Goal: Task Accomplishment & Management: Complete application form

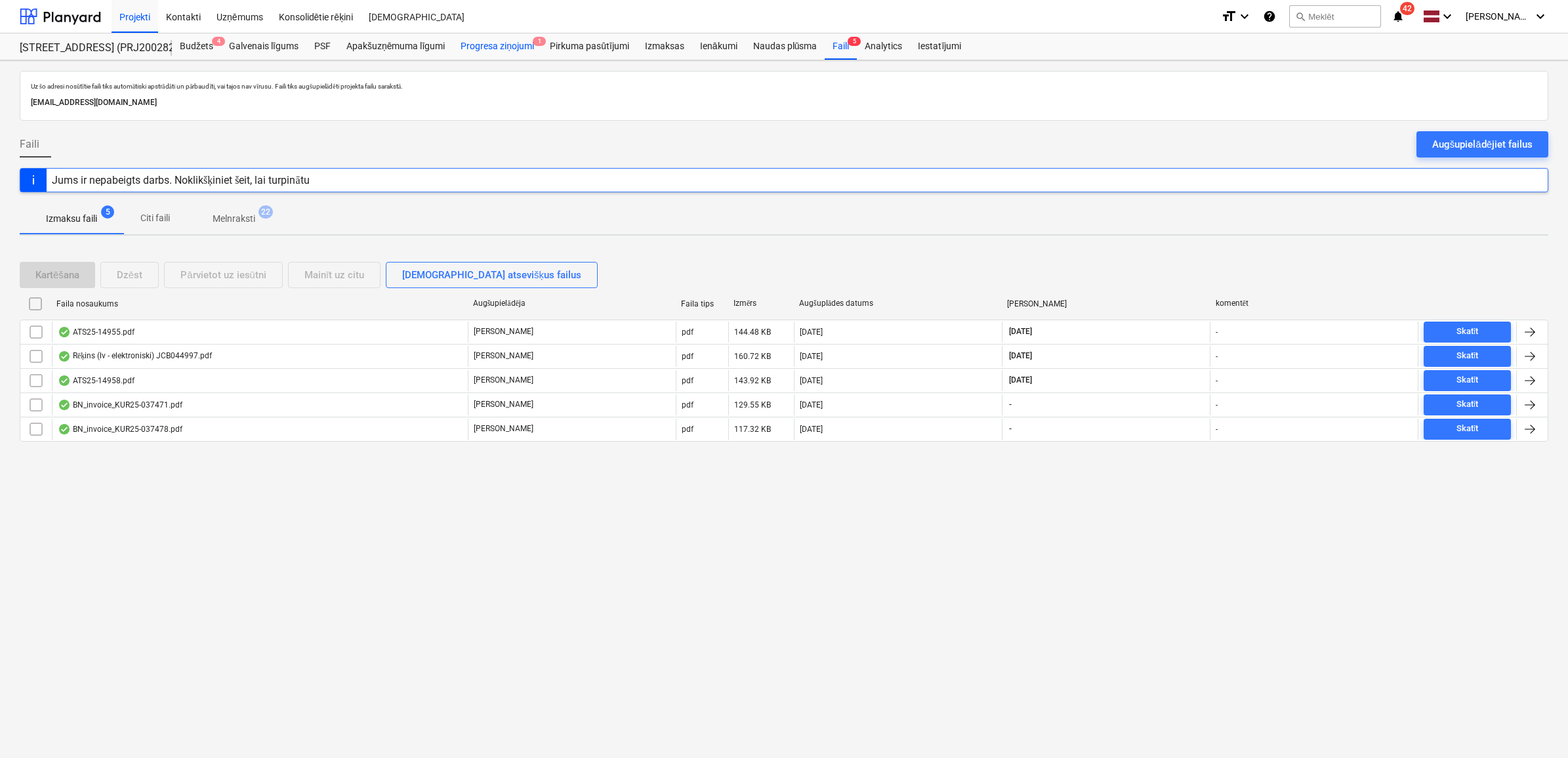
click at [515, 40] on div "Progresa ziņojumi 1" at bounding box center [497, 46] width 90 height 27
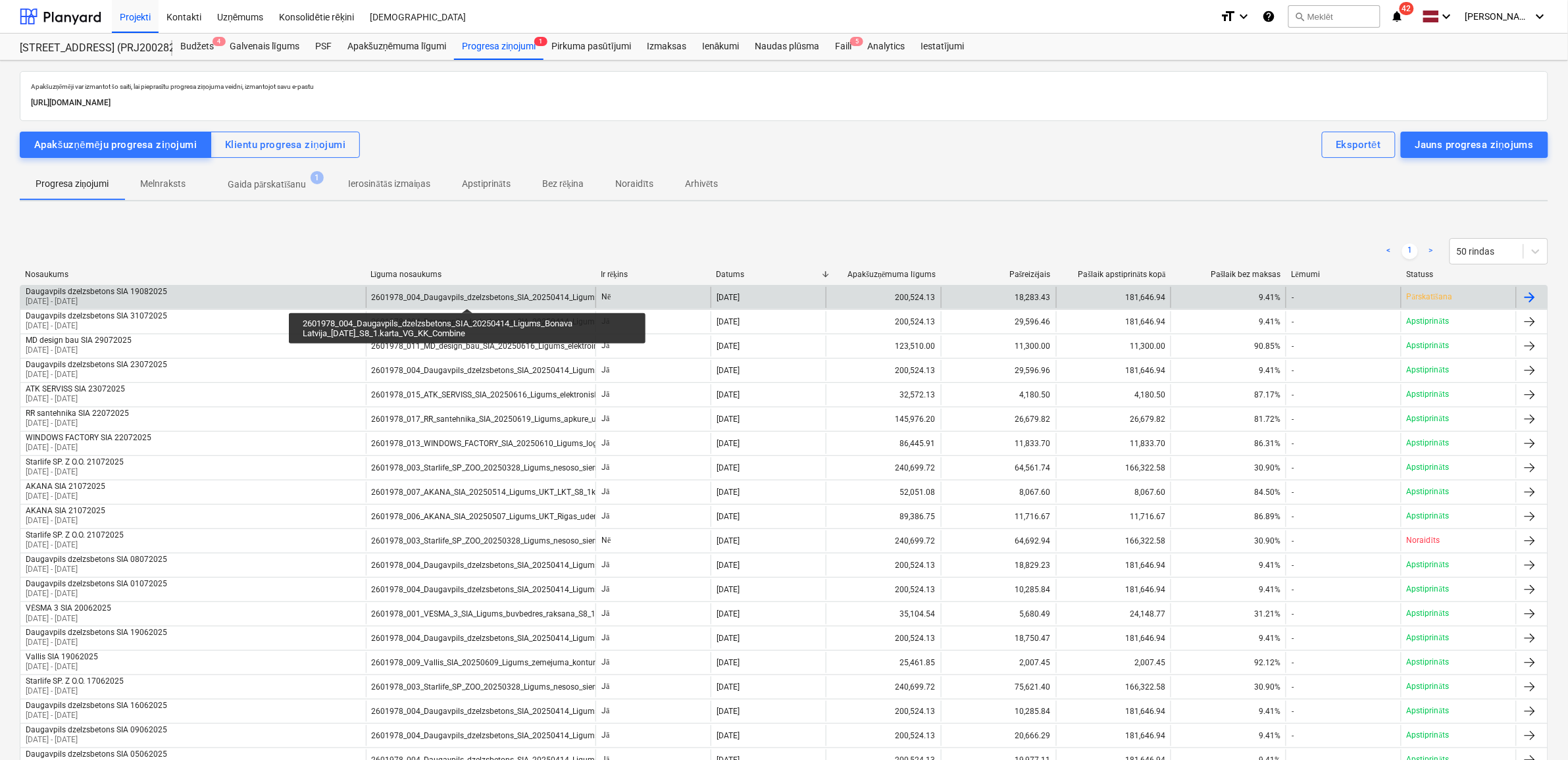
click at [467, 297] on div "2601978_004_Daugavpils_dzelzsbetons_SIA_20250414_Ligums_Bonava Latvija_[DATE]_S…" at bounding box center [578, 297] width 413 height 9
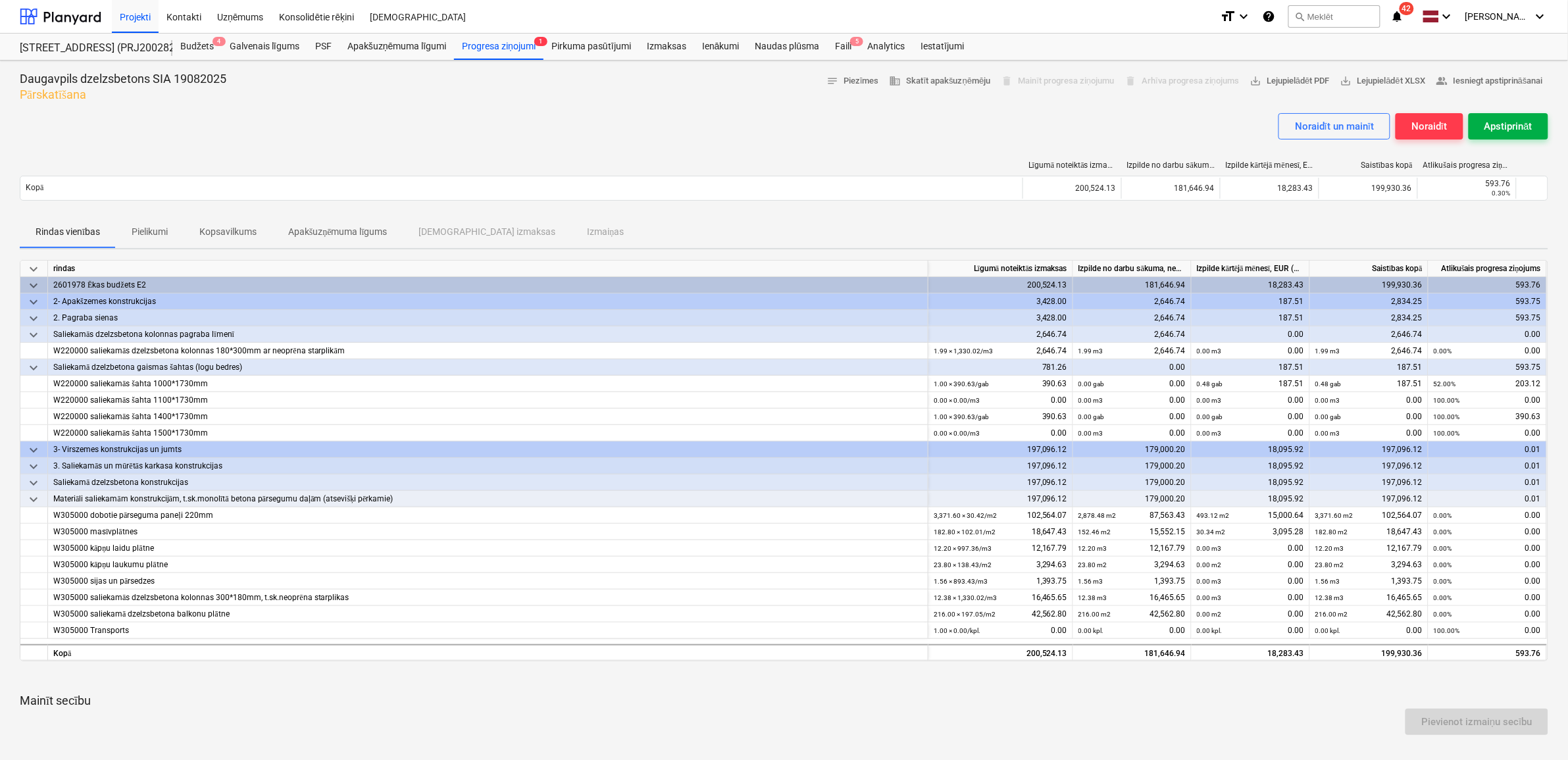
click at [1520, 122] on div "Apstiprināt" at bounding box center [1508, 125] width 48 height 17
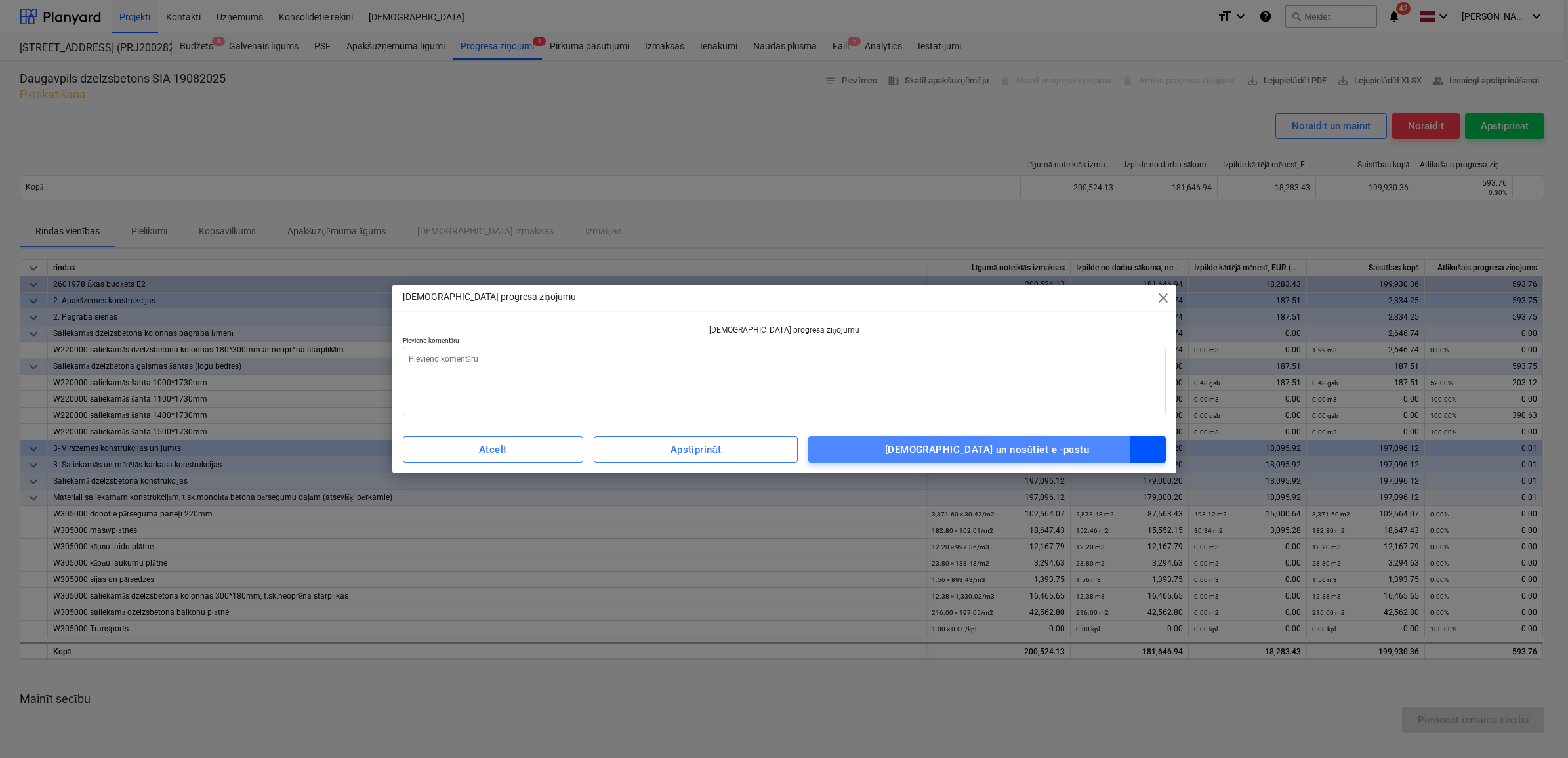
click at [969, 453] on div "[DEMOGRAPHIC_DATA] un nosūtiet e -pastu" at bounding box center [986, 449] width 204 height 17
type textarea "x"
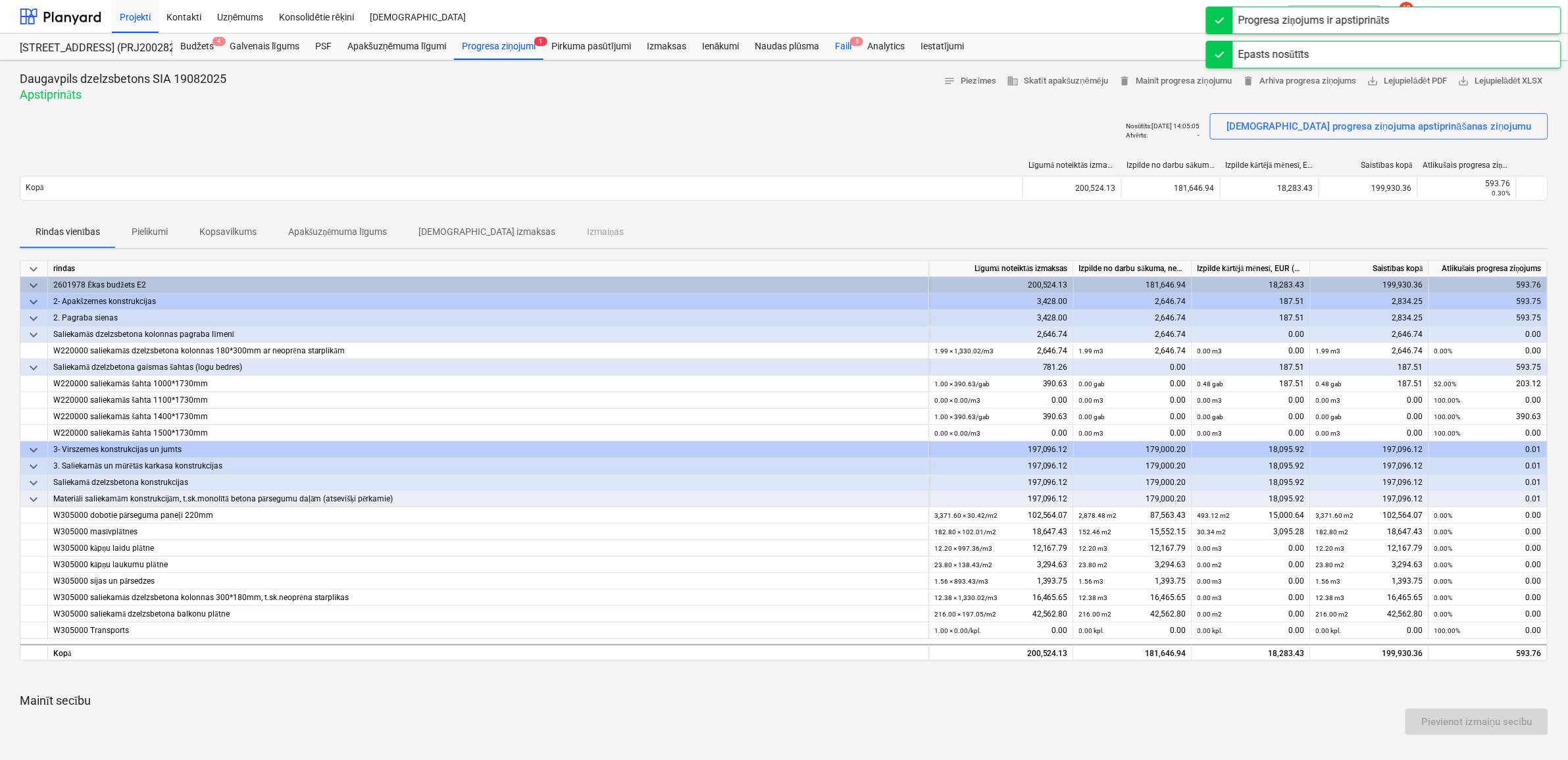
click at [850, 50] on div "Faili 5" at bounding box center [843, 46] width 33 height 27
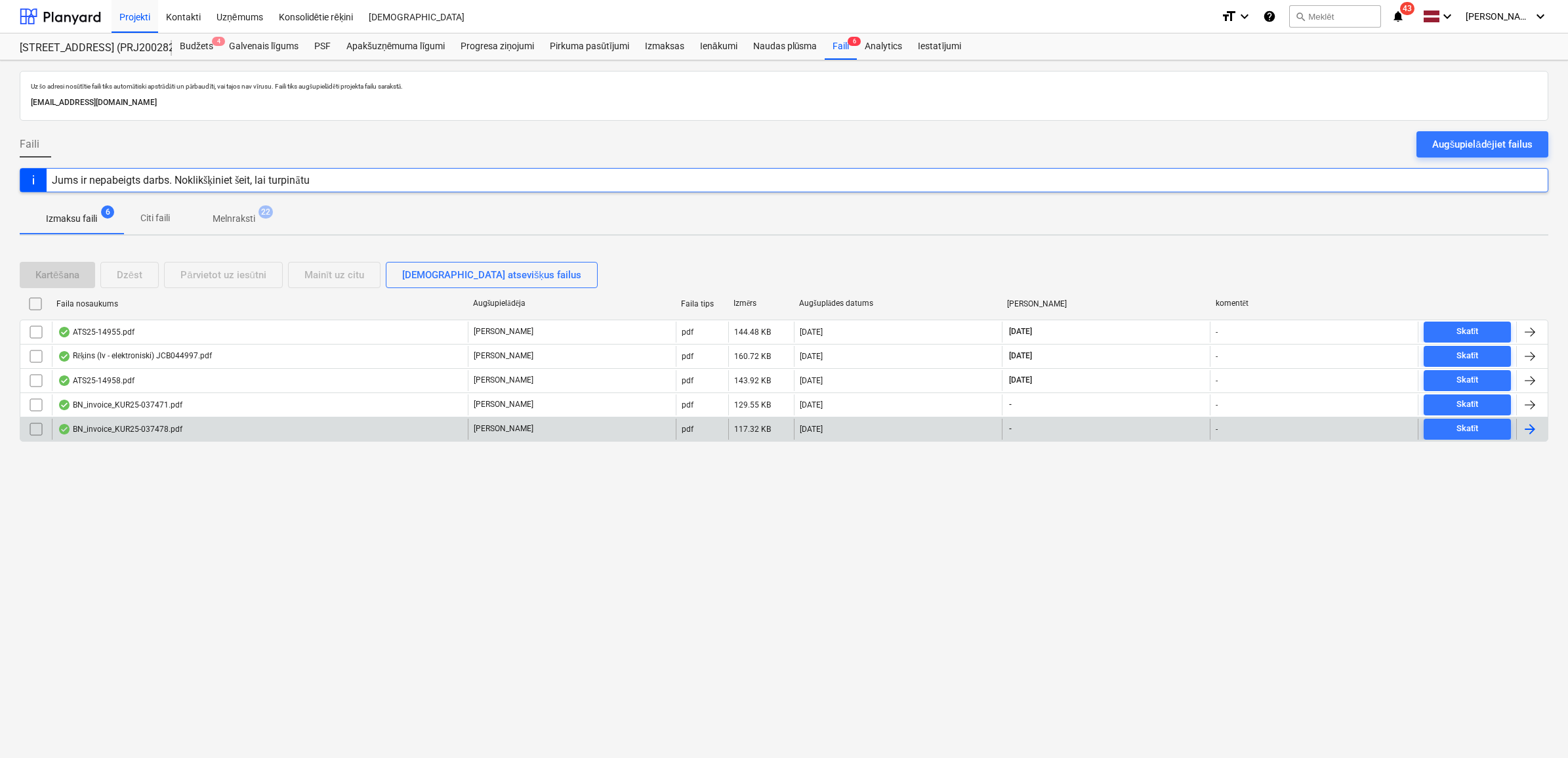
click at [294, 431] on div "BN_invoice_KUR25-037478.pdf" at bounding box center [260, 428] width 416 height 21
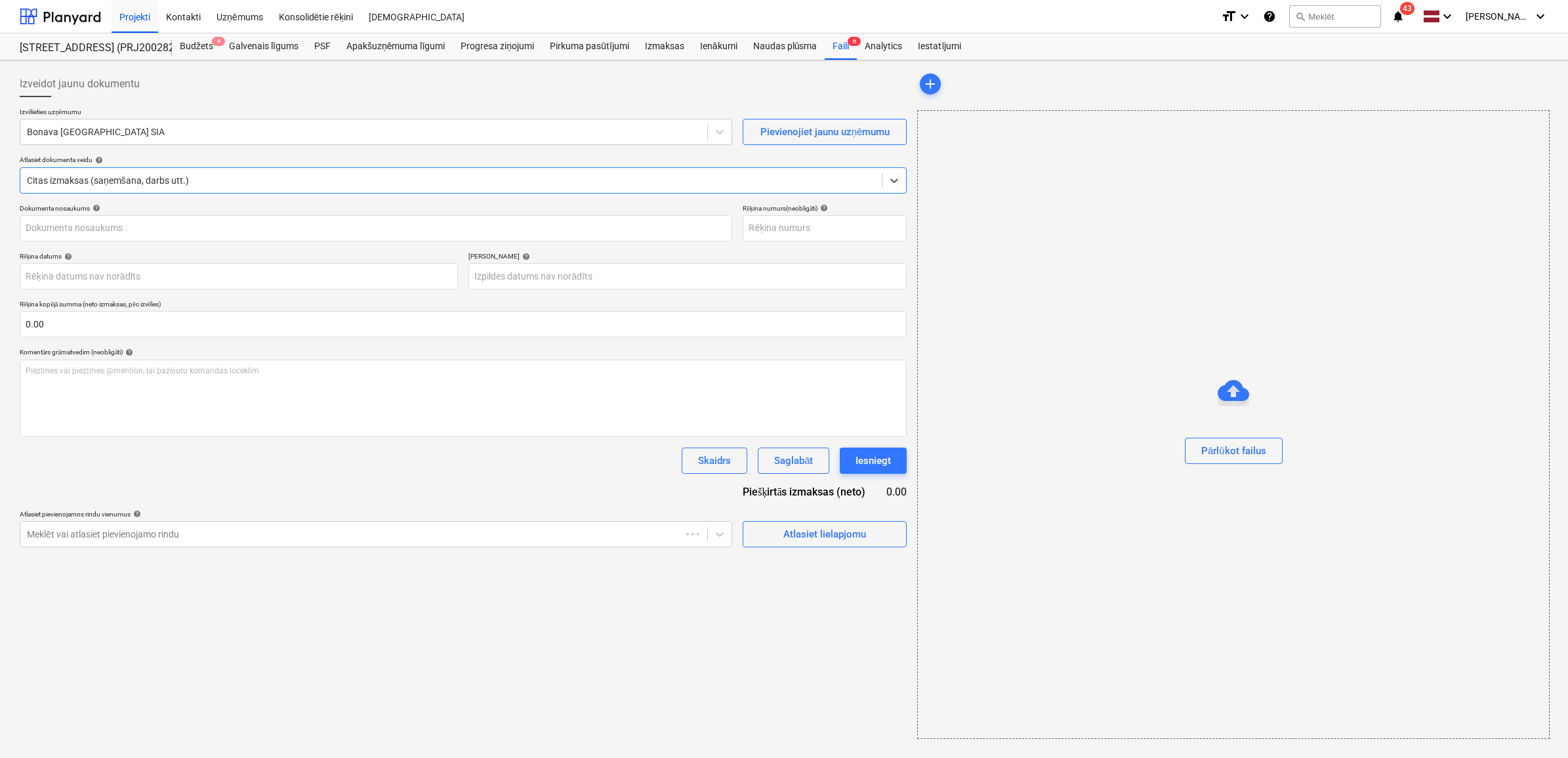
type input "KUR25-037478"
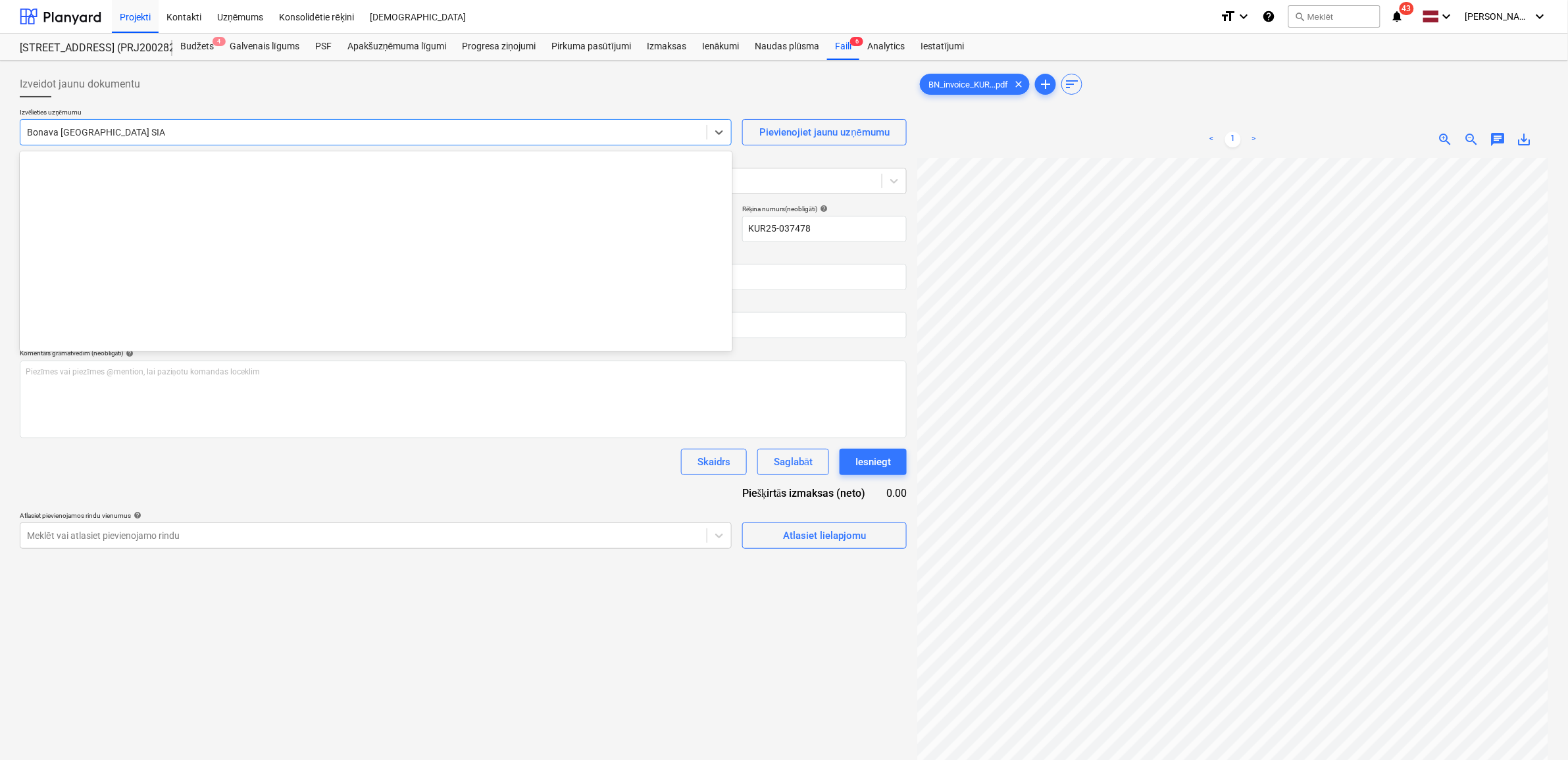
click at [257, 135] on div at bounding box center [363, 131] width 673 height 13
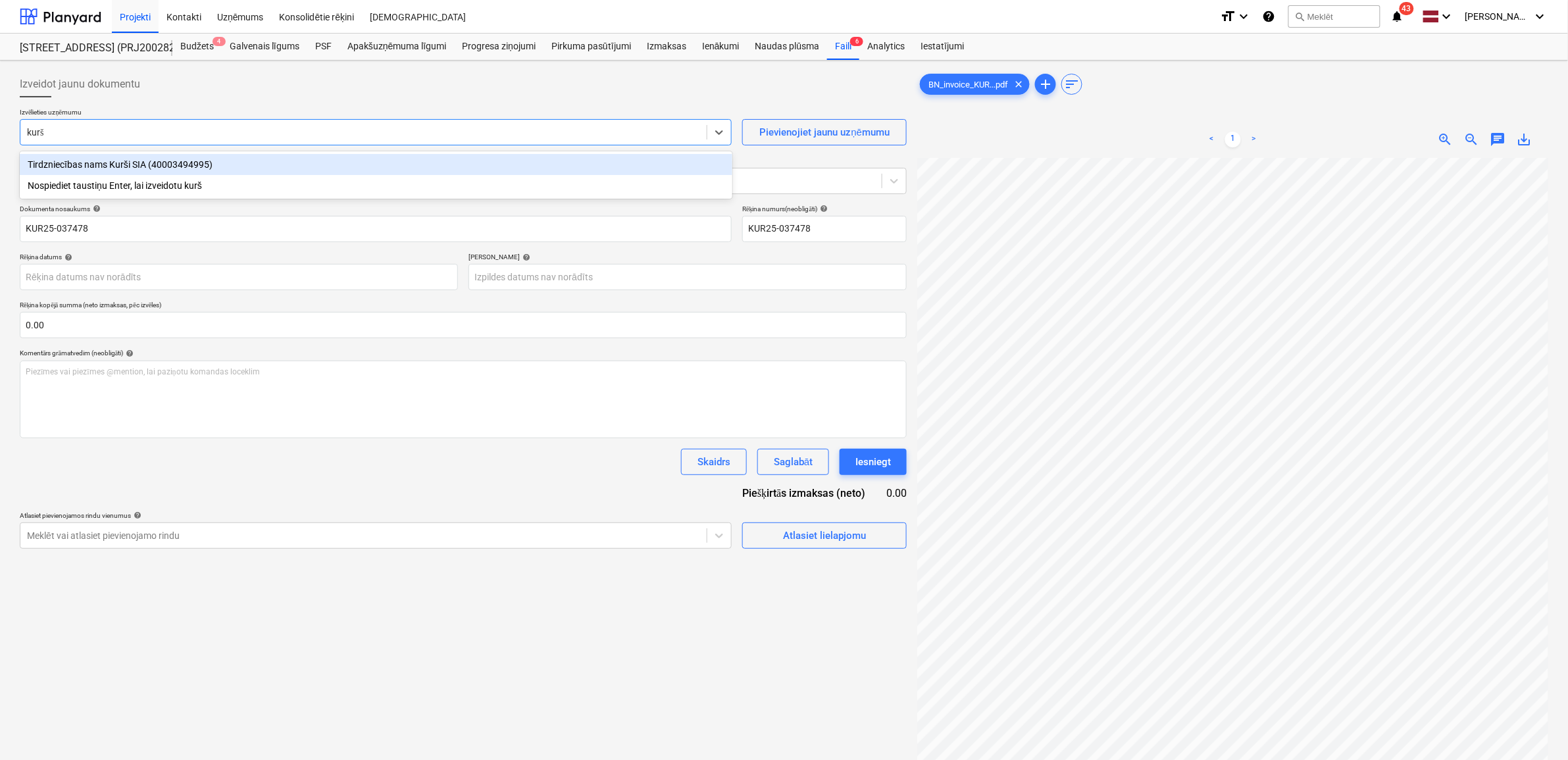
type input "kurši"
click at [236, 163] on div "Tirdzniecības nams Kurši SIA (40003494995)" at bounding box center [376, 164] width 712 height 21
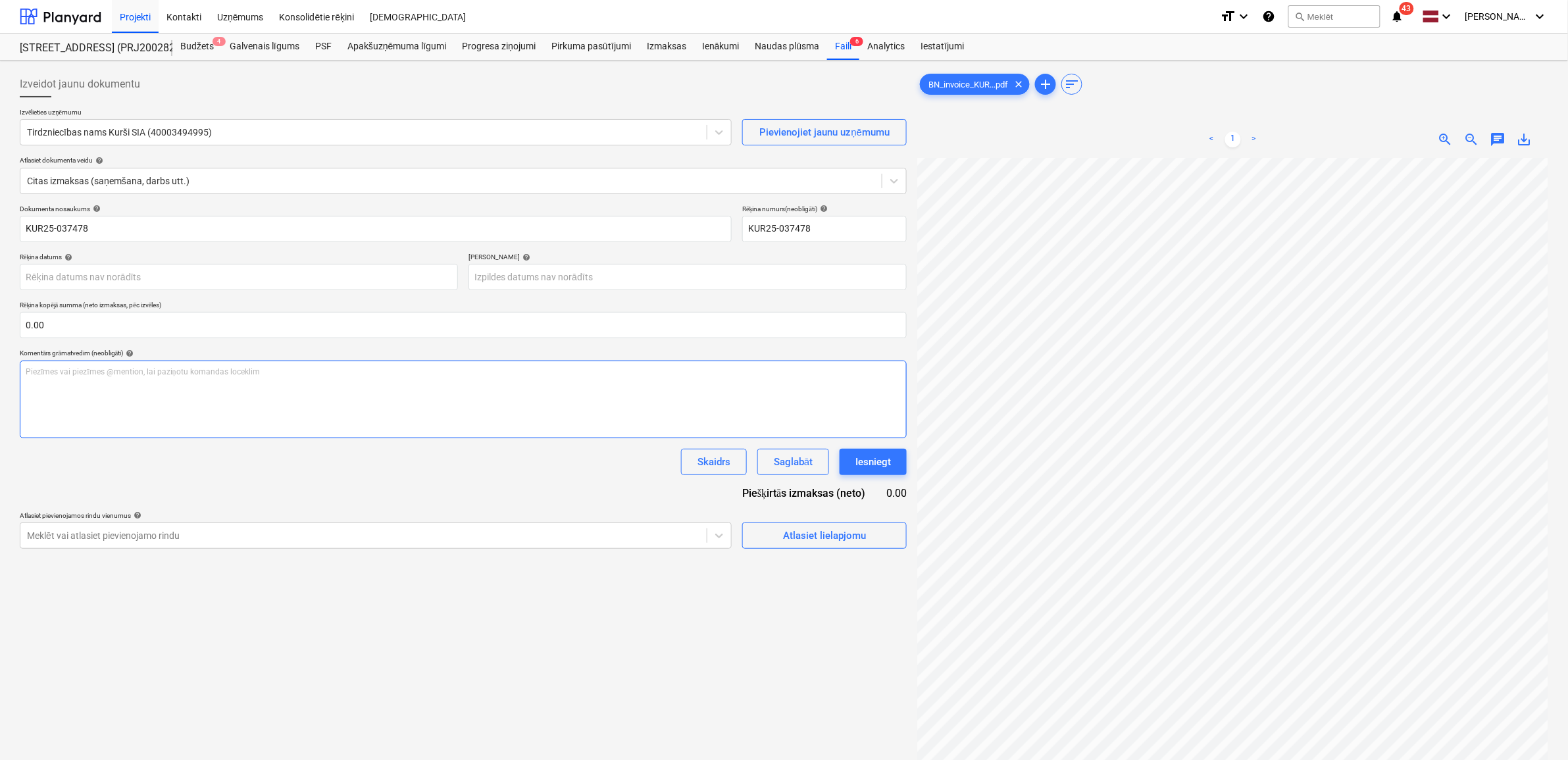
scroll to position [122, 100]
click at [1530, 137] on span "save_alt" at bounding box center [1525, 139] width 16 height 16
drag, startPoint x: 98, startPoint y: 230, endPoint x: 125, endPoint y: 228, distance: 27.1
click at [98, 230] on input "KUR25-037478" at bounding box center [375, 229] width 711 height 27
drag, startPoint x: -19, startPoint y: 228, endPoint x: -79, endPoint y: 221, distance: 60.4
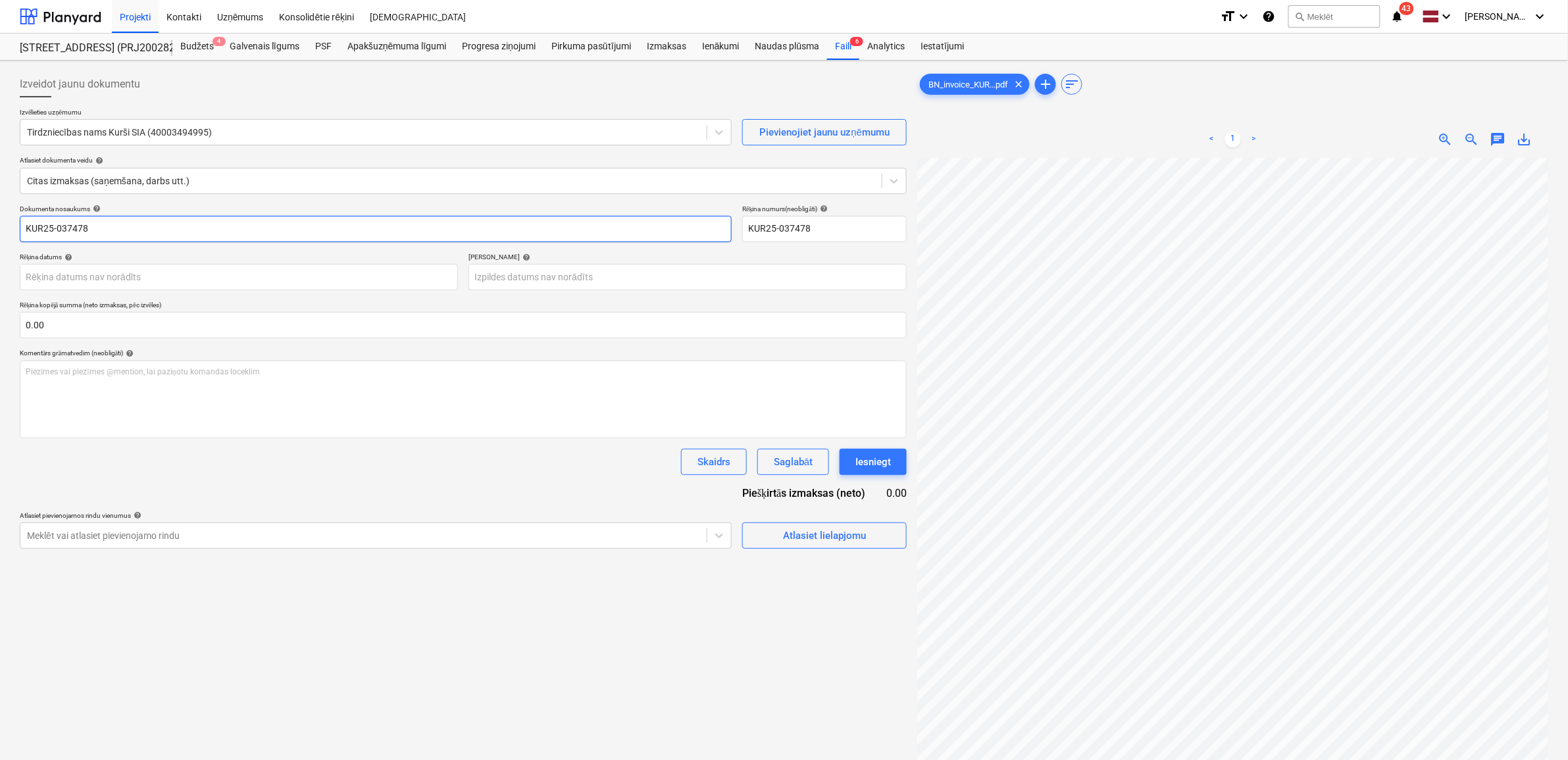
click at [0, 221] on html "Projekti Kontakti Uzņēmums Konsolidētie rēķini Iesūtne format_size keyboard_arr…" at bounding box center [784, 380] width 1568 height 760
paste input "BN_invoice_"
type input "BN_invoice_KUR25-037478.pdf"
click at [156, 267] on body "Projekti Kontakti Uzņēmums Konsolidētie rēķini Iesūtne format_size keyboard_arr…" at bounding box center [784, 380] width 1568 height 760
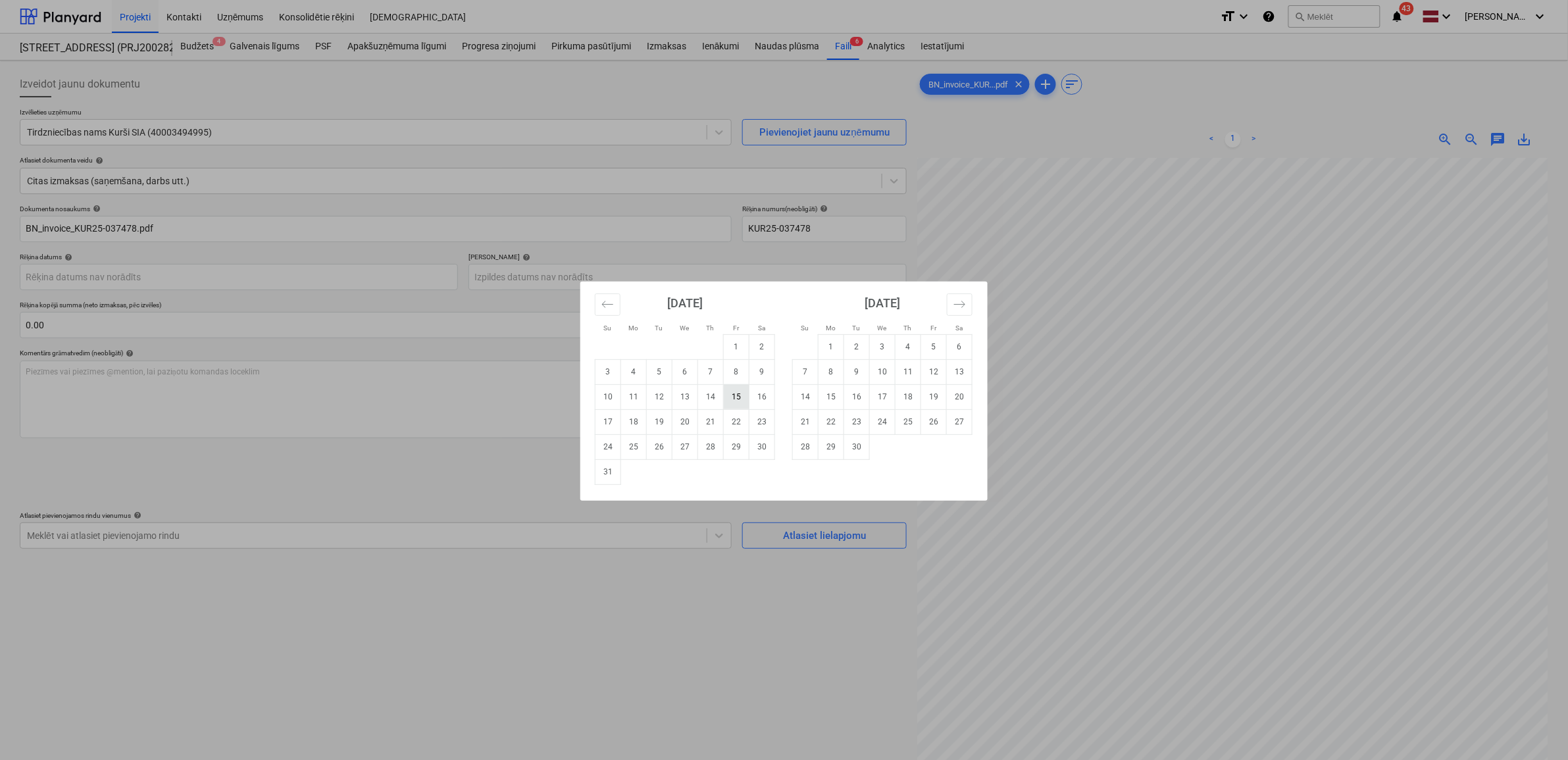
click at [735, 399] on td "15" at bounding box center [736, 396] width 26 height 25
type input "[DATE]"
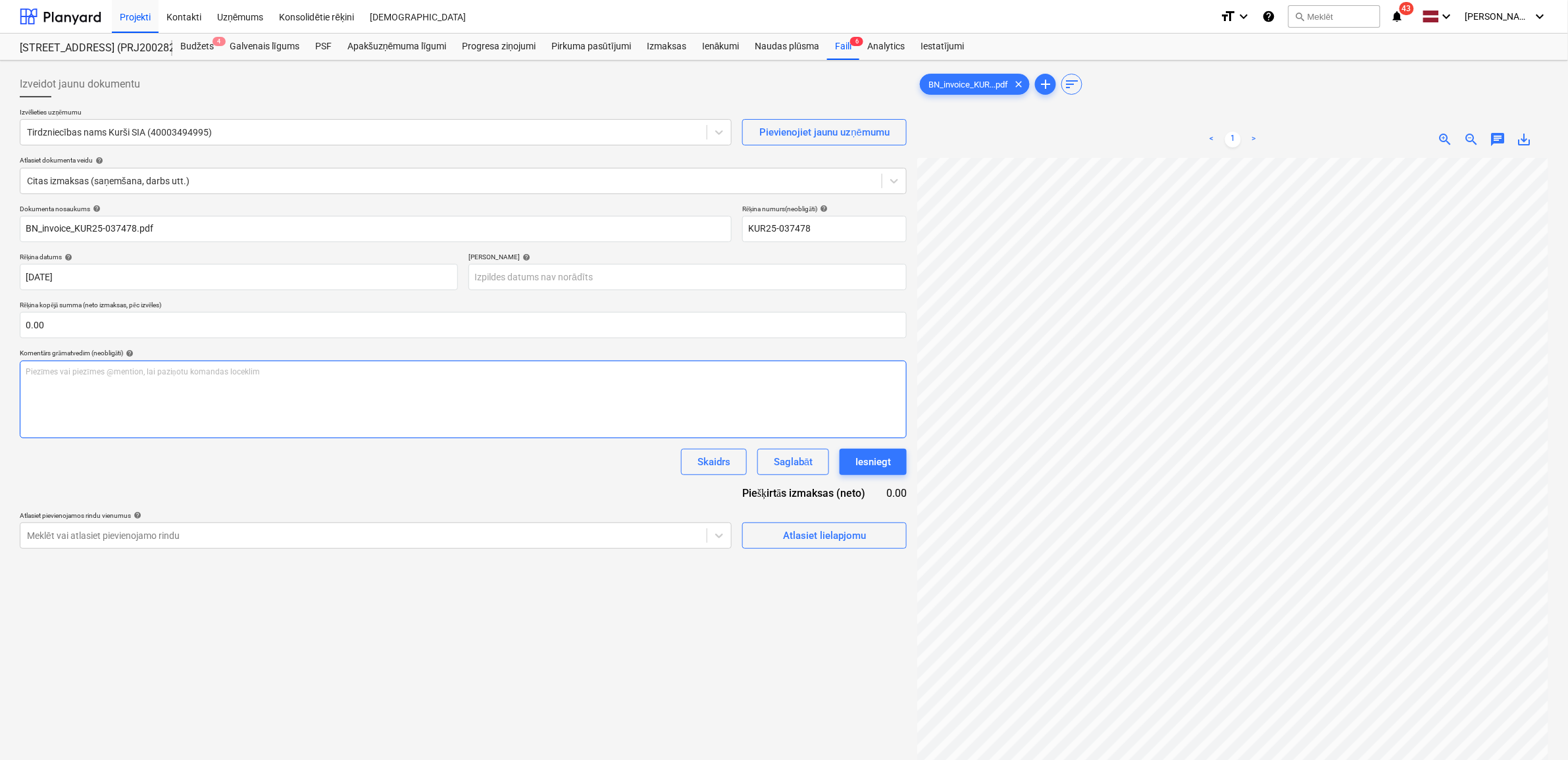
scroll to position [170, 0]
click at [706, 275] on body "Projekti Kontakti Uzņēmums Konsolidētie rēķini Iesūtne format_size keyboard_arr…" at bounding box center [784, 380] width 1568 height 760
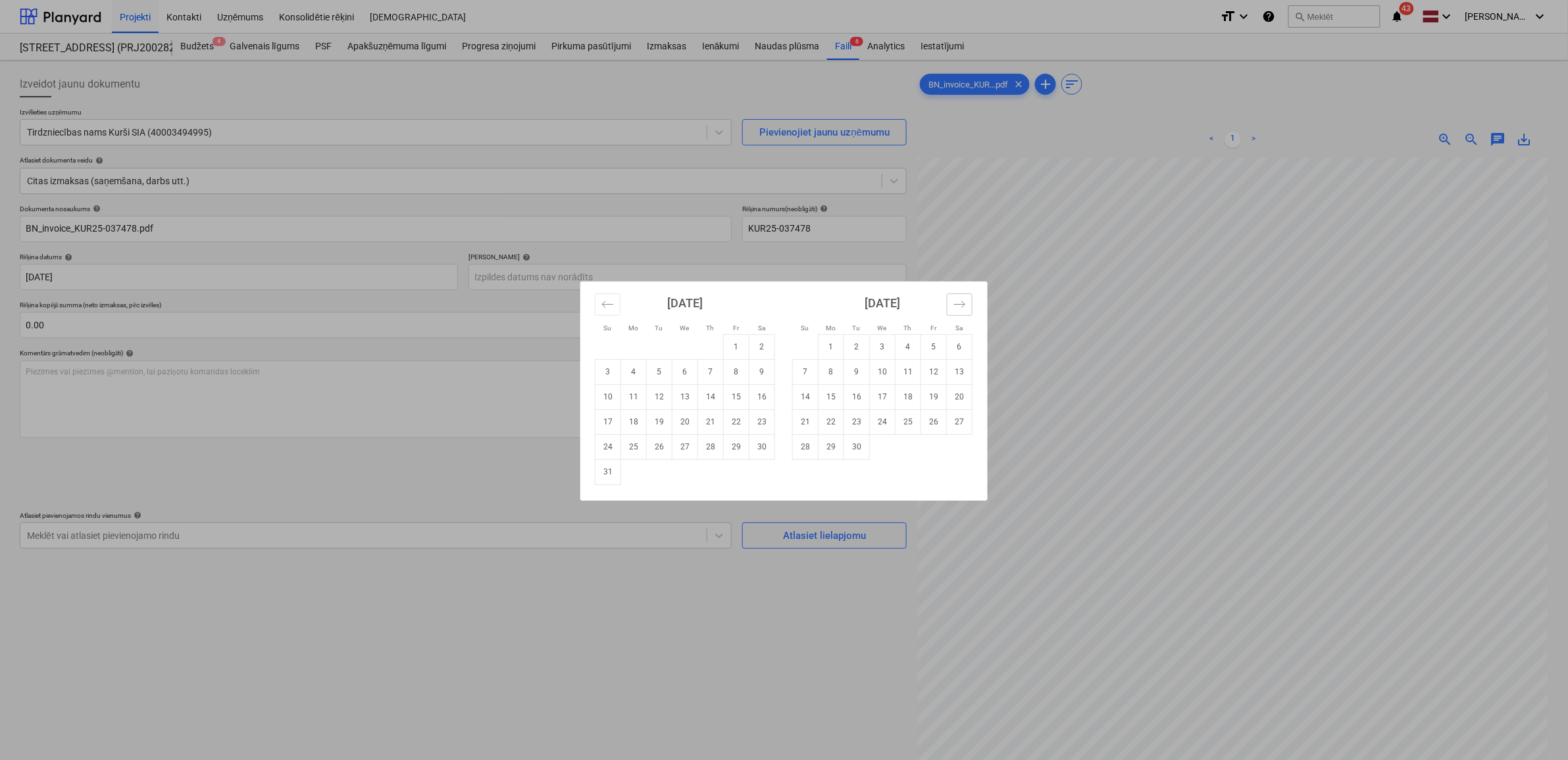
click at [958, 297] on button "Move forward to switch to the next month." at bounding box center [959, 304] width 26 height 23
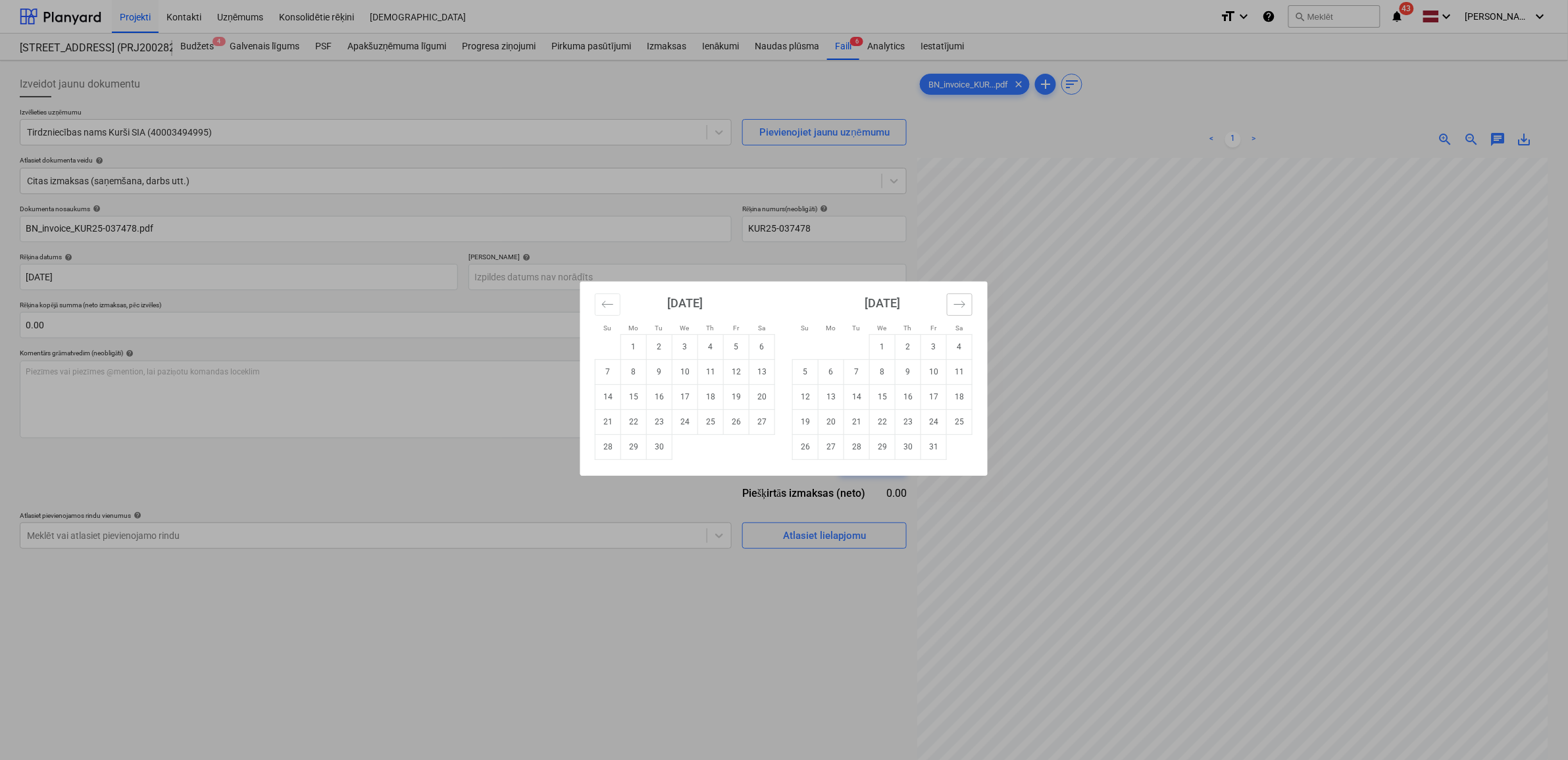
click at [958, 297] on button "Move forward to switch to the next month." at bounding box center [959, 304] width 26 height 23
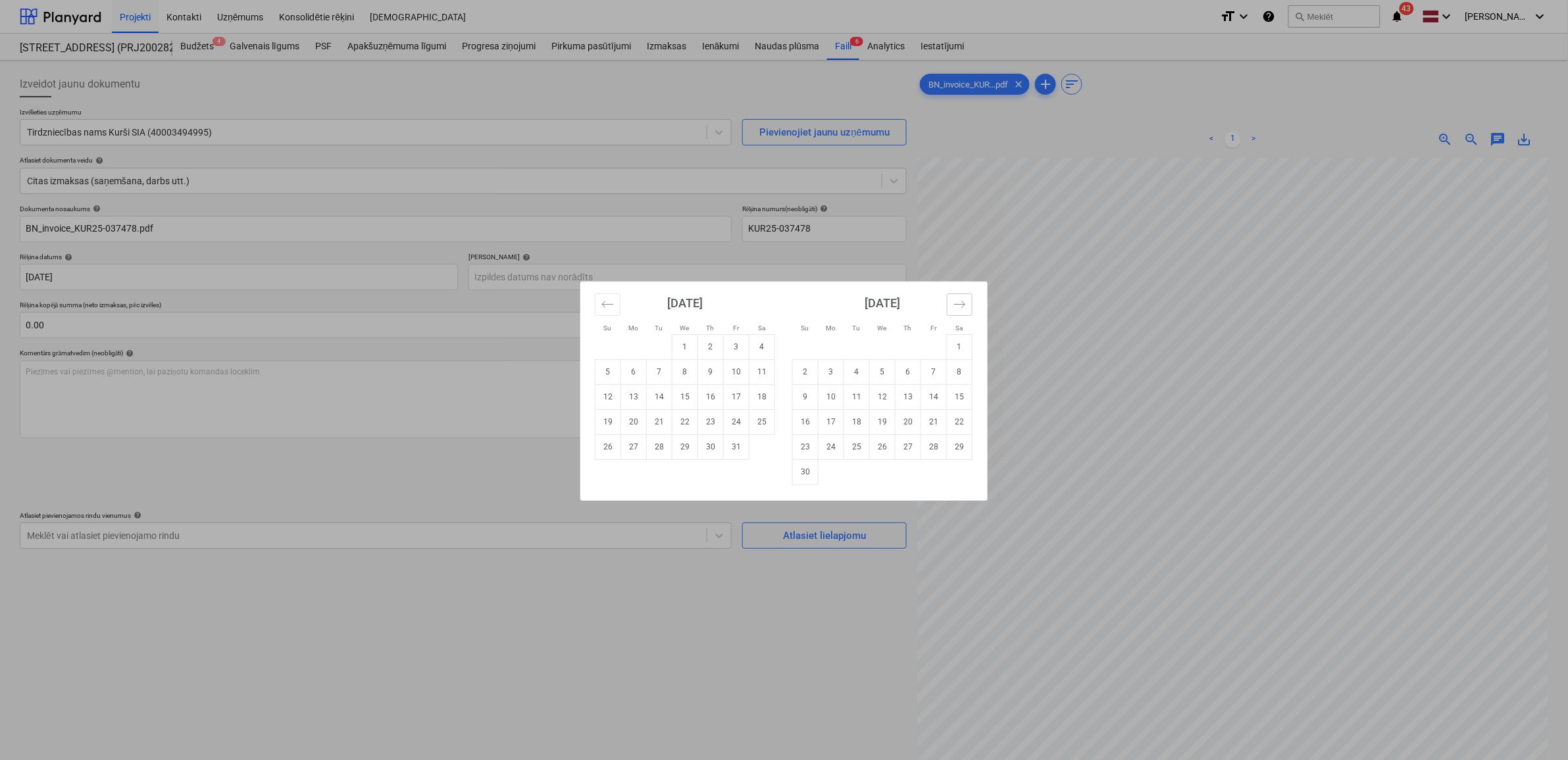
click at [958, 297] on button "Move forward to switch to the next month." at bounding box center [959, 304] width 26 height 23
click at [952, 374] on td "13" at bounding box center [959, 371] width 26 height 25
type input "[DATE]"
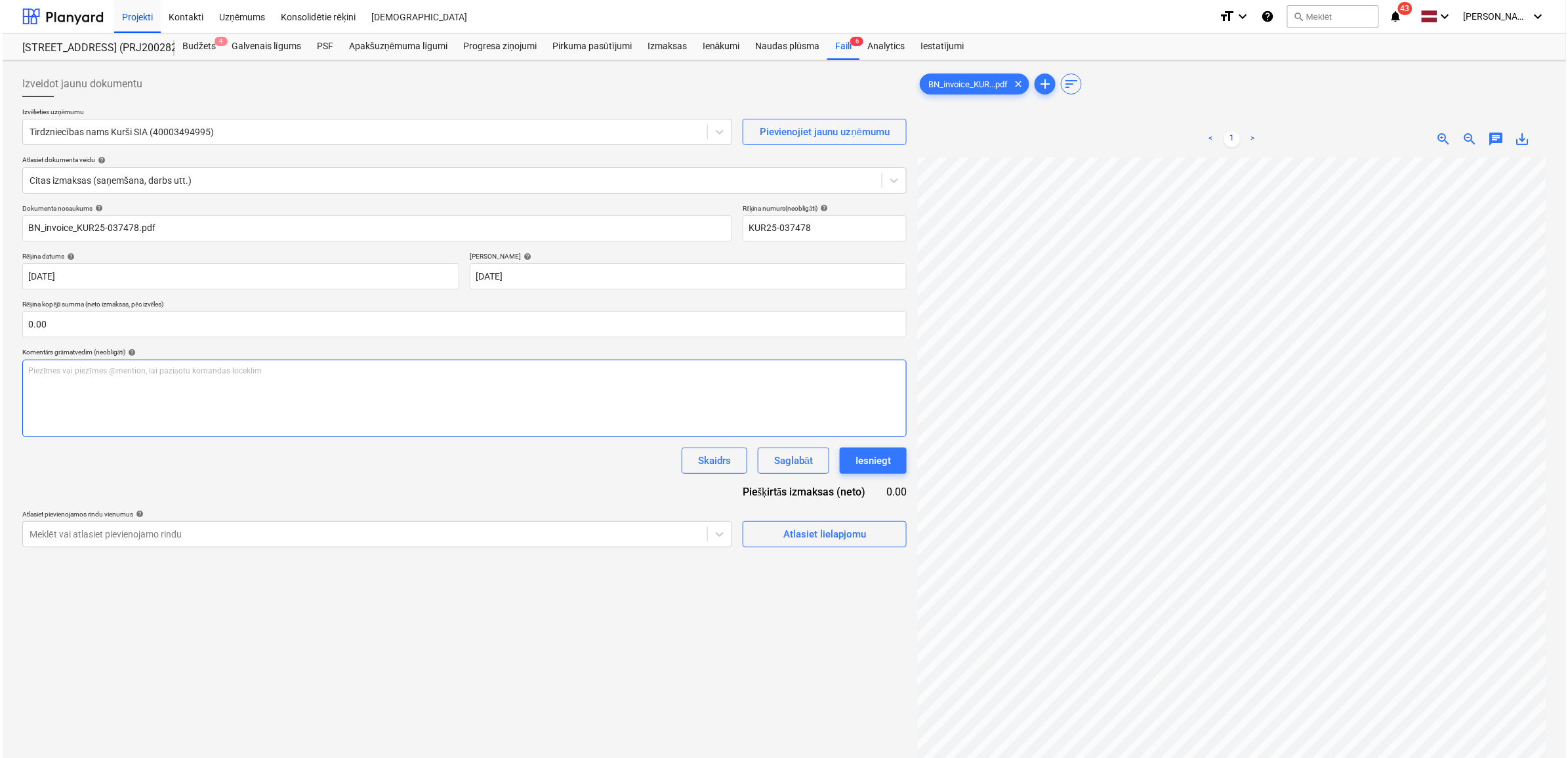
scroll to position [206, 99]
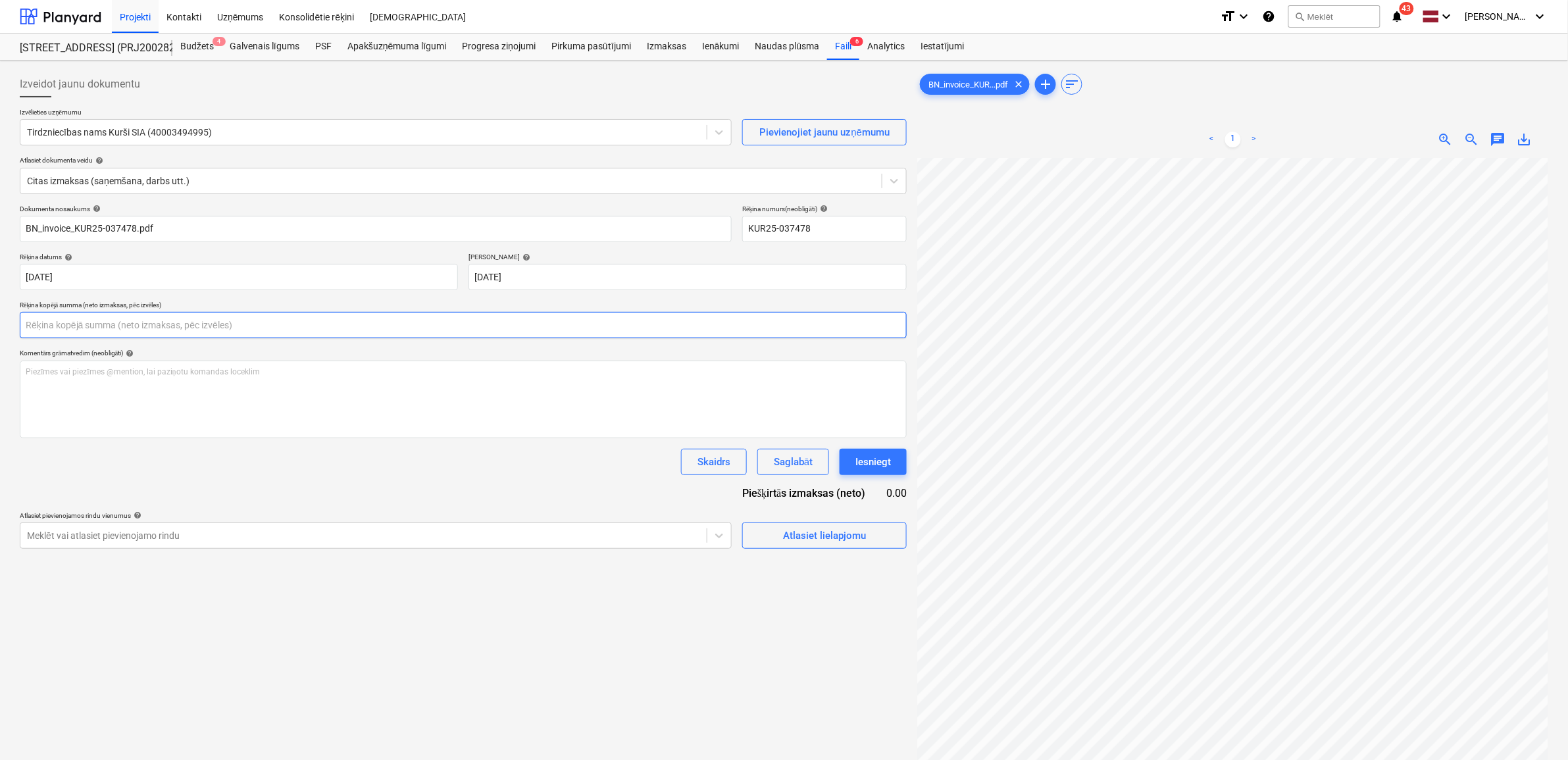
click at [278, 333] on input "text" at bounding box center [463, 325] width 887 height 27
drag, startPoint x: 28, startPoint y: 323, endPoint x: -19, endPoint y: 321, distance: 47.0
click at [0, 321] on html "Projekti Kontakti Uzņēmums Konsolidētie rēķini Iesūtne format_size keyboard_arr…" at bounding box center [784, 380] width 1568 height 760
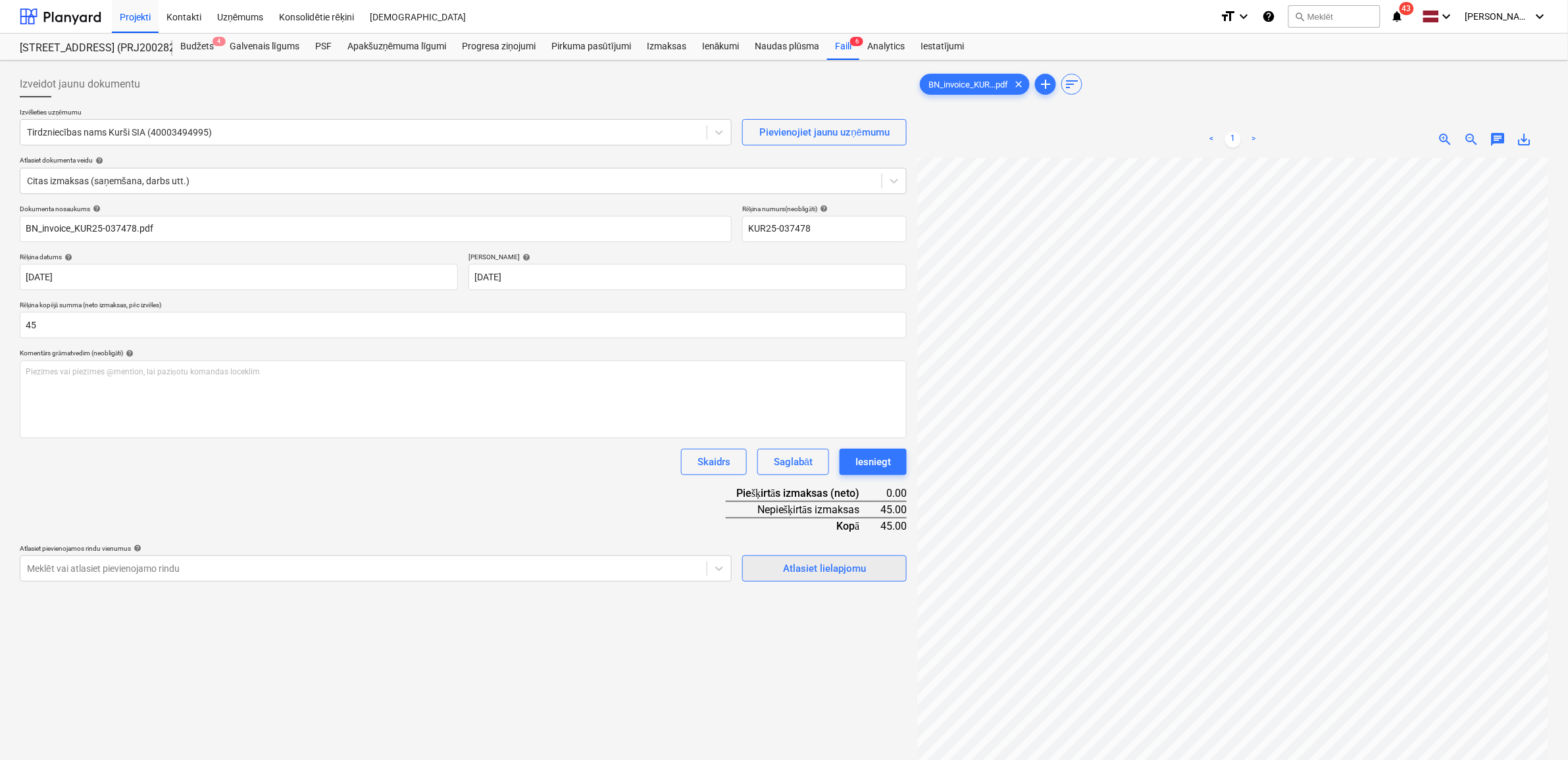
type input "45.00"
click at [834, 560] on div "Atlasiet lielapjomu" at bounding box center [824, 568] width 83 height 17
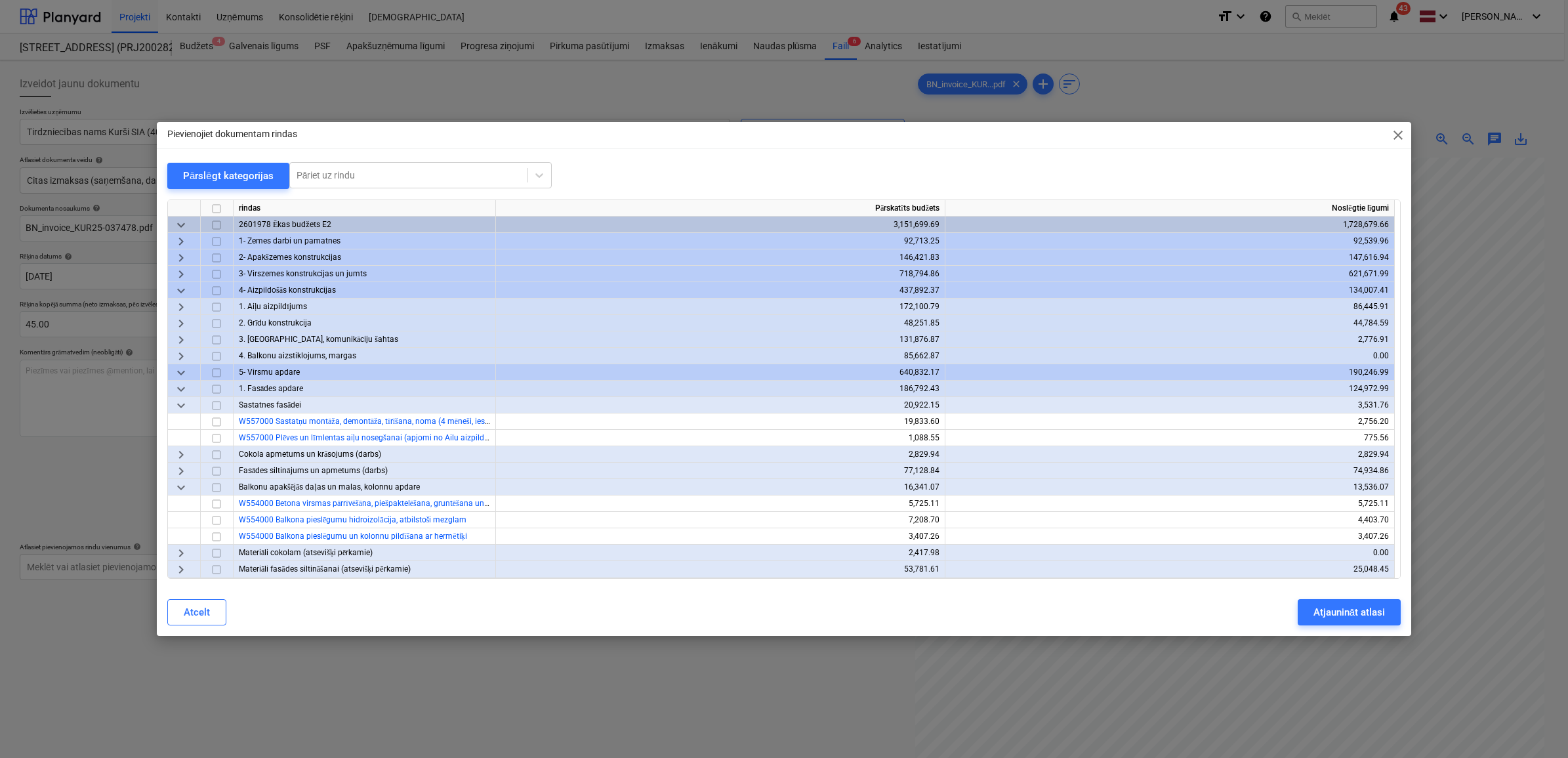
click at [180, 271] on span "keyboard_arrow_right" at bounding box center [181, 274] width 16 height 16
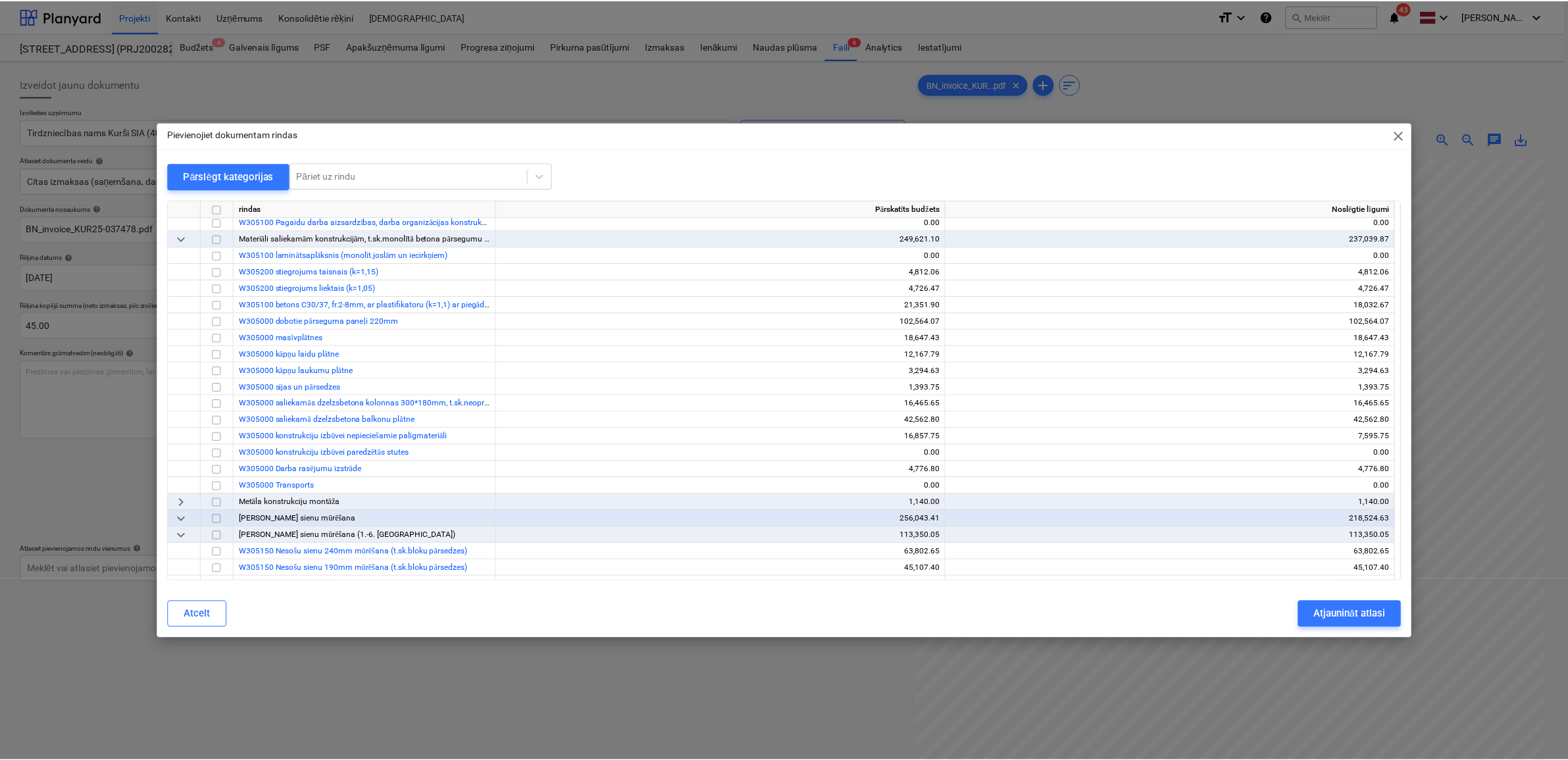
scroll to position [412, 0]
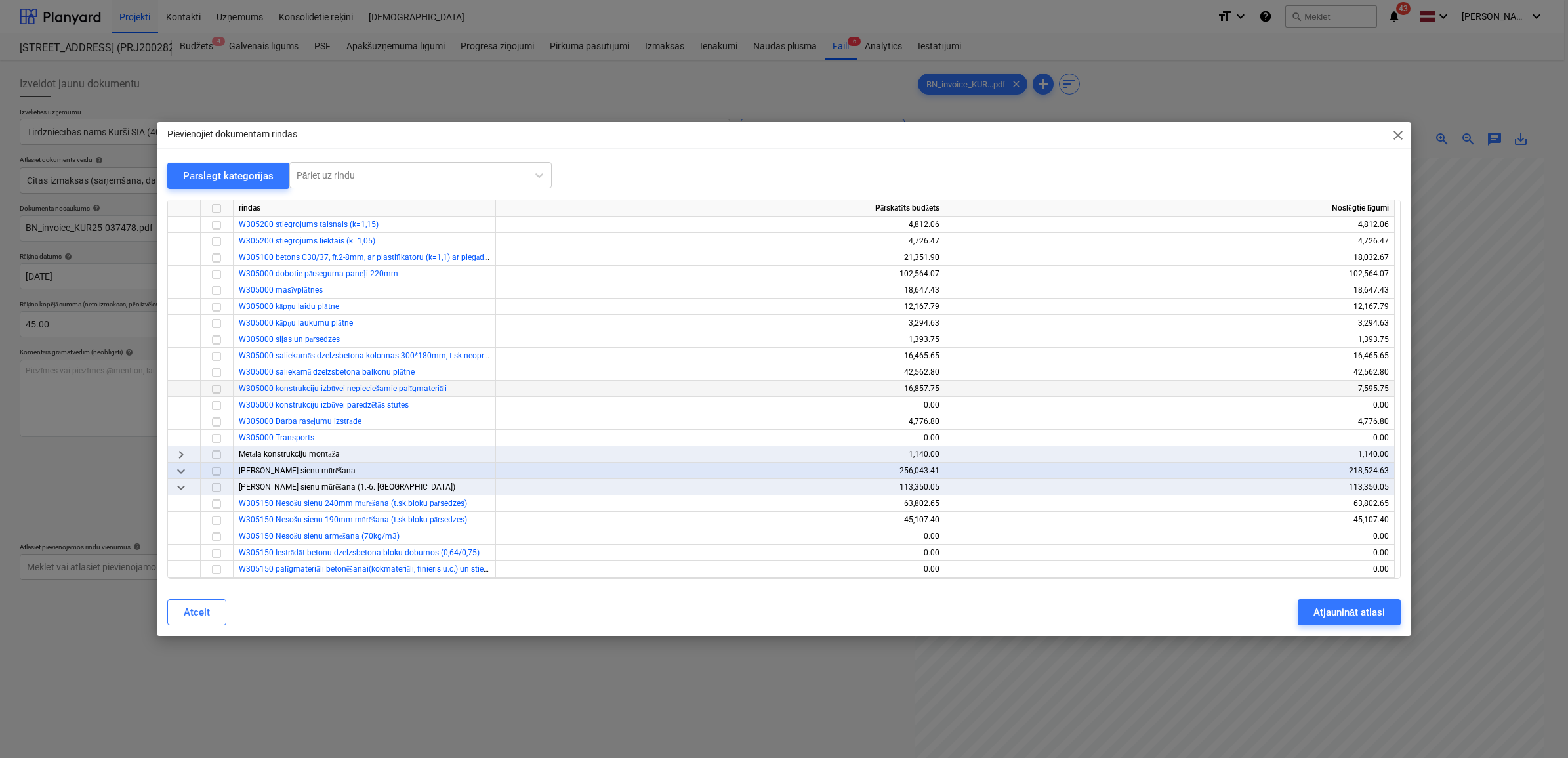
click at [217, 387] on input "checkbox" at bounding box center [217, 389] width 16 height 16
click at [1338, 609] on div "Atjaunināt atlasi" at bounding box center [1349, 611] width 72 height 17
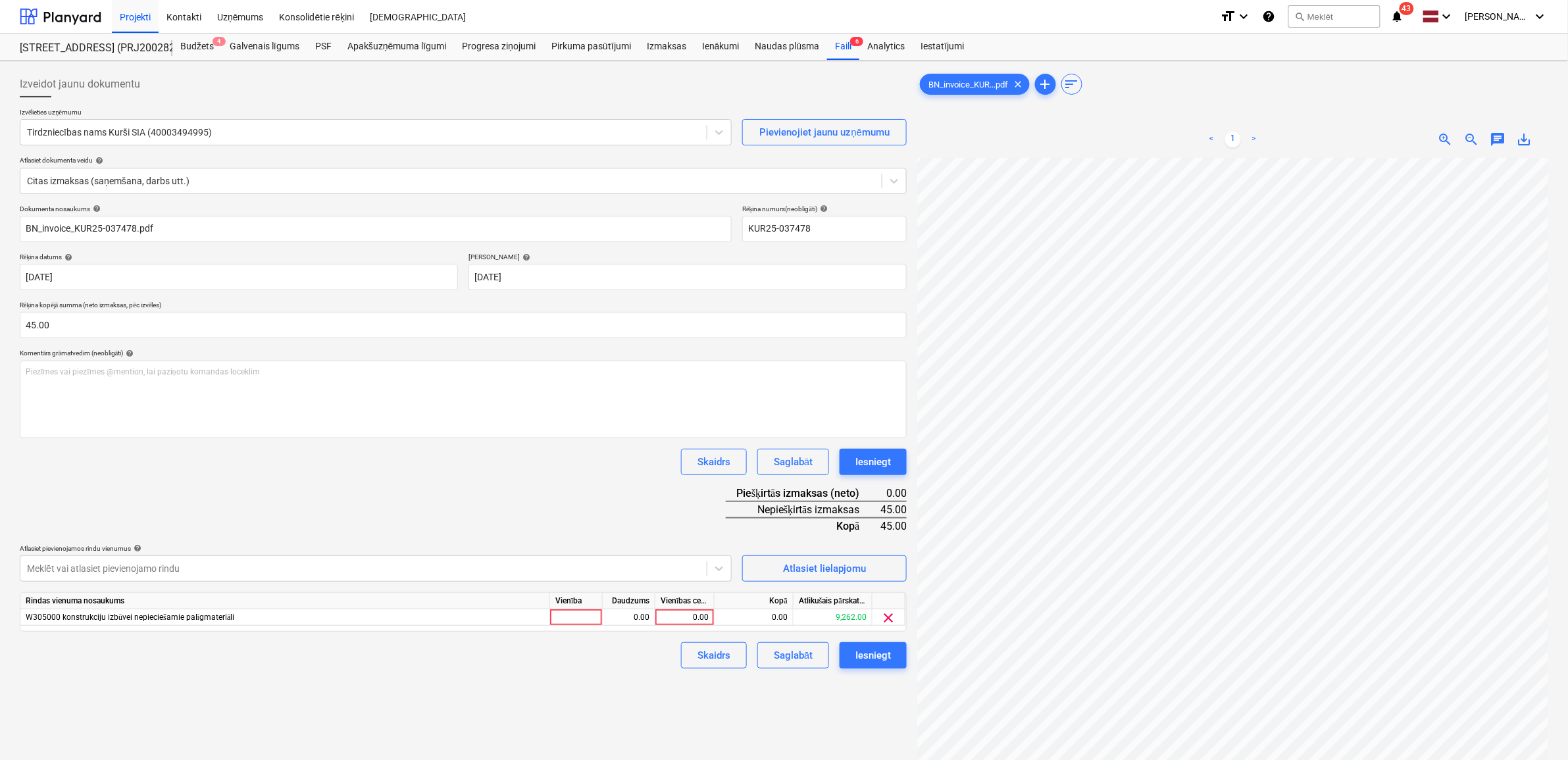
scroll to position [206, 99]
click at [688, 615] on div "0.00" at bounding box center [684, 617] width 48 height 17
type input "45"
click at [854, 696] on div "Izveidot jaunu dokumentu Izvēlieties uzņēmumu Tirdzniecības nams Kurši SIA (400…" at bounding box center [463, 476] width 897 height 820
click at [876, 662] on div "Iesniegt" at bounding box center [873, 654] width 36 height 17
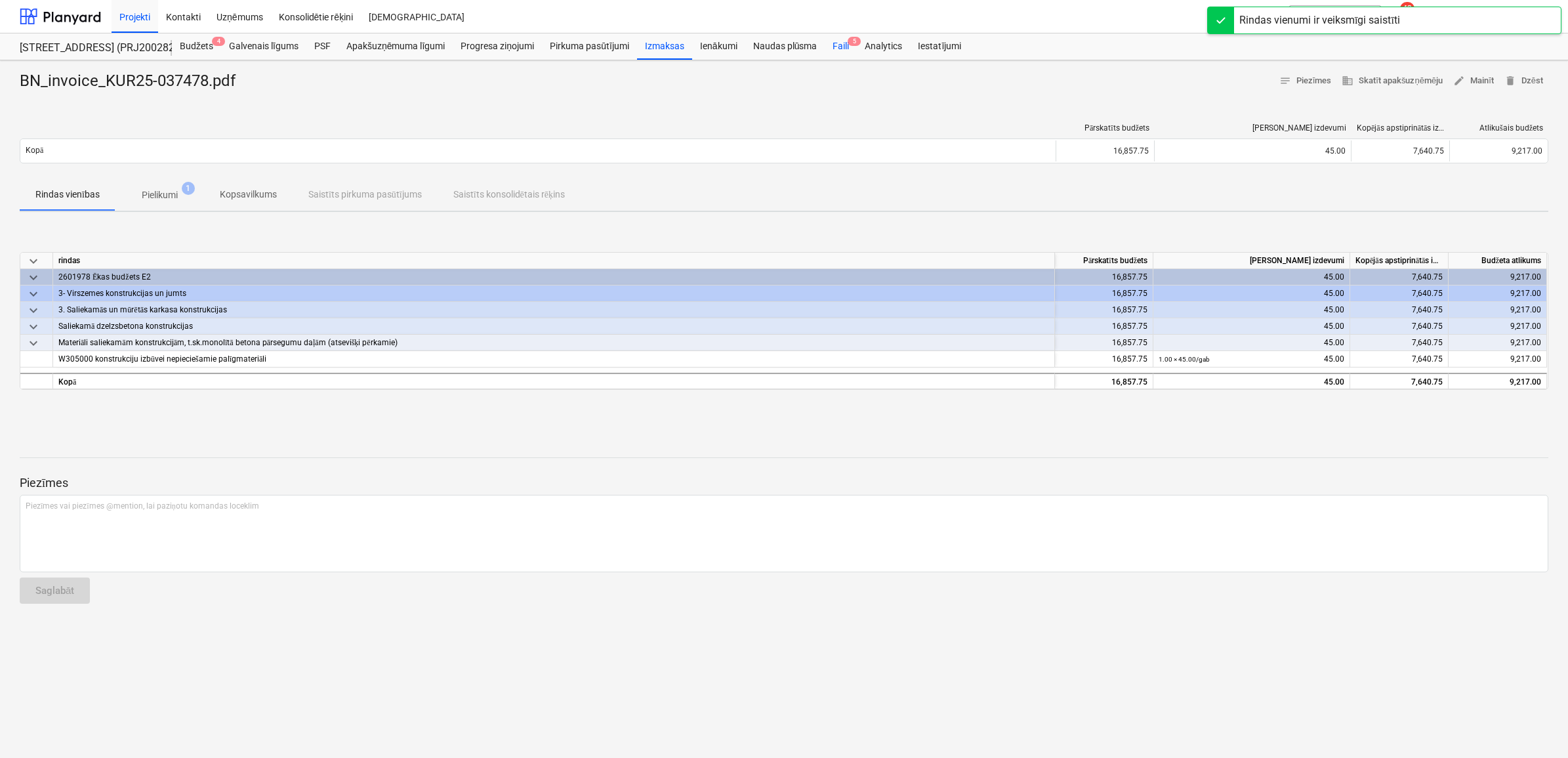
click at [842, 40] on div "Faili 5" at bounding box center [841, 46] width 32 height 27
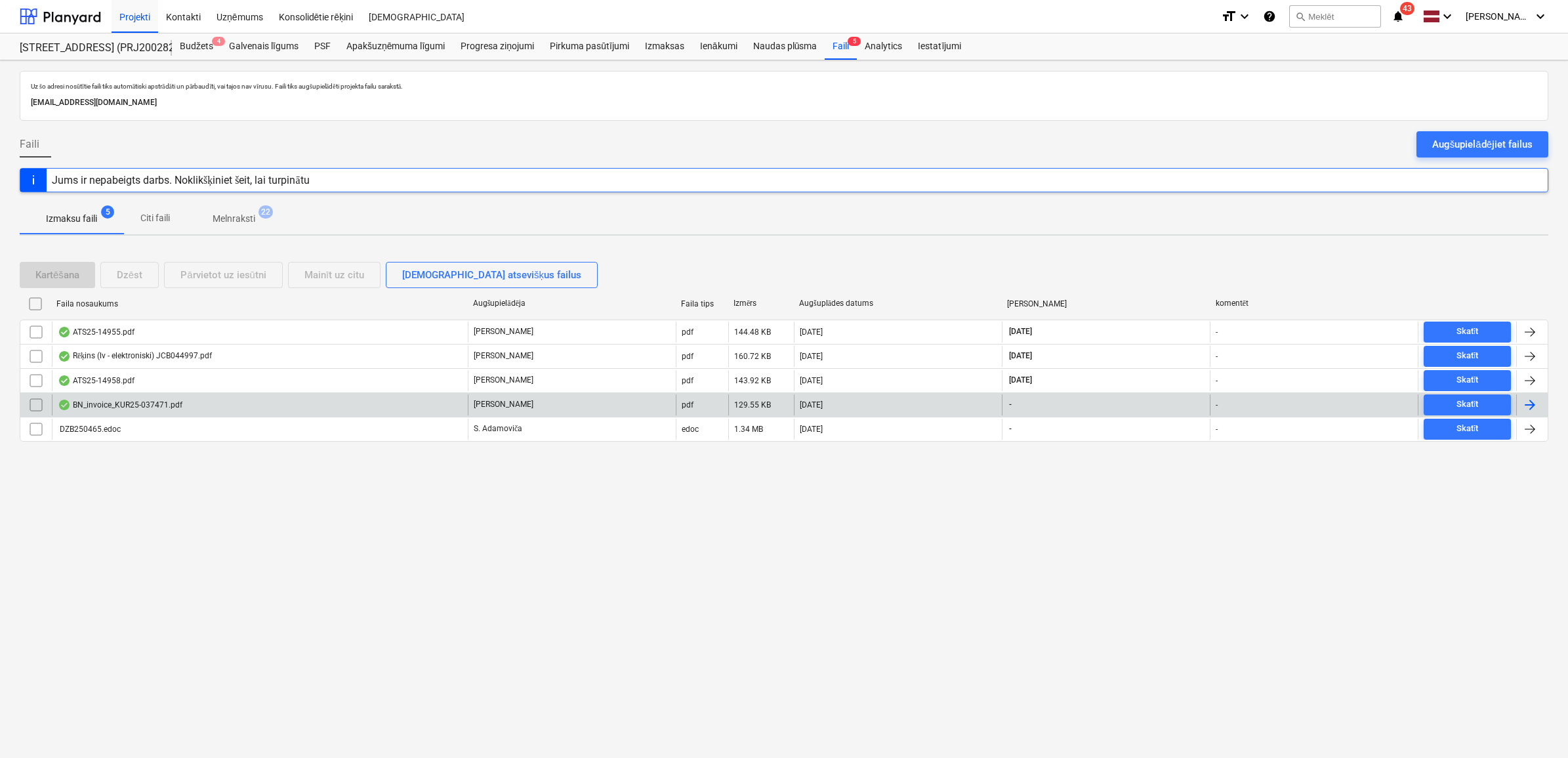
click at [329, 399] on div "BN_invoice_KUR25-037471.pdf" at bounding box center [260, 405] width 416 height 21
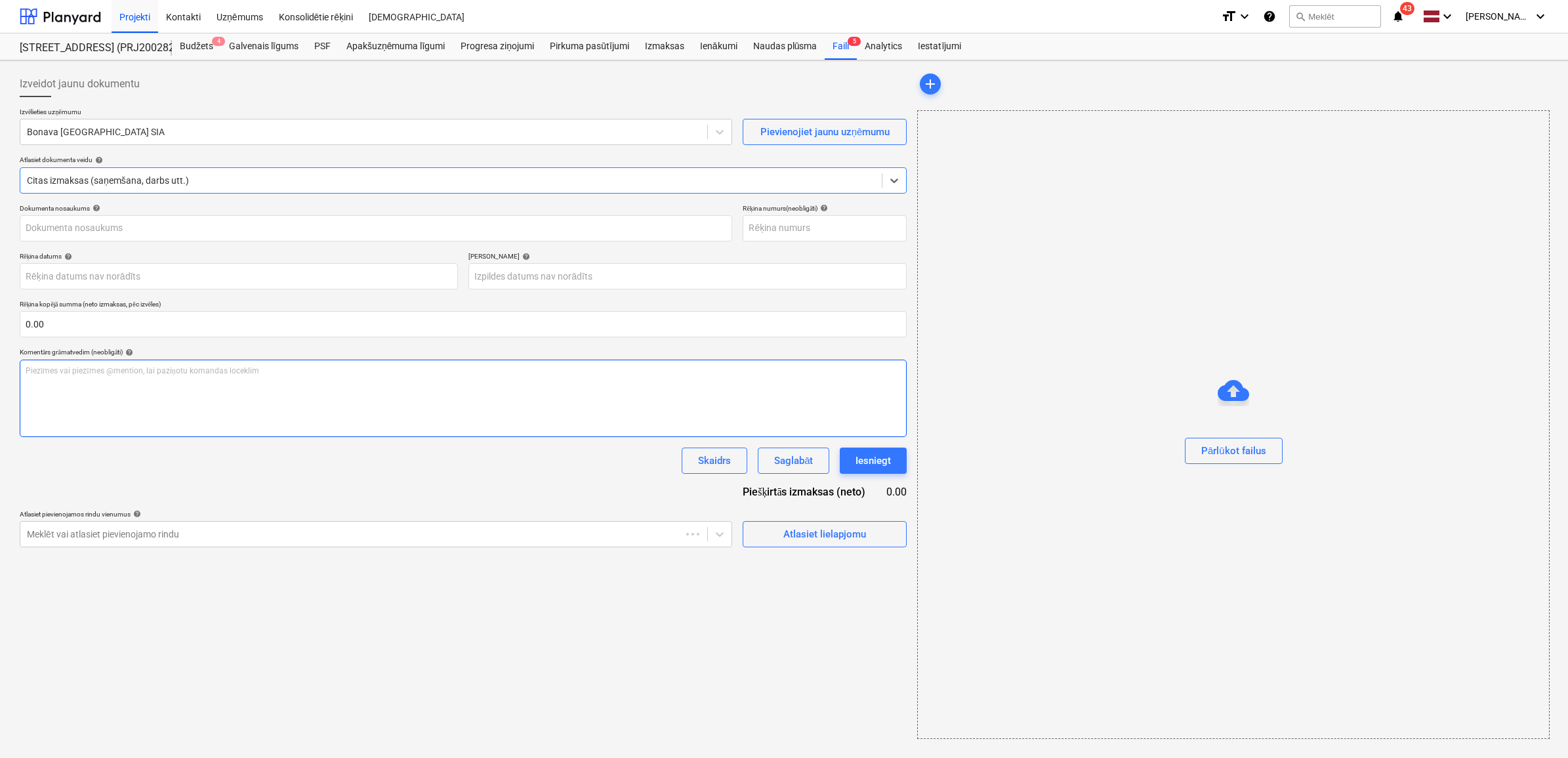
type input "KUR25-037471"
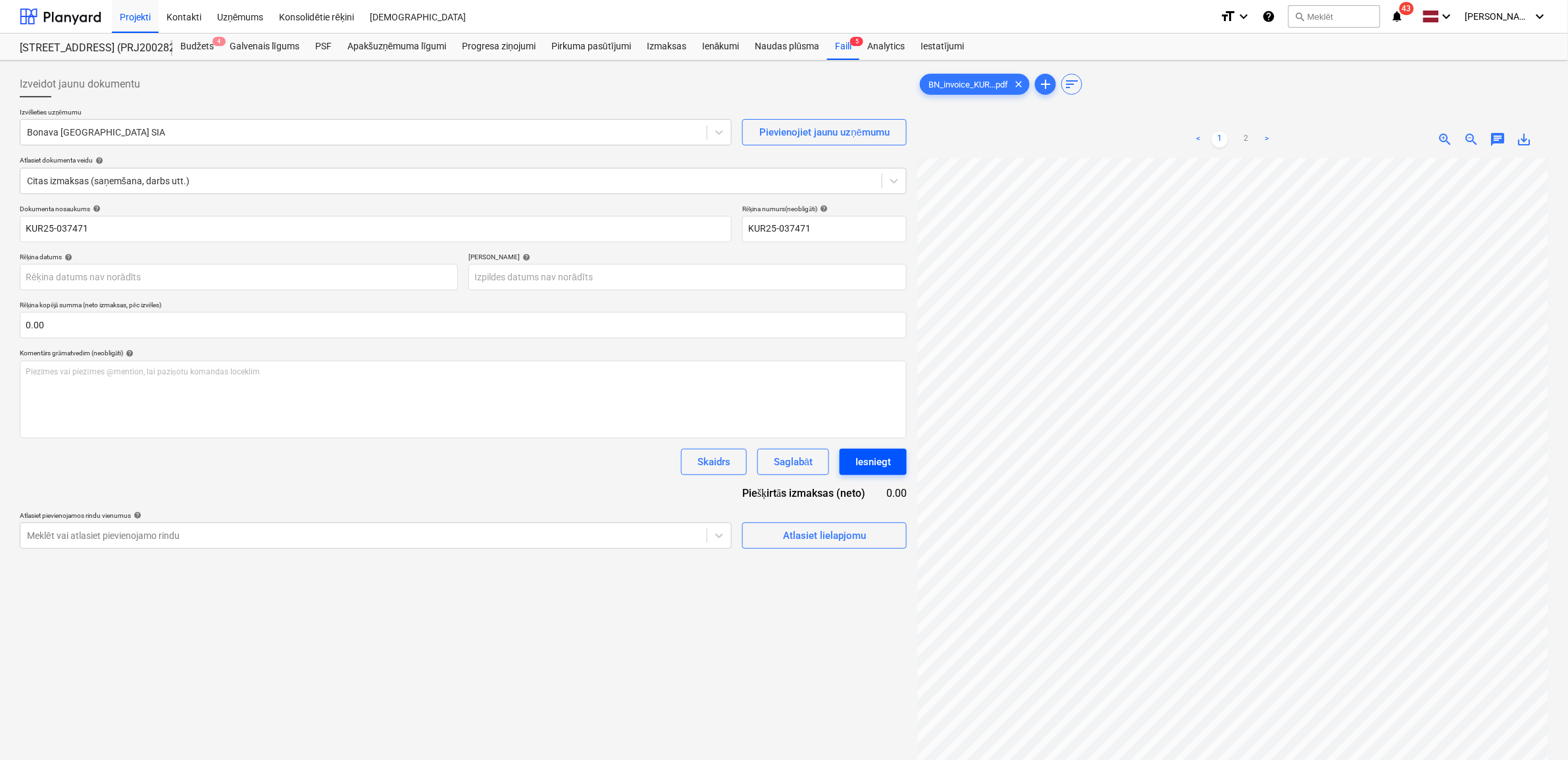
scroll to position [68, 7]
click at [1531, 139] on span "save_alt" at bounding box center [1525, 139] width 16 height 16
click at [98, 224] on input "KUR25-037471" at bounding box center [375, 229] width 711 height 27
drag, startPoint x: 59, startPoint y: 234, endPoint x: -64, endPoint y: 226, distance: 123.3
click at [0, 226] on html "Projekti Kontakti Uzņēmums Konsolidētie rēķini Iesūtne format_size keyboard_arr…" at bounding box center [784, 380] width 1568 height 760
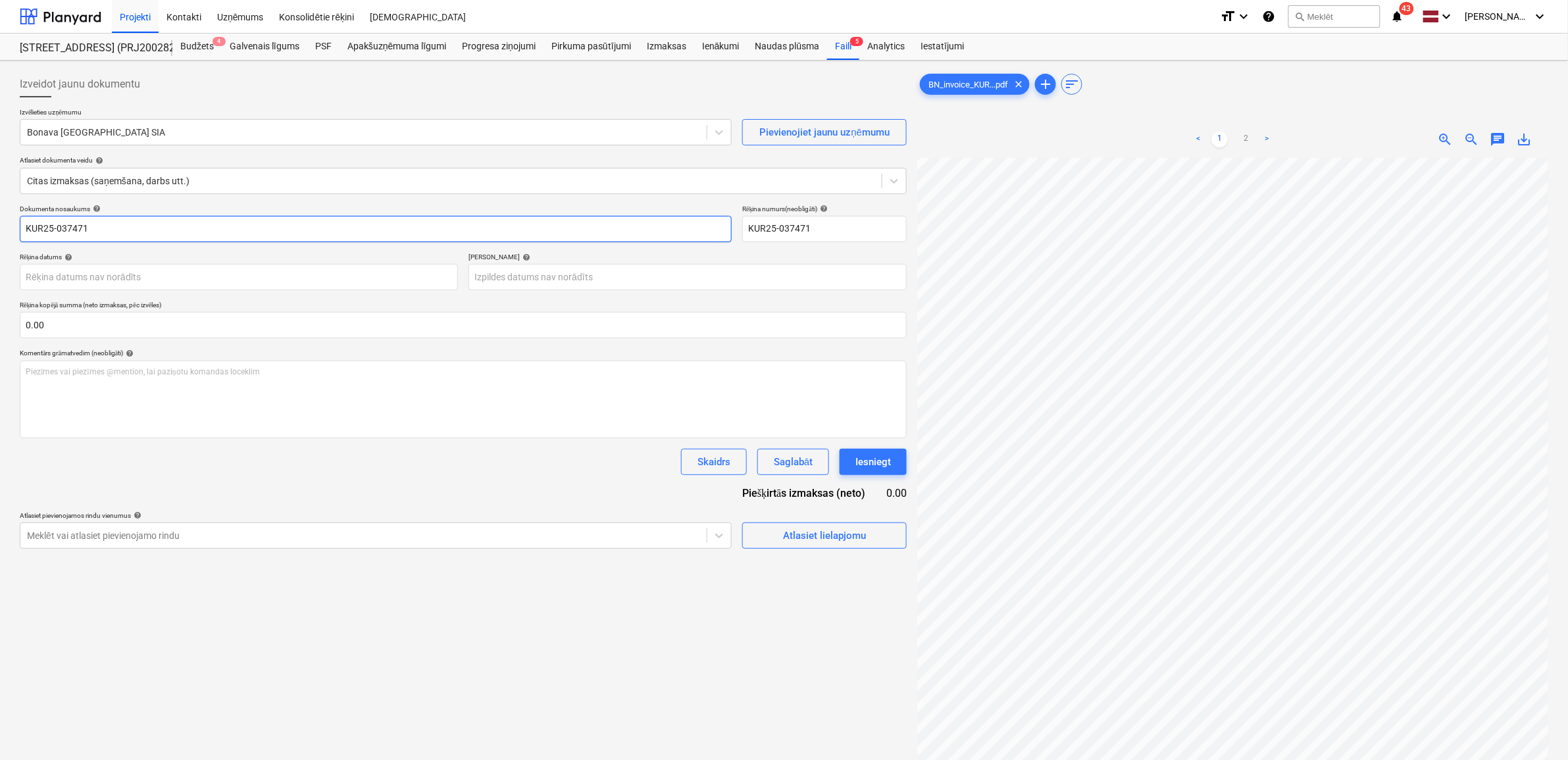
paste input "BN_invoice_"
type input "BN_invoice_KUR25-037471.pdf"
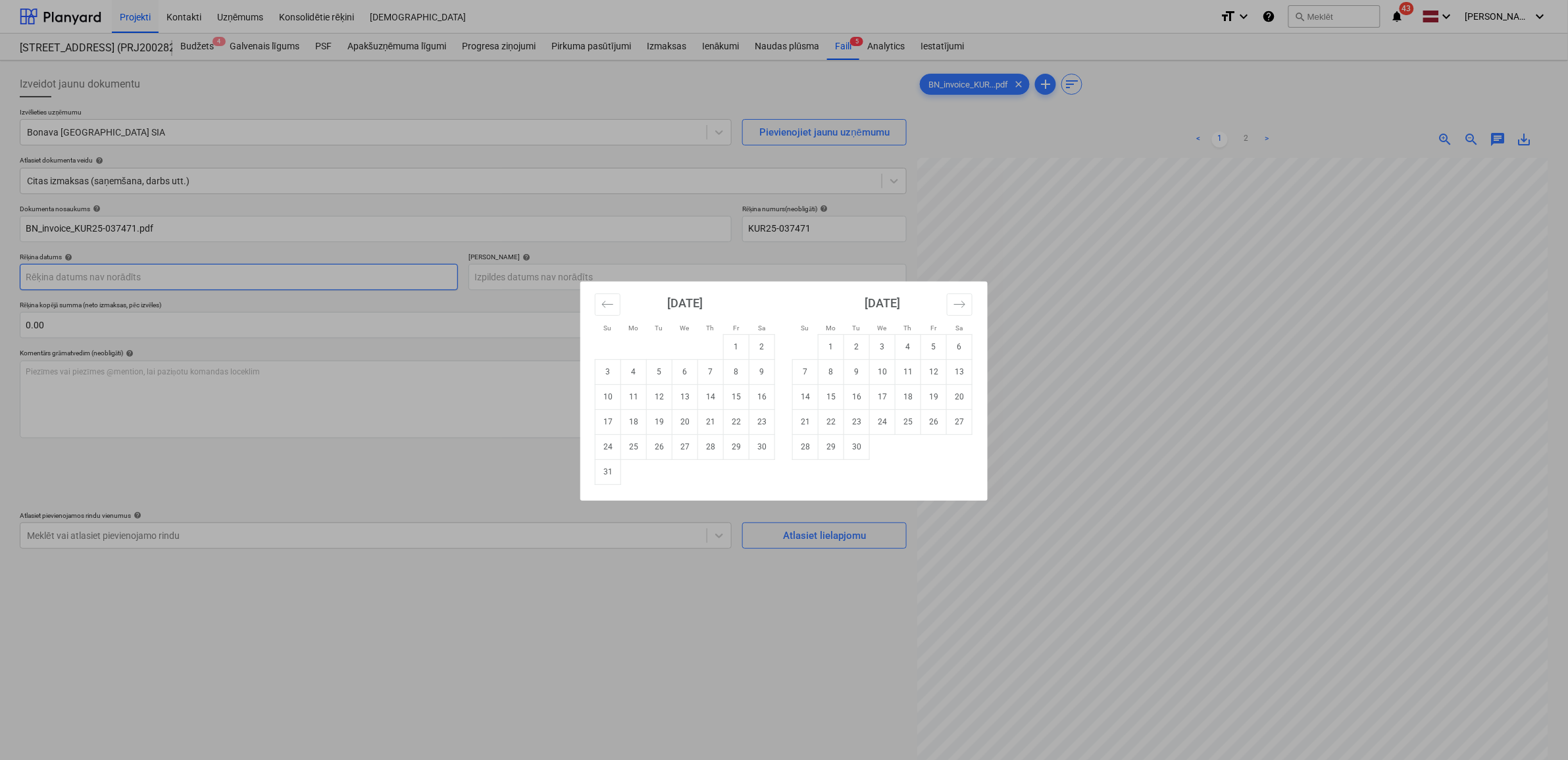
click at [191, 275] on body "Projekti Kontakti Uzņēmums Konsolidētie rēķini Iesūtne format_size keyboard_arr…" at bounding box center [784, 380] width 1568 height 760
click at [733, 405] on td "15" at bounding box center [736, 396] width 26 height 25
type input "[DATE]"
click at [660, 281] on body "Projekti Kontakti Uzņēmums Konsolidētie rēķini Iesūtne format_size keyboard_arr…" at bounding box center [784, 380] width 1568 height 760
click at [957, 301] on icon "Move forward to switch to the next month." at bounding box center [959, 304] width 13 height 13
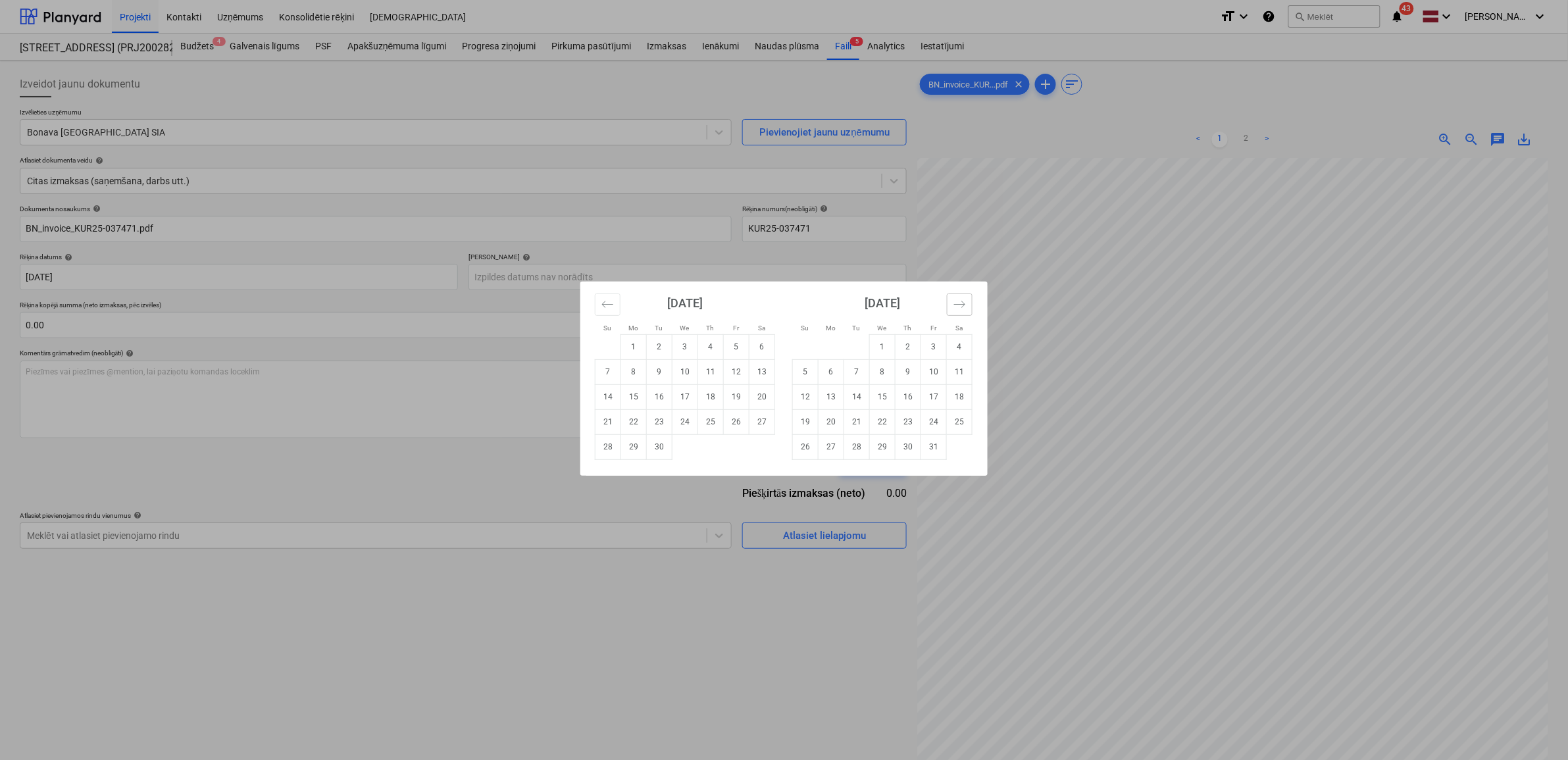
click at [957, 301] on icon "Move forward to switch to the next month." at bounding box center [959, 304] width 13 height 13
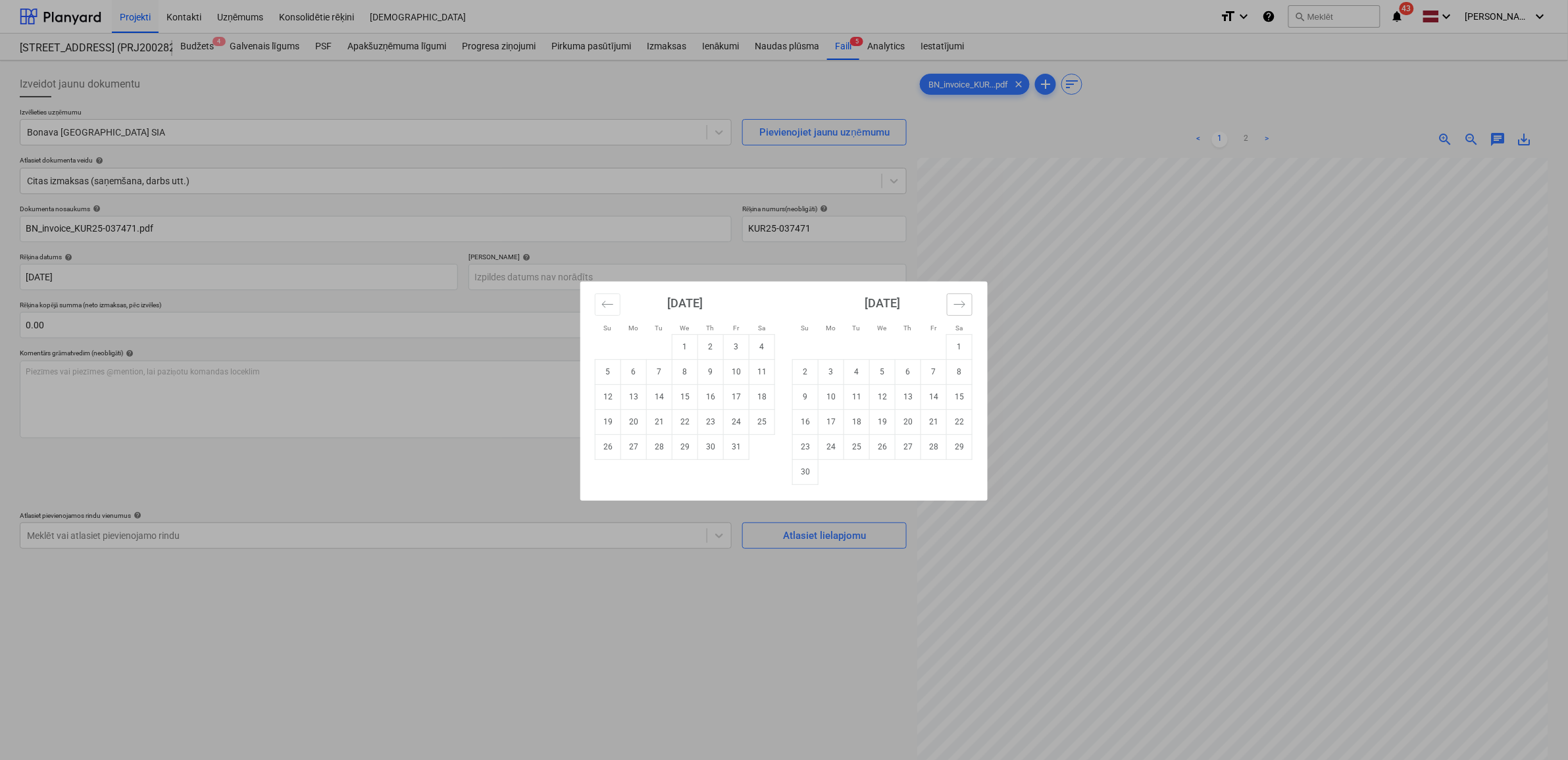
click at [958, 301] on icon "Move forward to switch to the next month." at bounding box center [959, 304] width 13 height 13
click at [955, 367] on td "13" at bounding box center [959, 371] width 26 height 25
type input "[DATE]"
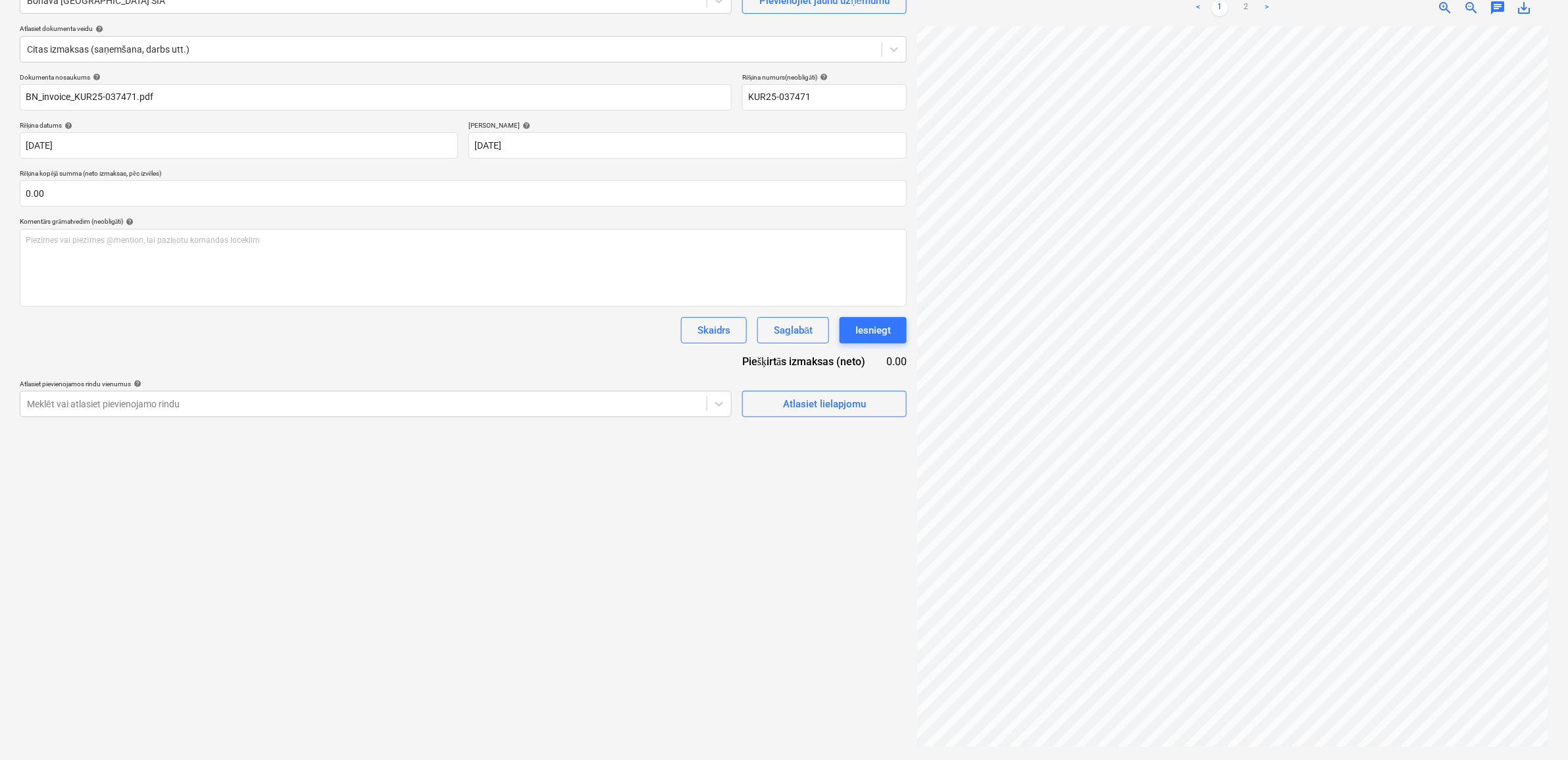
scroll to position [0, 74]
click at [1248, 8] on link "2" at bounding box center [1246, 8] width 16 height 16
click at [1222, 7] on link "1" at bounding box center [1220, 8] width 16 height 16
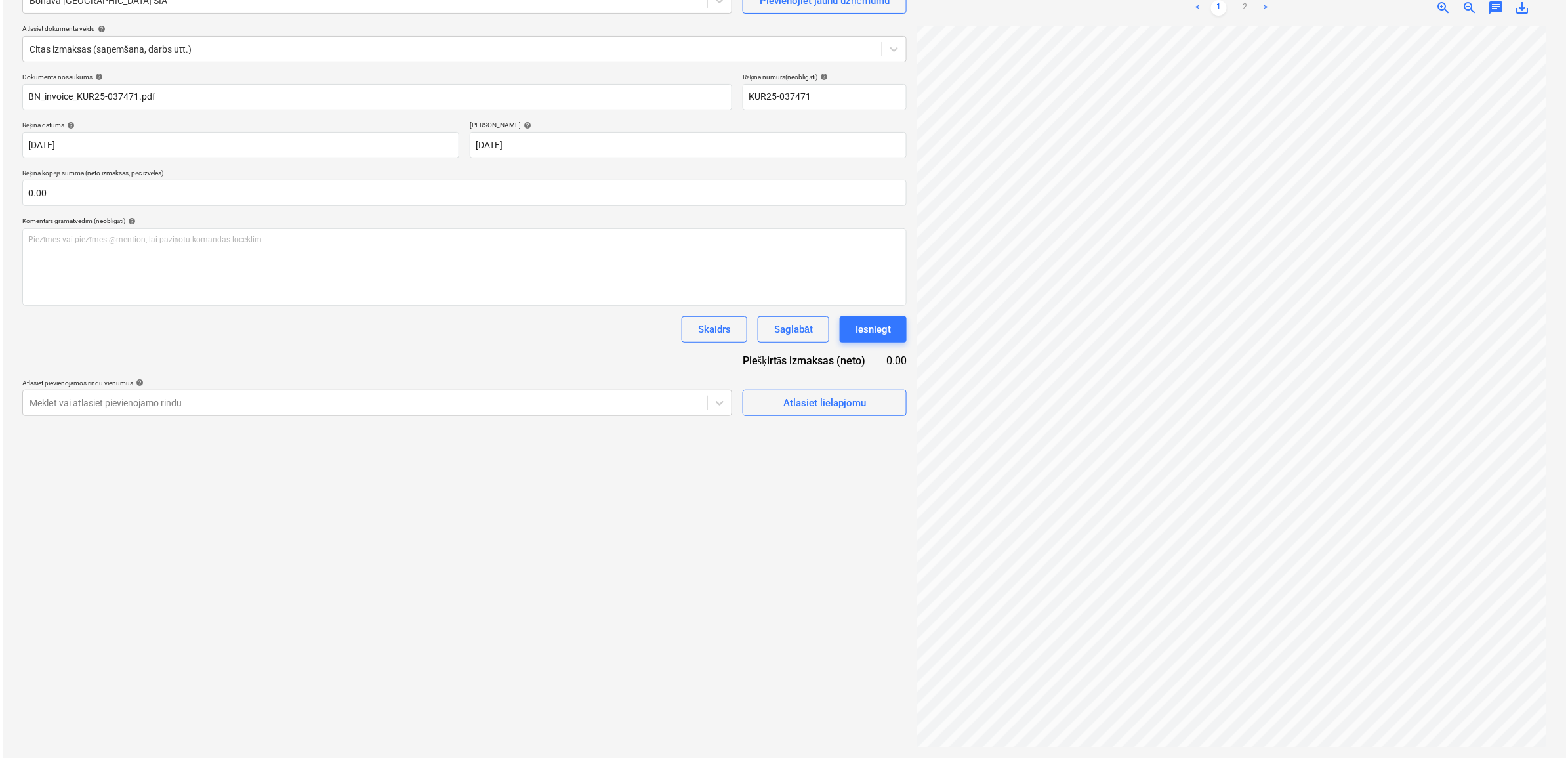
scroll to position [0, 76]
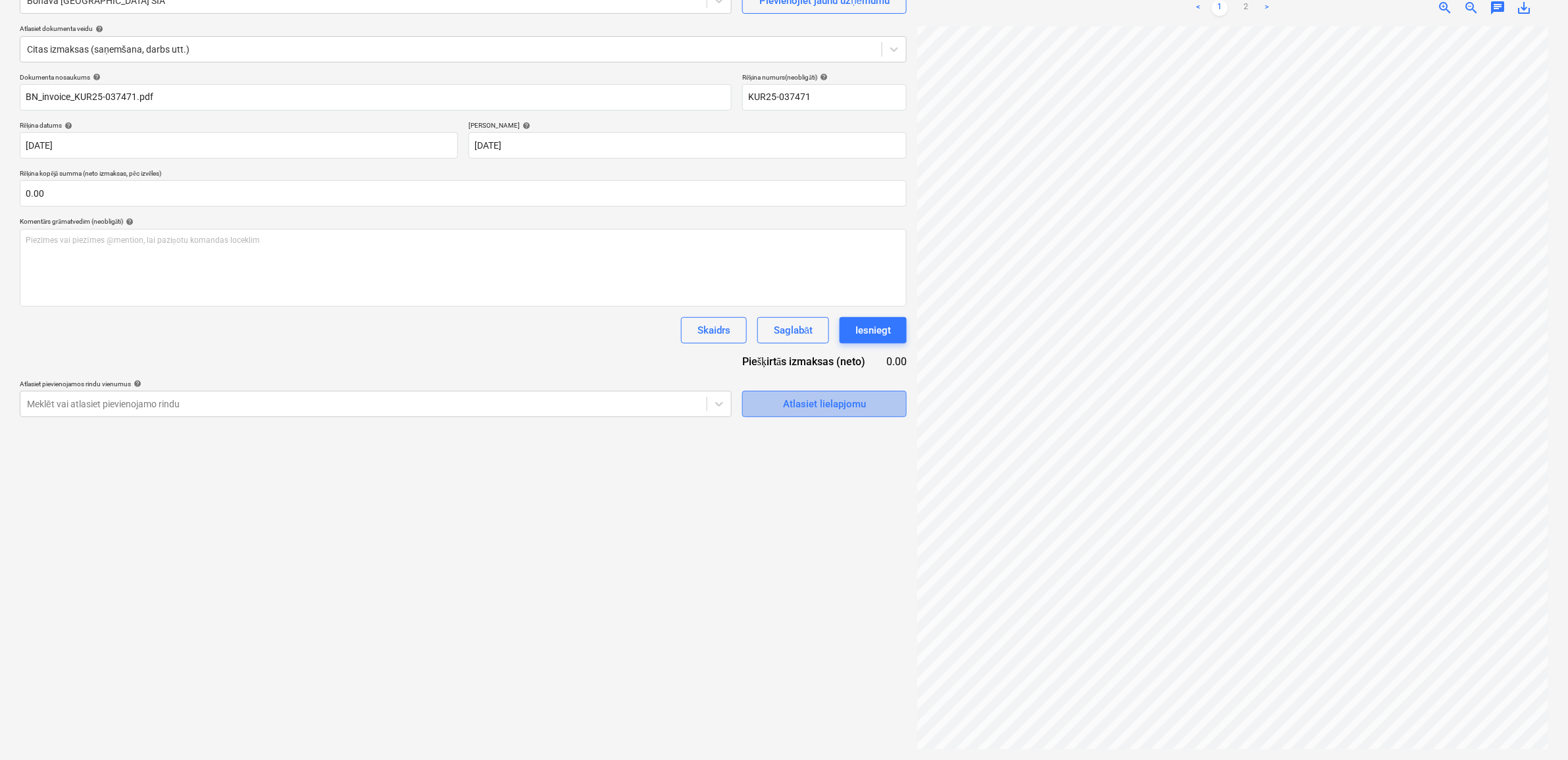
click at [822, 398] on div "Atlasiet lielapjomu" at bounding box center [824, 404] width 83 height 17
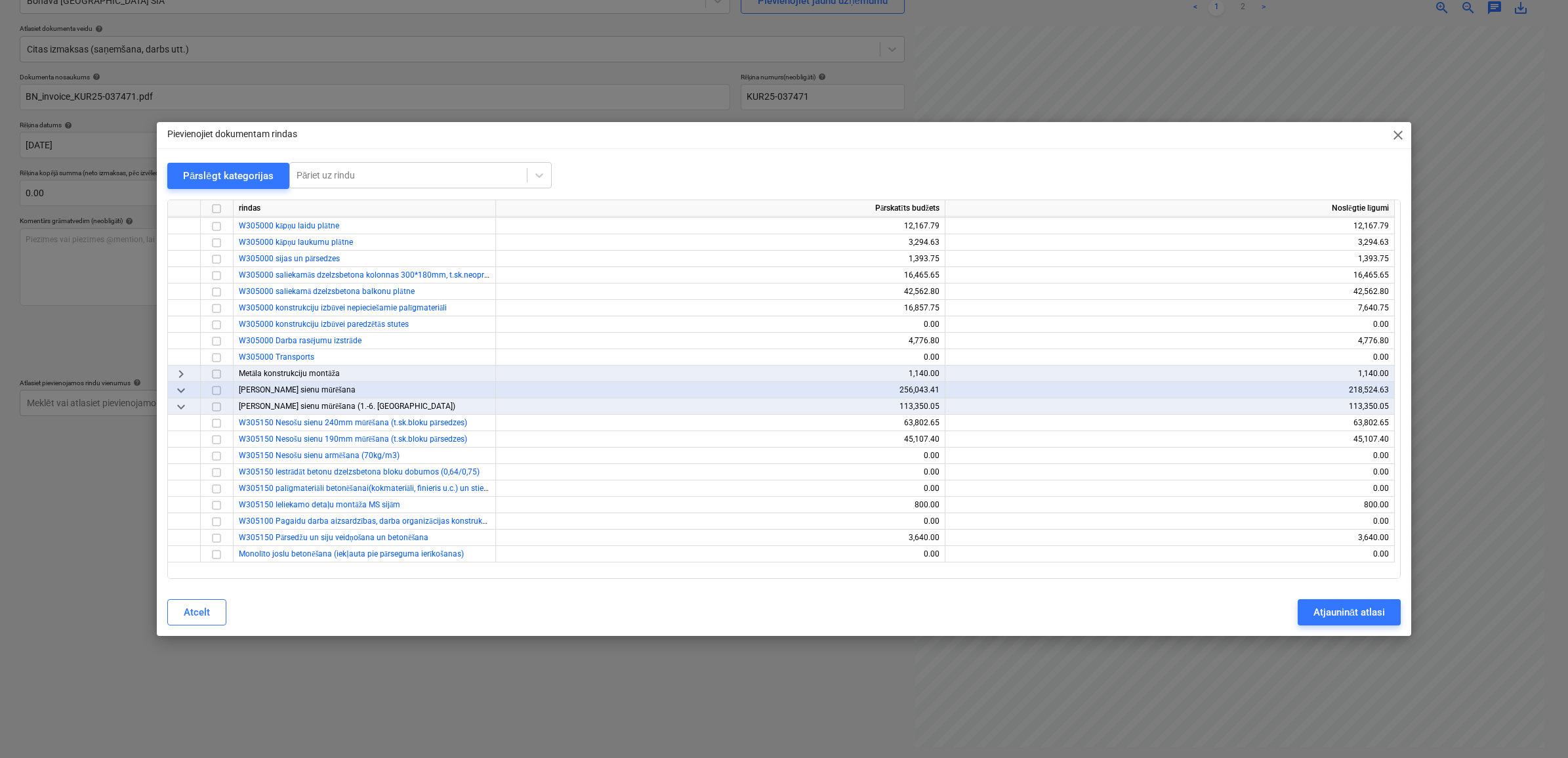
scroll to position [492, 0]
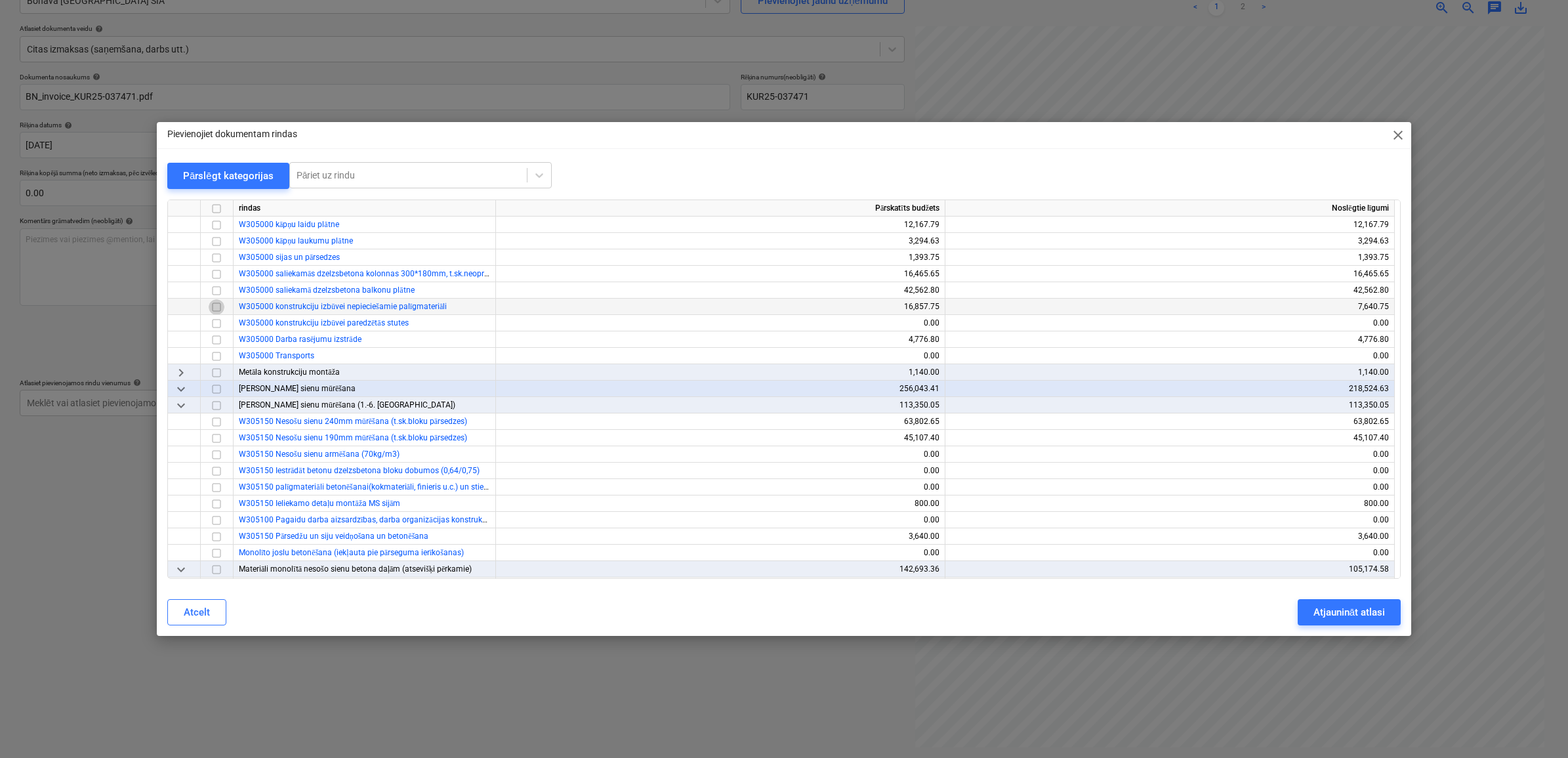
click at [209, 302] on input "checkbox" at bounding box center [217, 306] width 16 height 16
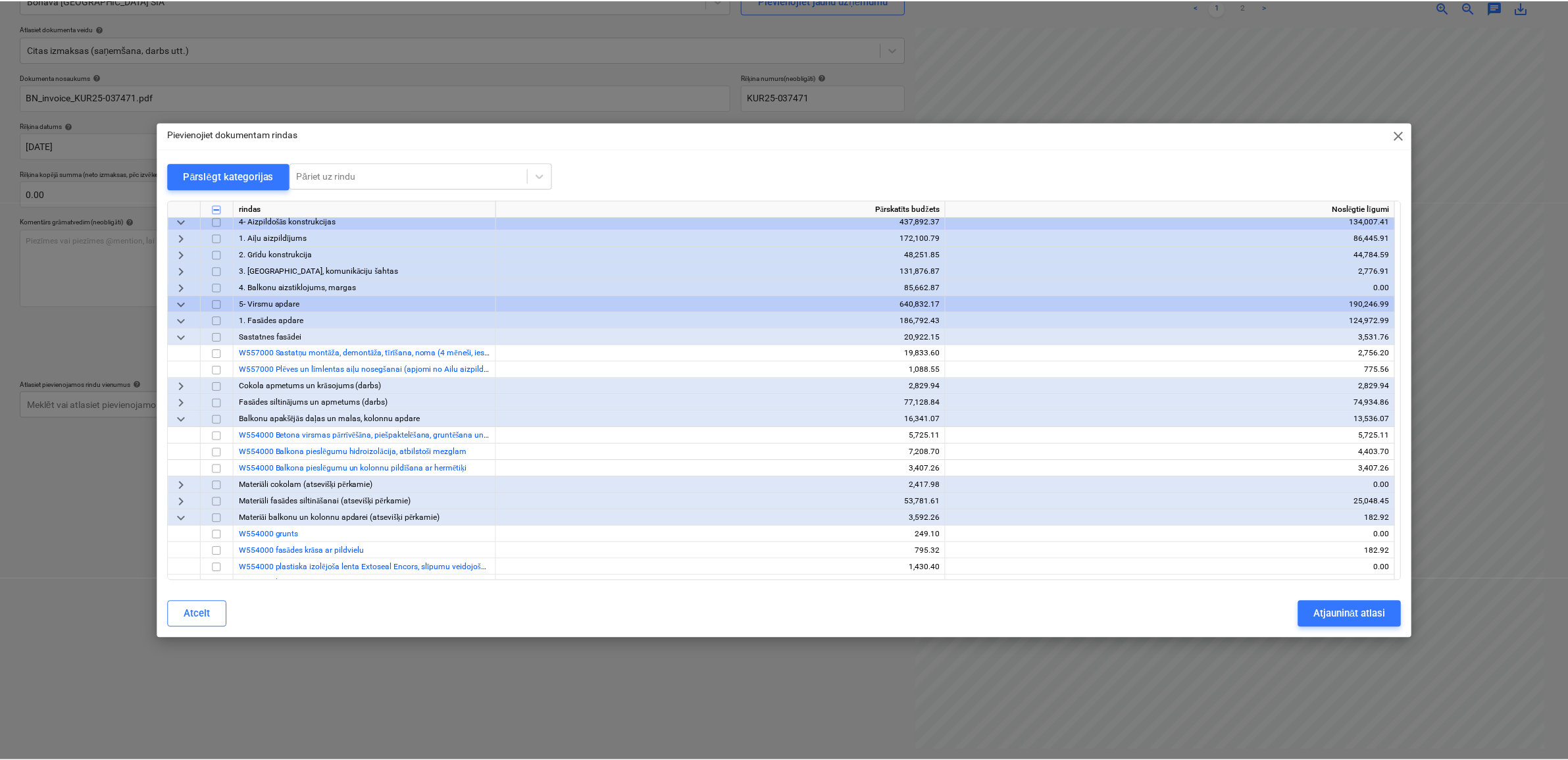
scroll to position [1152, 0]
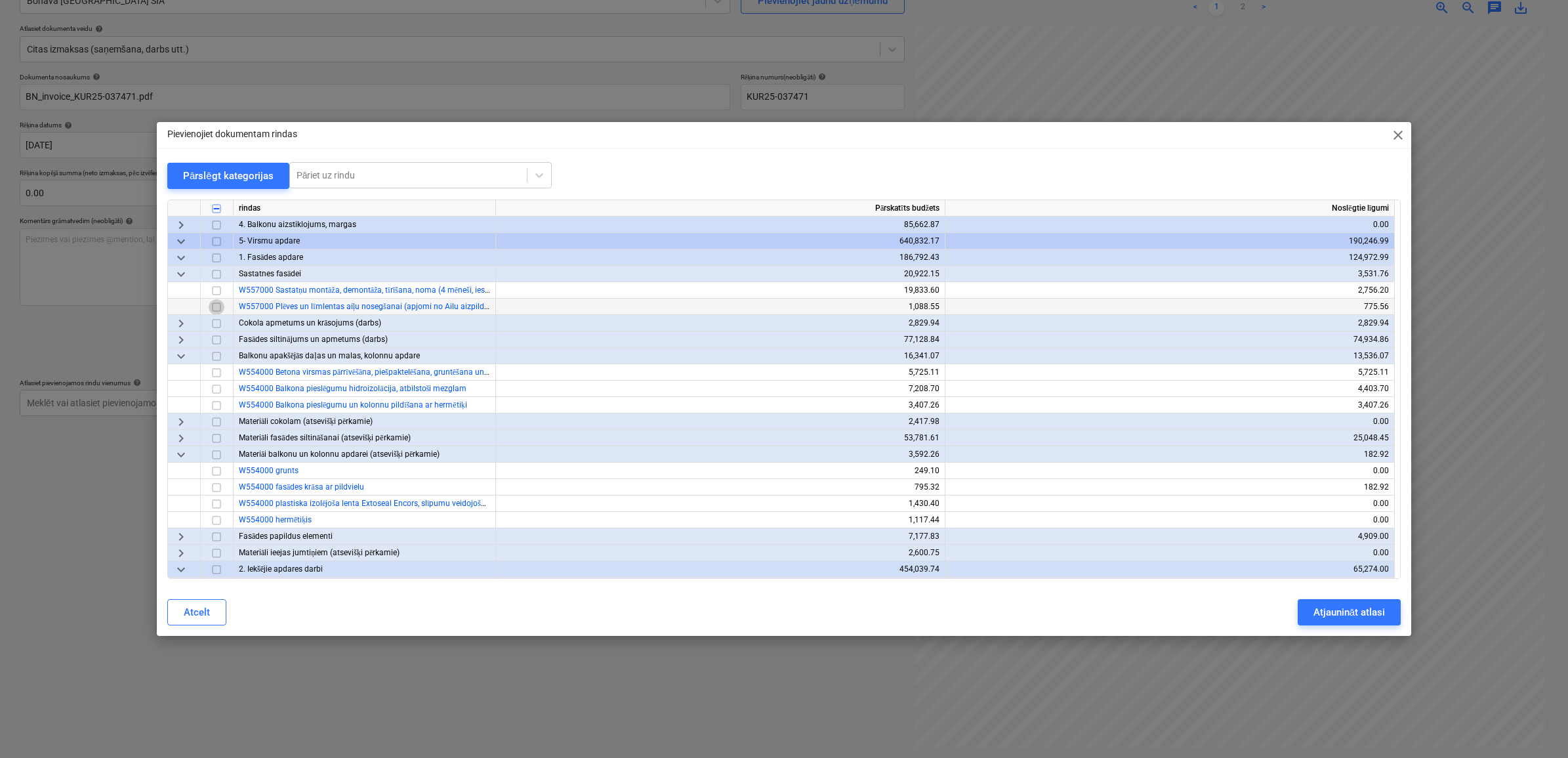
click at [218, 306] on input "checkbox" at bounding box center [217, 306] width 16 height 16
click at [1347, 609] on div "Atjaunināt atlasi" at bounding box center [1349, 611] width 72 height 17
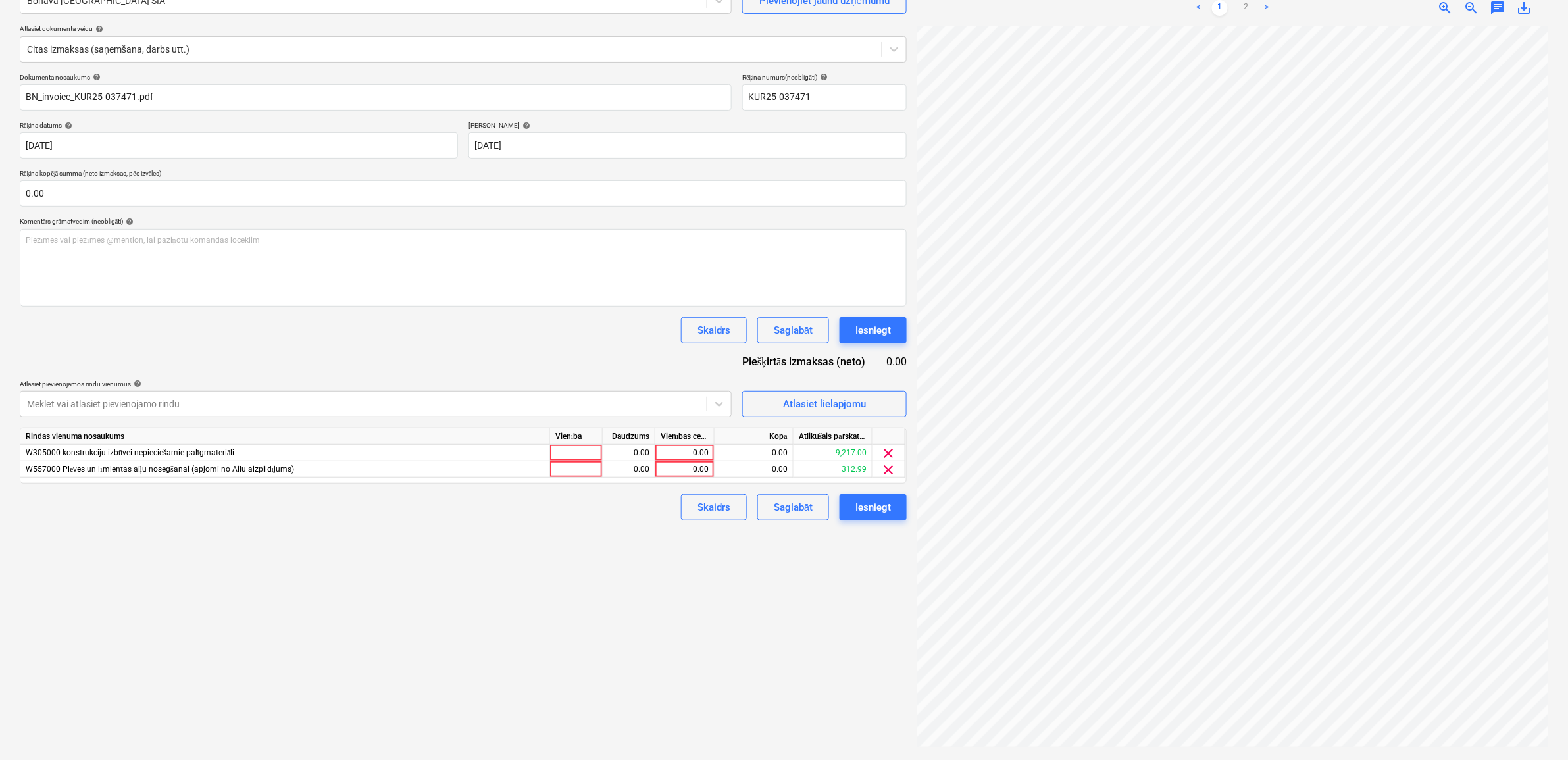
scroll to position [224, 99]
click at [666, 465] on div "0.00" at bounding box center [684, 469] width 48 height 17
type input "143.78"
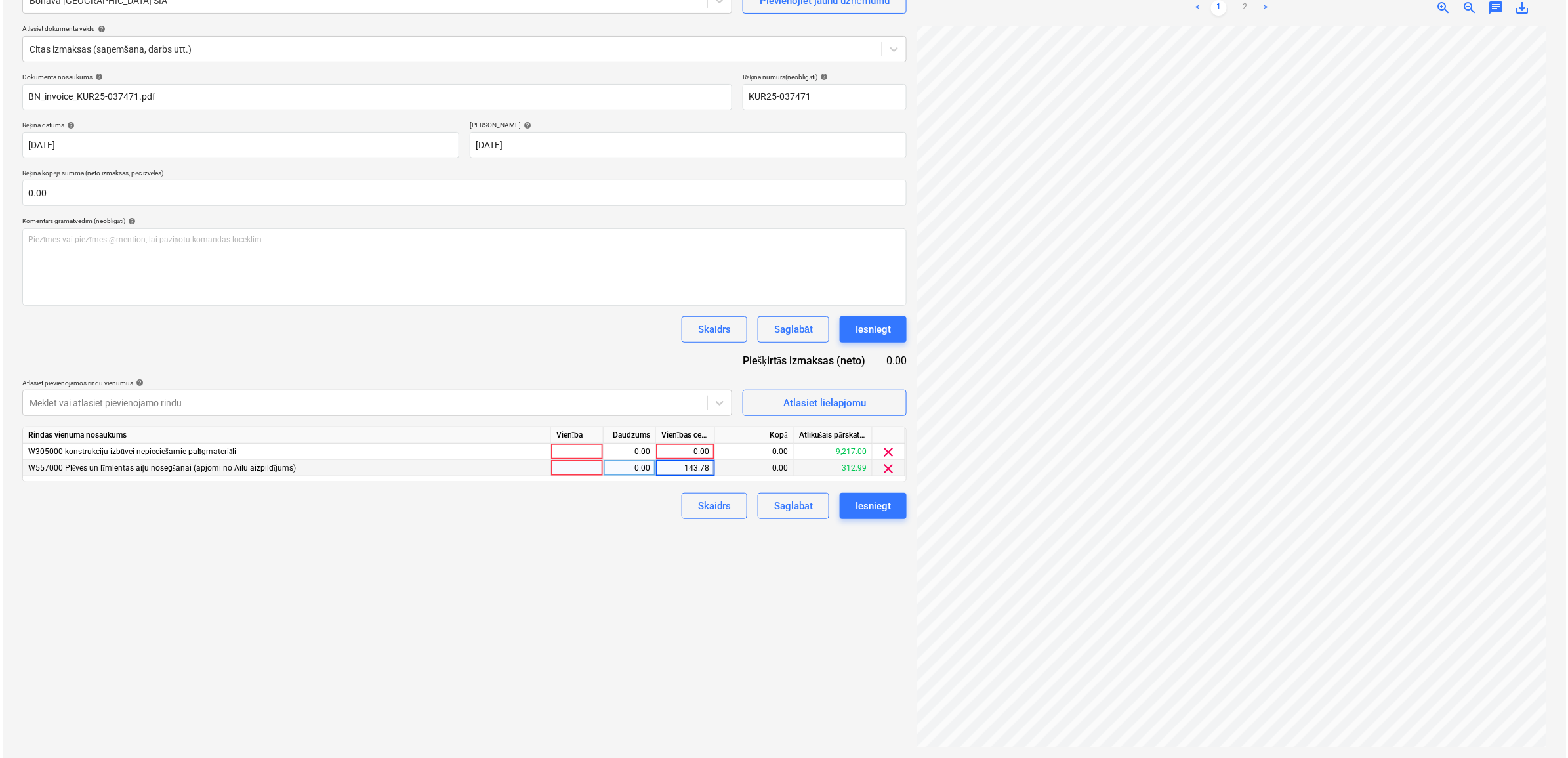
scroll to position [0, 0]
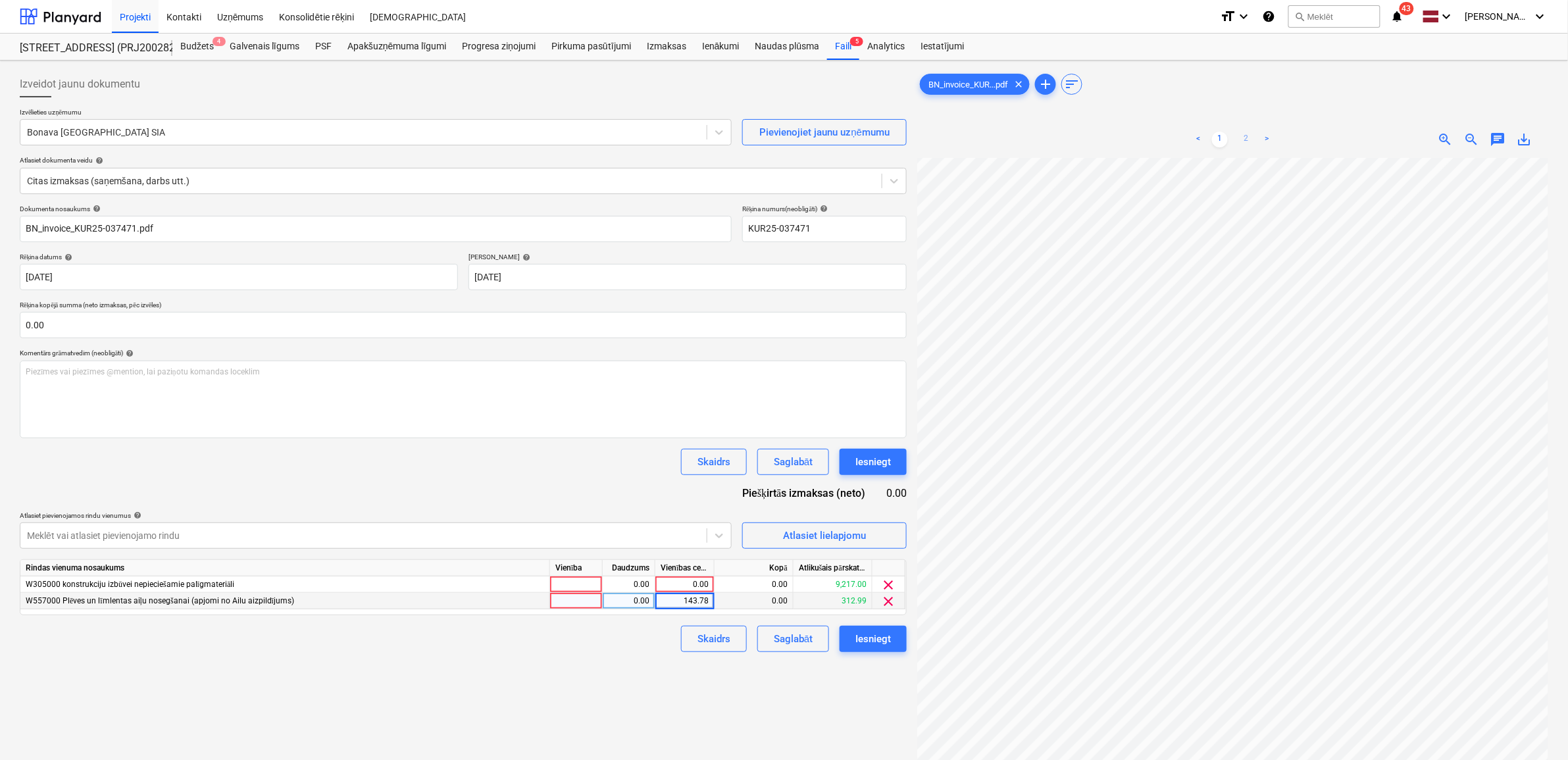
click at [1242, 139] on link "2" at bounding box center [1246, 139] width 16 height 16
click at [389, 323] on input "text" at bounding box center [463, 325] width 887 height 27
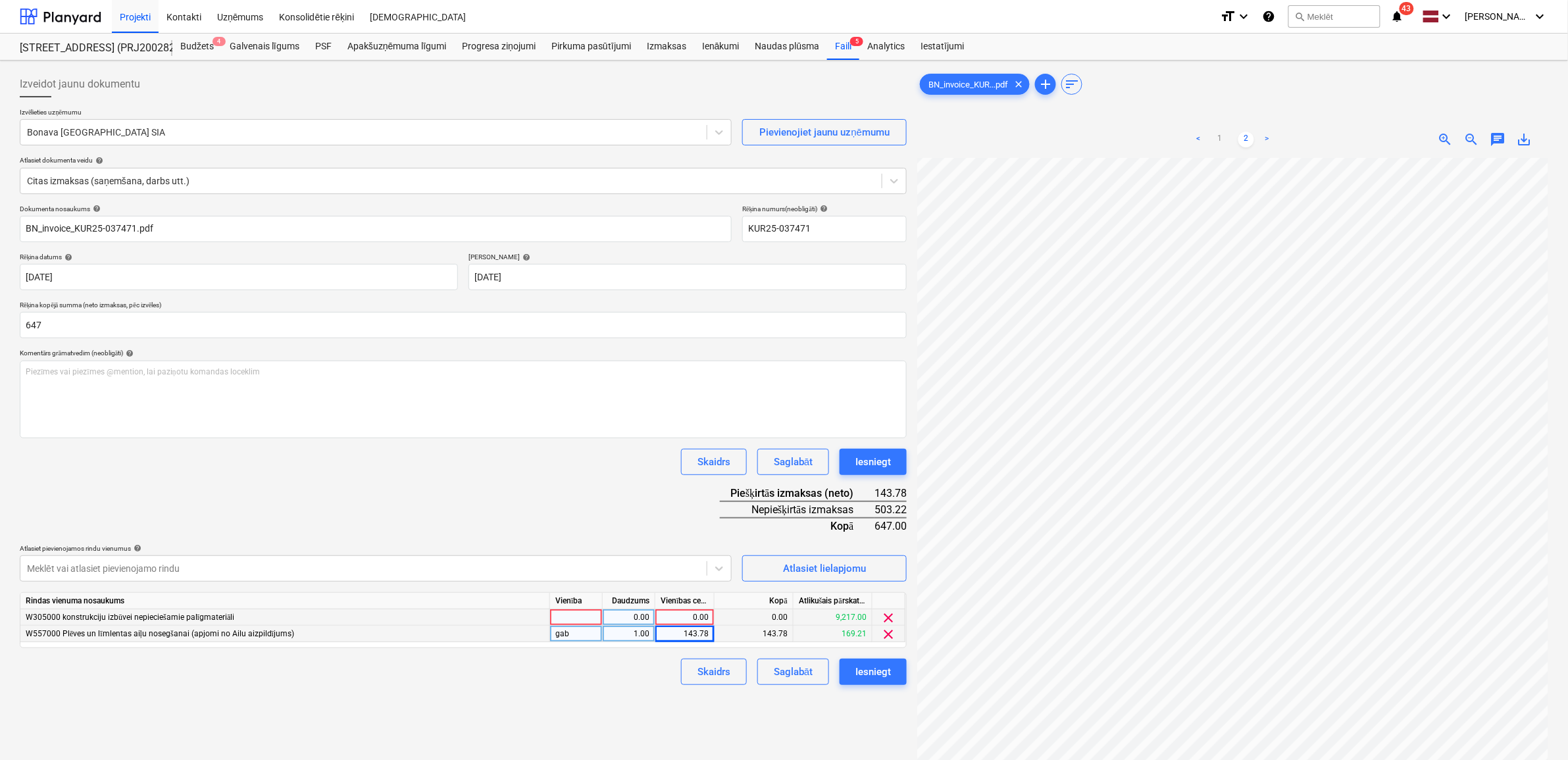
type input "647.00"
click at [676, 621] on div "0.00" at bounding box center [684, 617] width 48 height 17
type input "503.22"
click at [886, 676] on div "Iesniegt" at bounding box center [873, 671] width 36 height 17
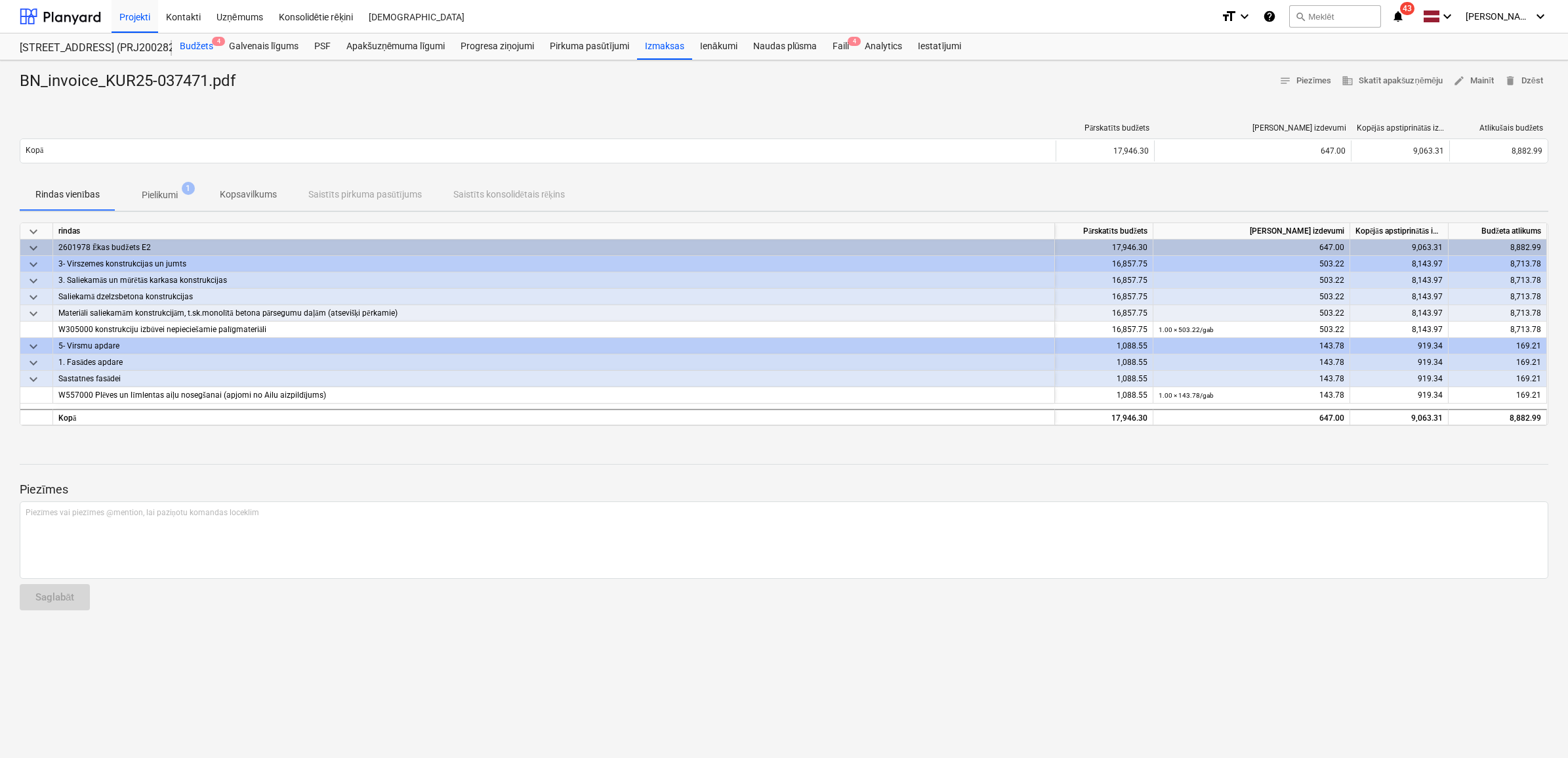
drag, startPoint x: 205, startPoint y: 40, endPoint x: 191, endPoint y: 51, distance: 17.8
click at [205, 40] on div "Budžets 4" at bounding box center [197, 46] width 49 height 27
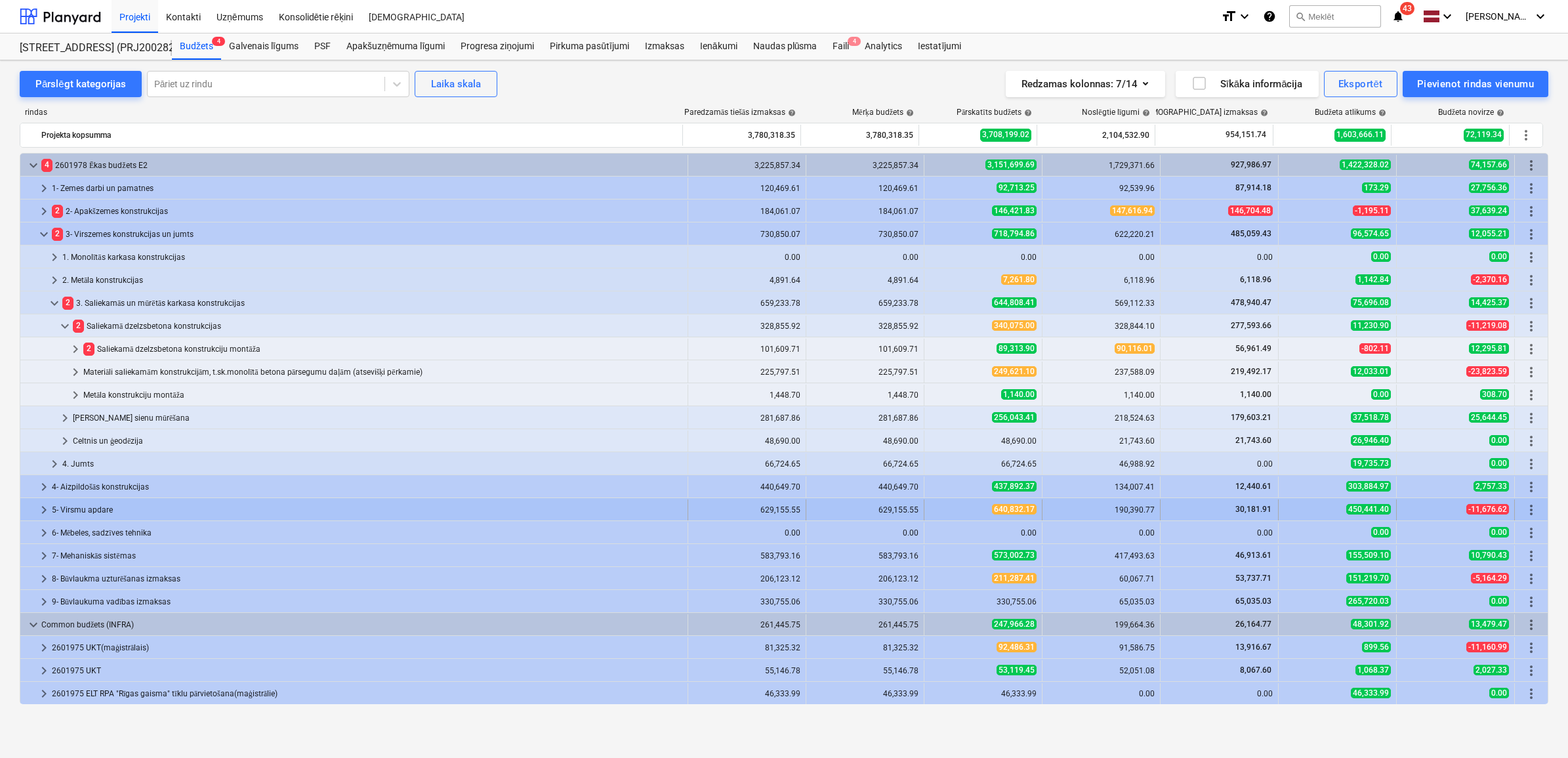
click at [46, 507] on span "keyboard_arrow_right" at bounding box center [44, 510] width 16 height 16
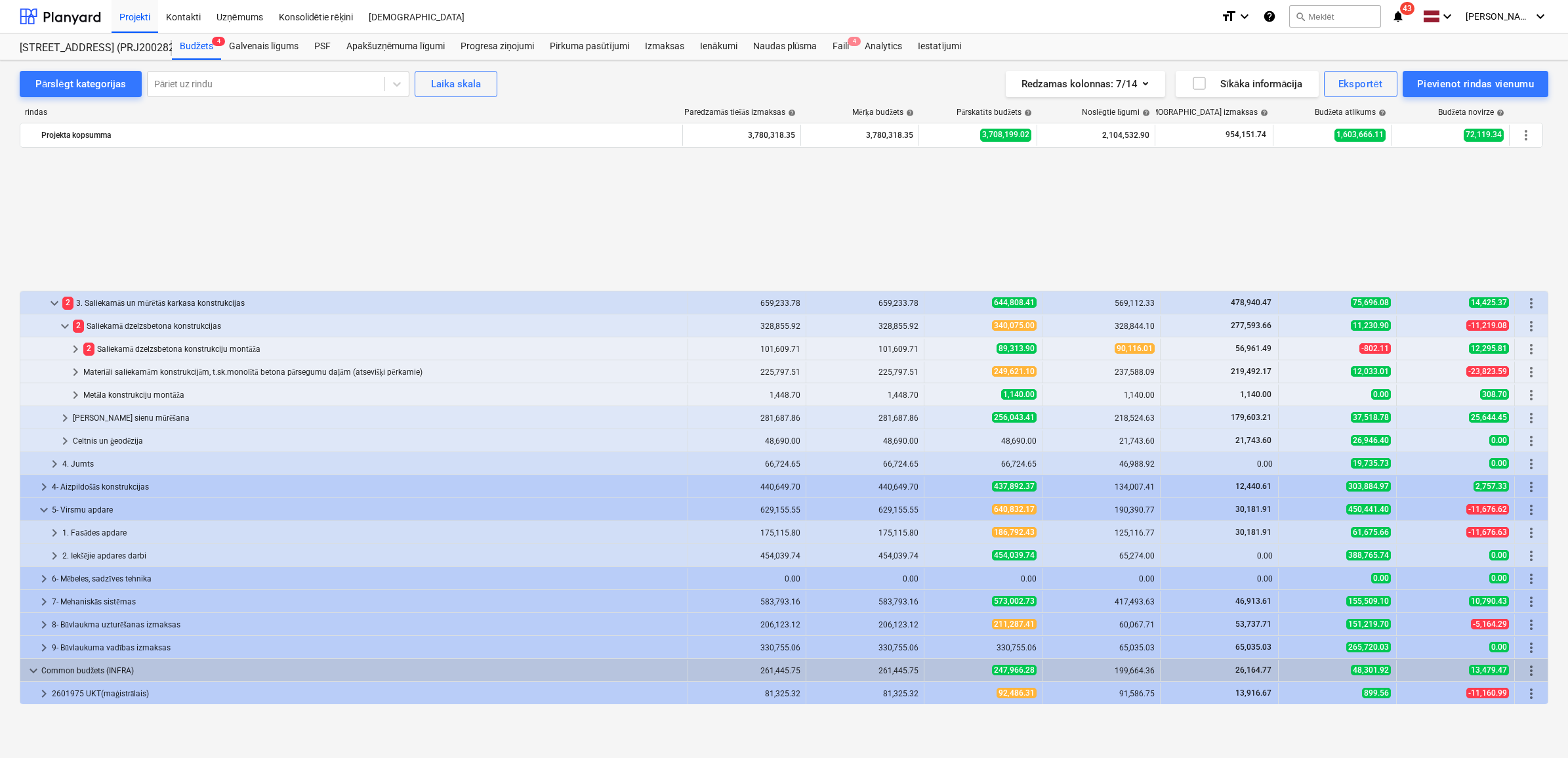
scroll to position [160, 0]
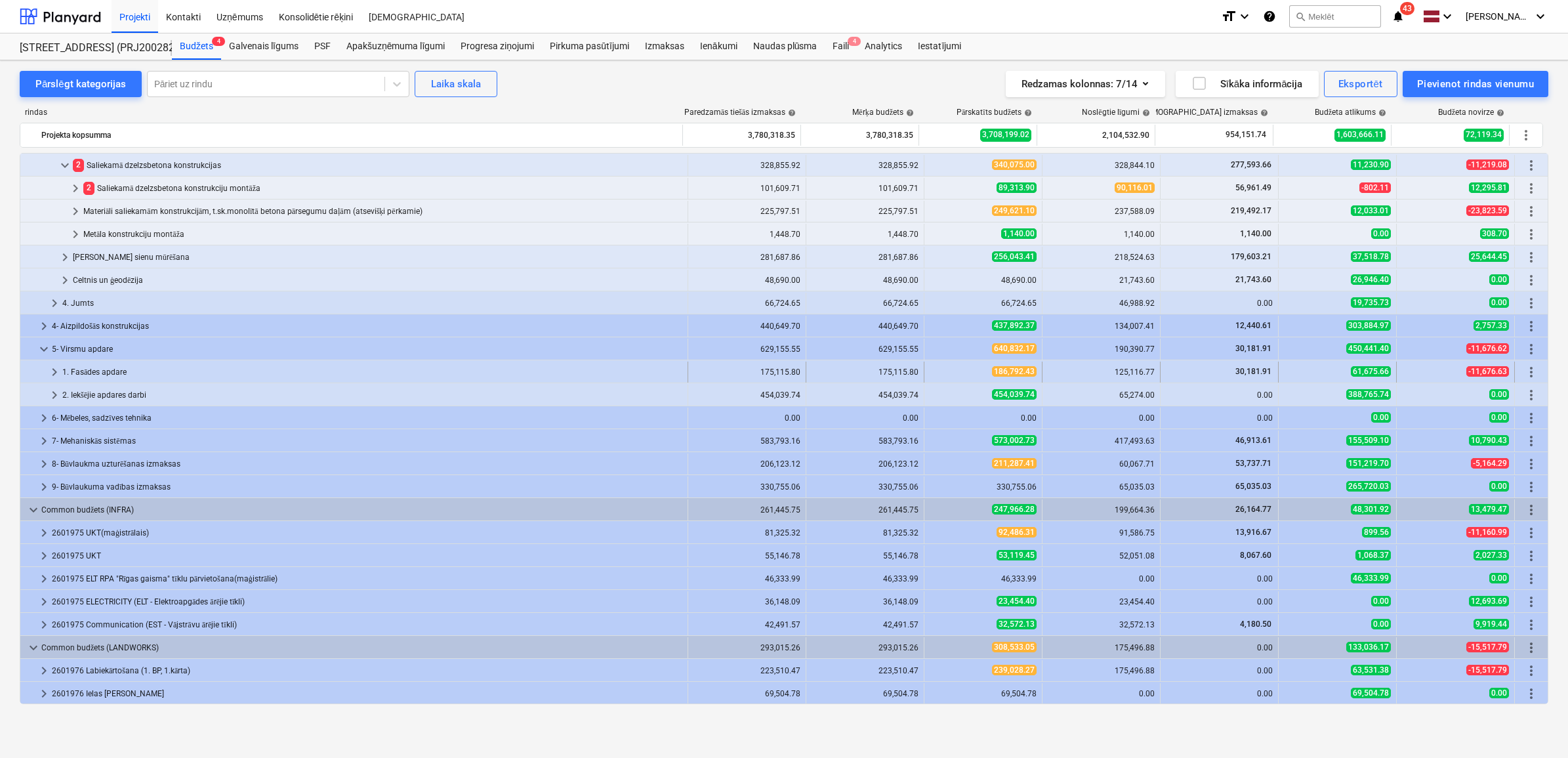
click at [50, 371] on span "keyboard_arrow_right" at bounding box center [54, 372] width 16 height 16
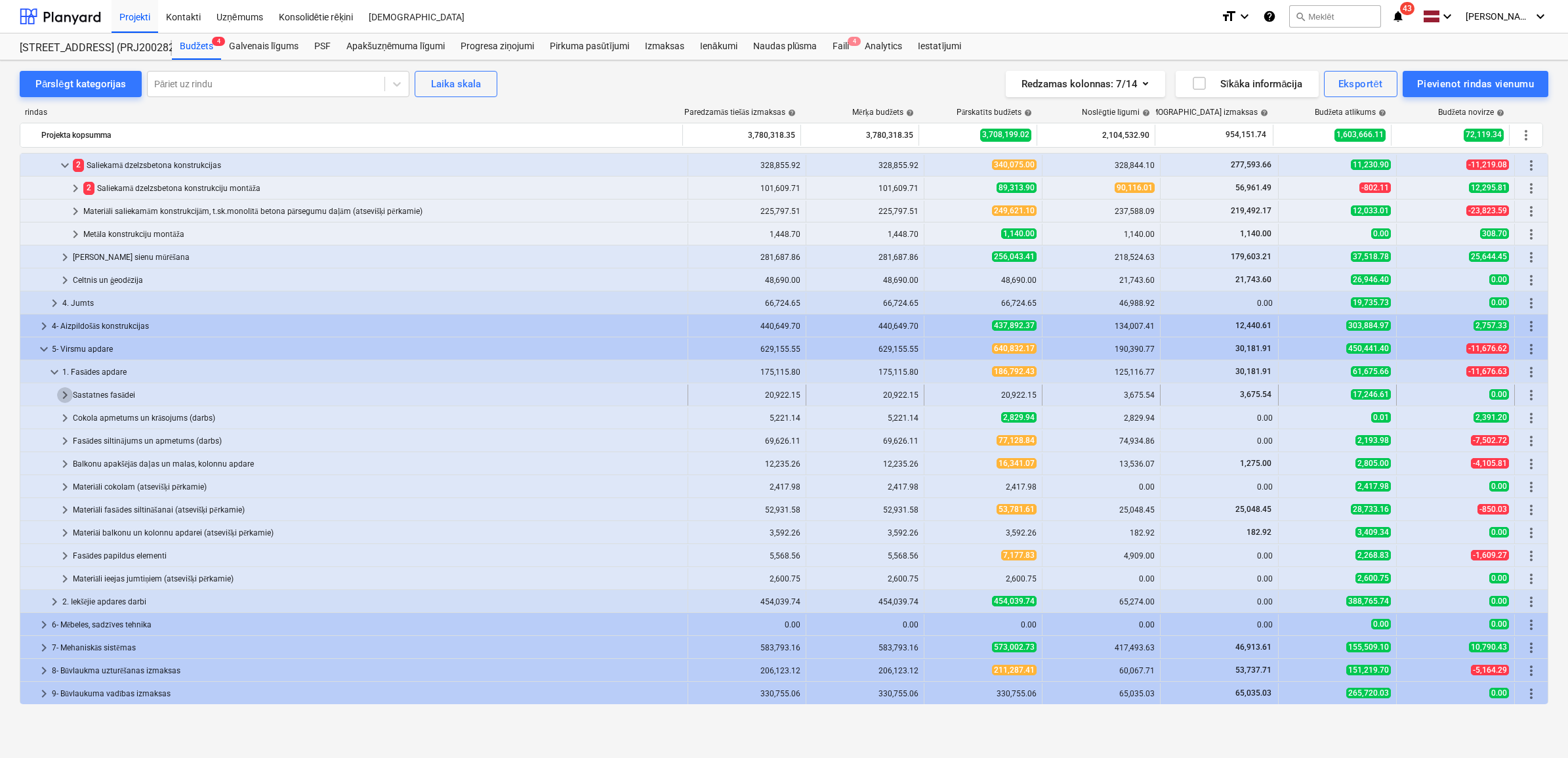
click at [60, 402] on span "keyboard_arrow_right" at bounding box center [65, 395] width 16 height 16
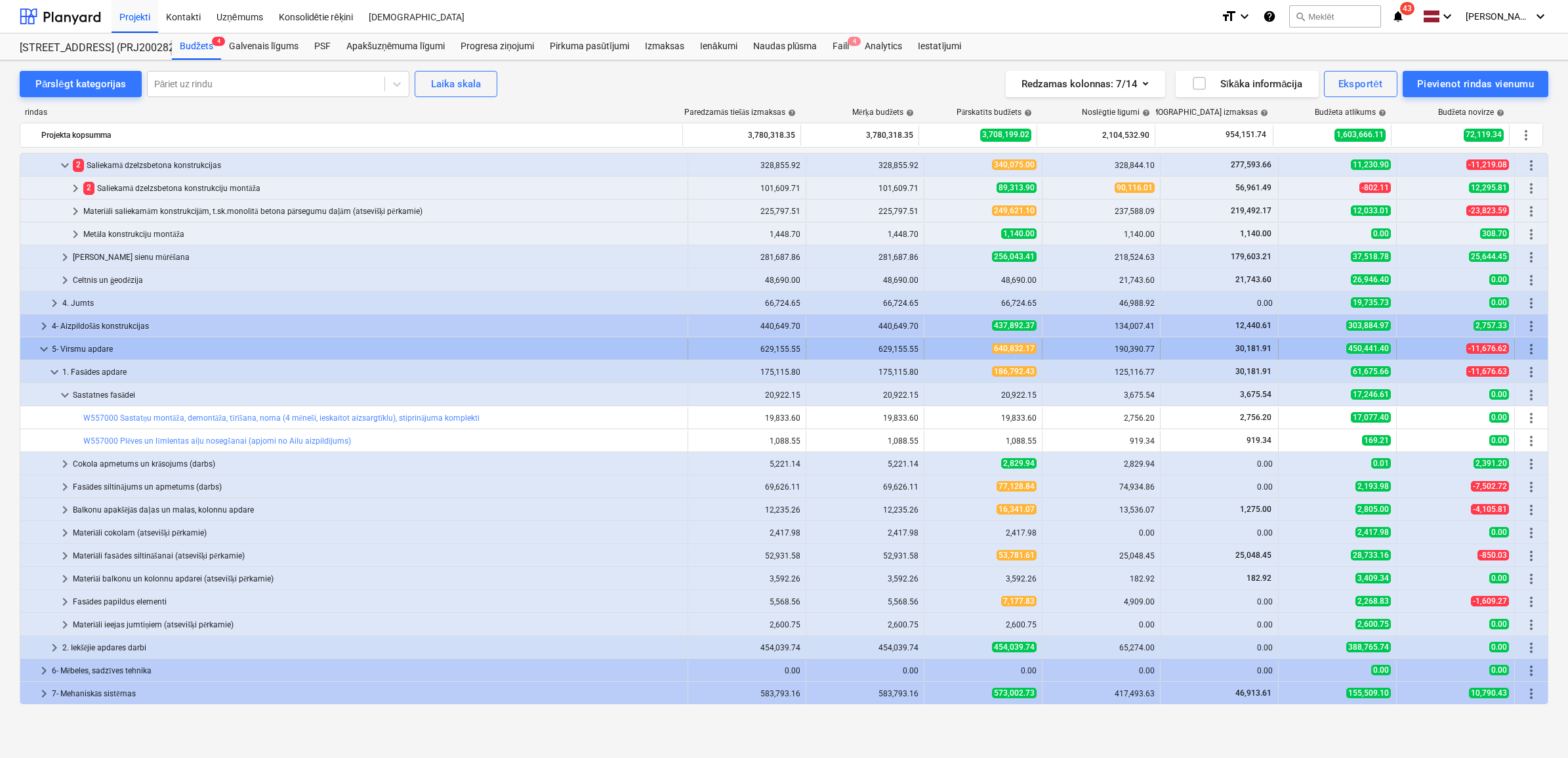
click at [40, 351] on span "keyboard_arrow_down" at bounding box center [44, 349] width 16 height 16
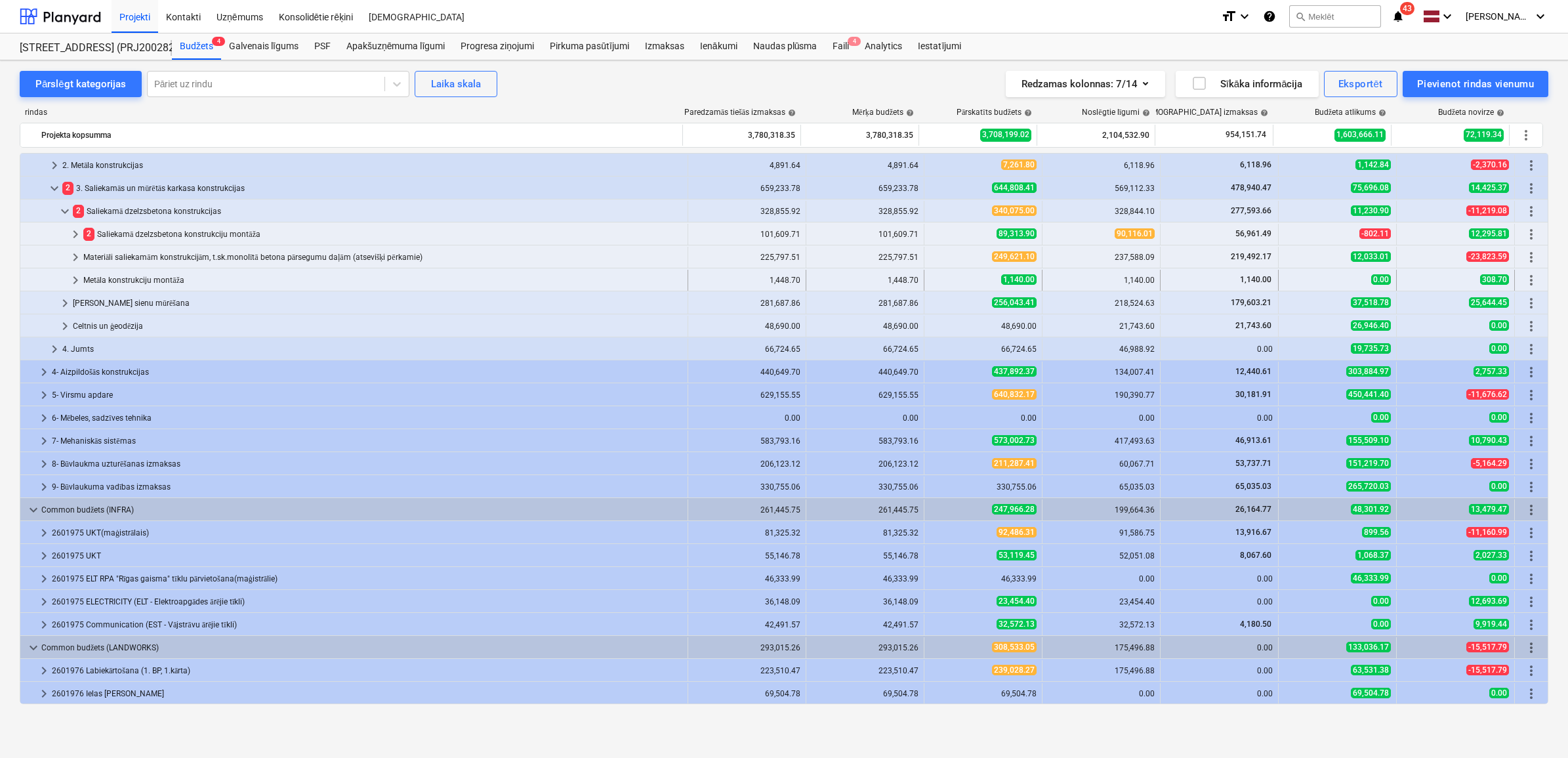
scroll to position [115, 0]
click at [50, 187] on span "keyboard_arrow_down" at bounding box center [54, 188] width 16 height 16
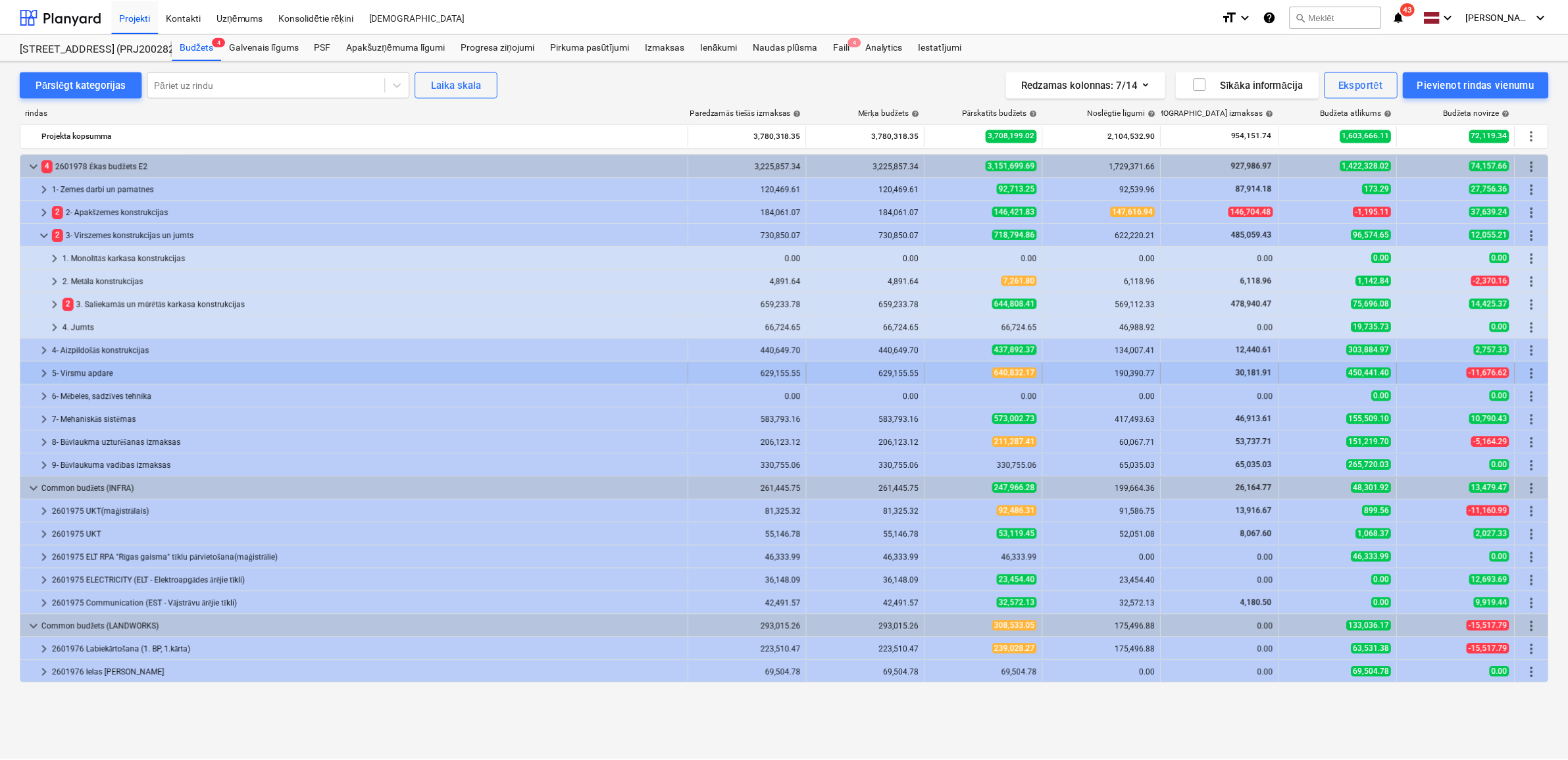
scroll to position [0, 0]
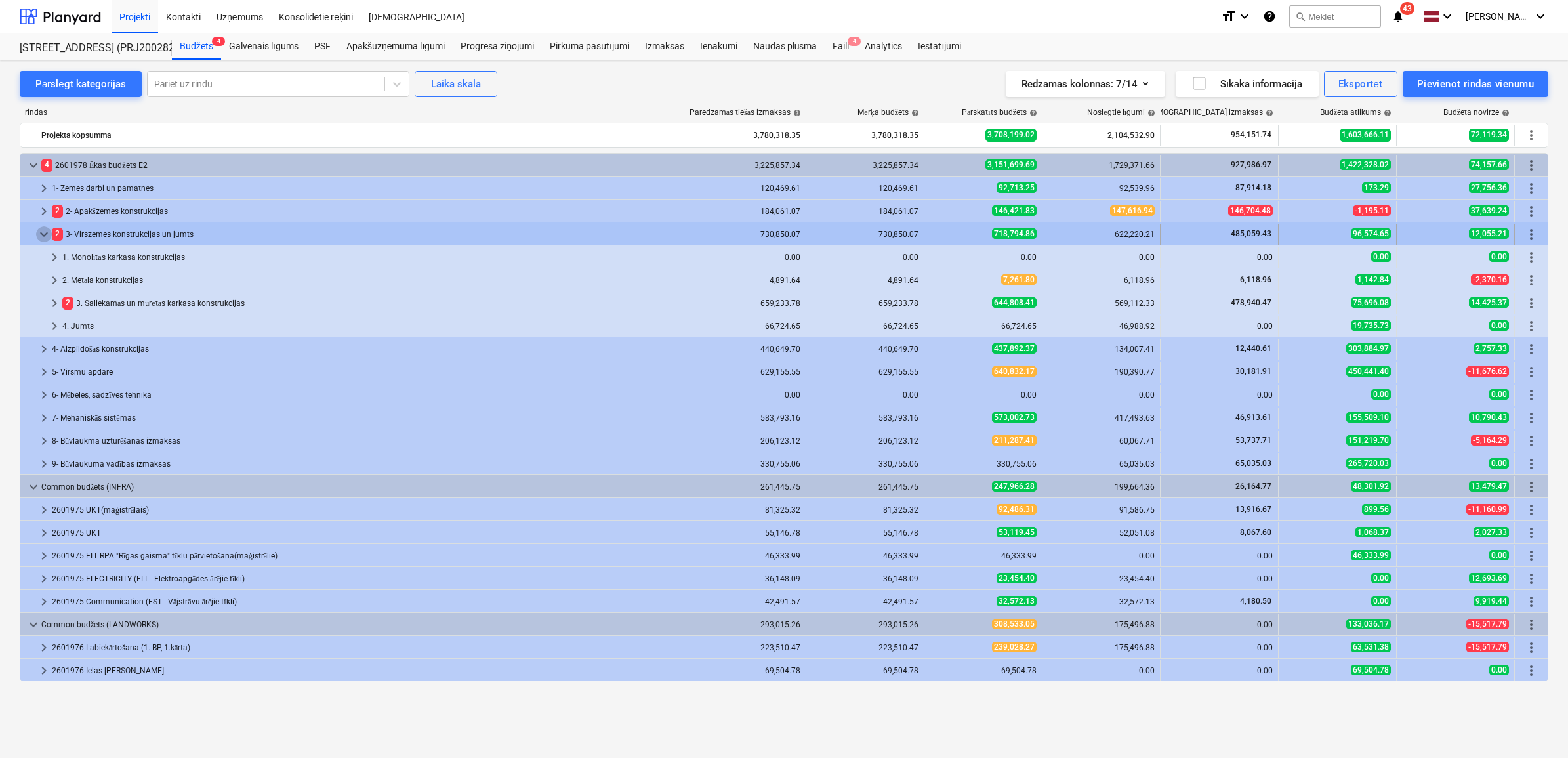
click at [43, 231] on span "keyboard_arrow_down" at bounding box center [44, 234] width 16 height 16
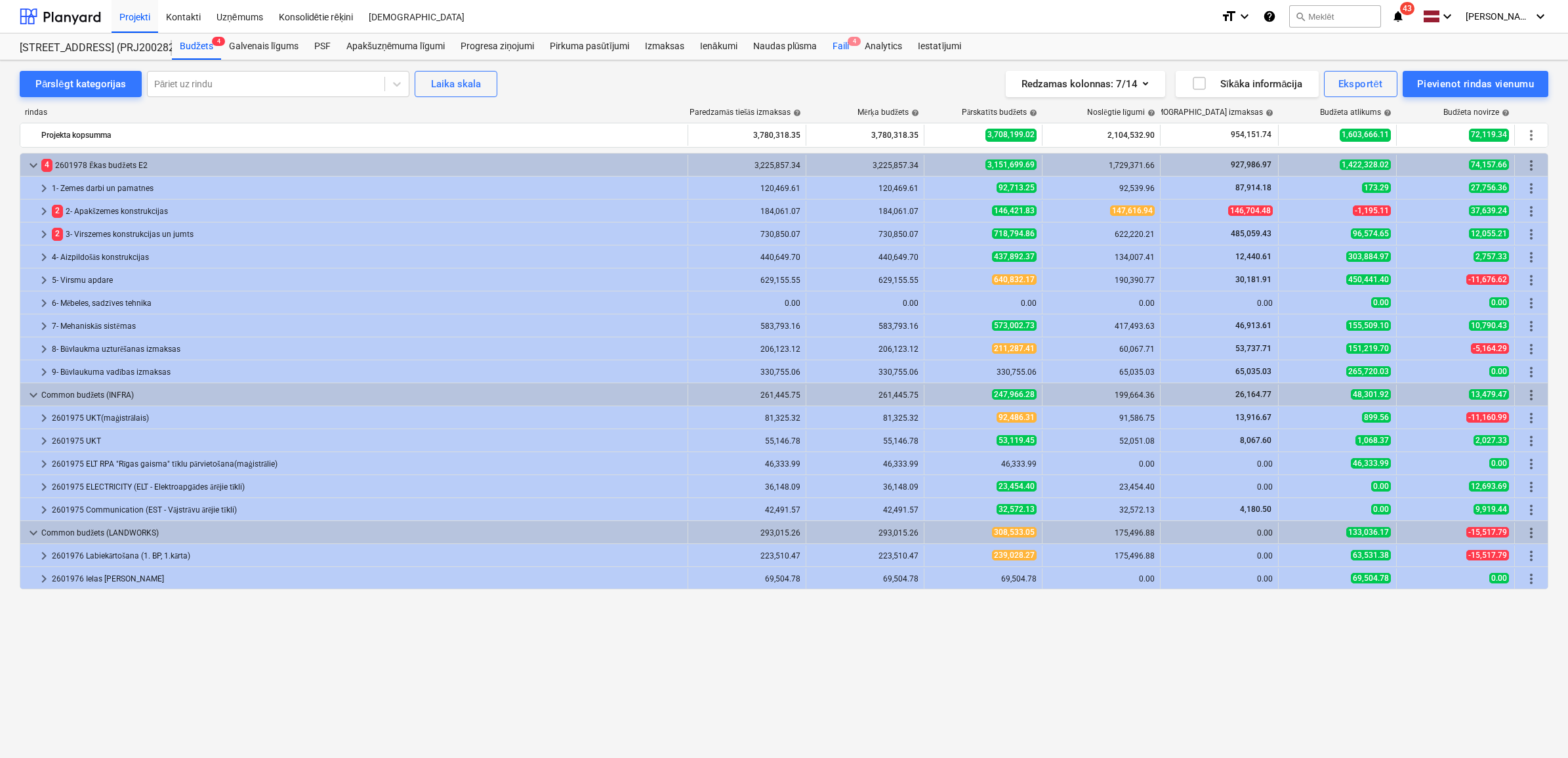
click at [837, 52] on div "Faili 4" at bounding box center [841, 46] width 32 height 27
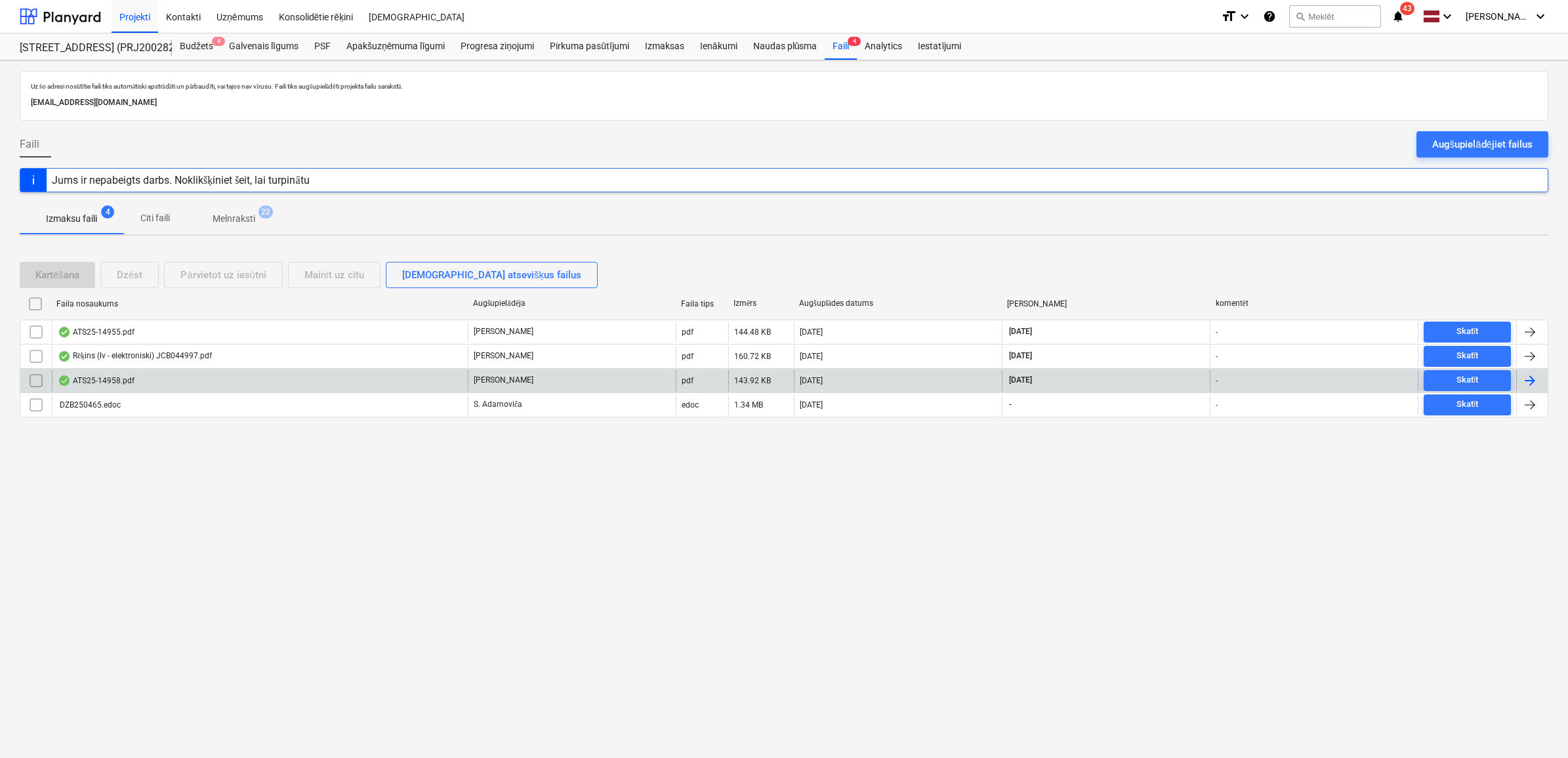
click at [179, 379] on div "ATS25-14958.pdf" at bounding box center [260, 380] width 416 height 21
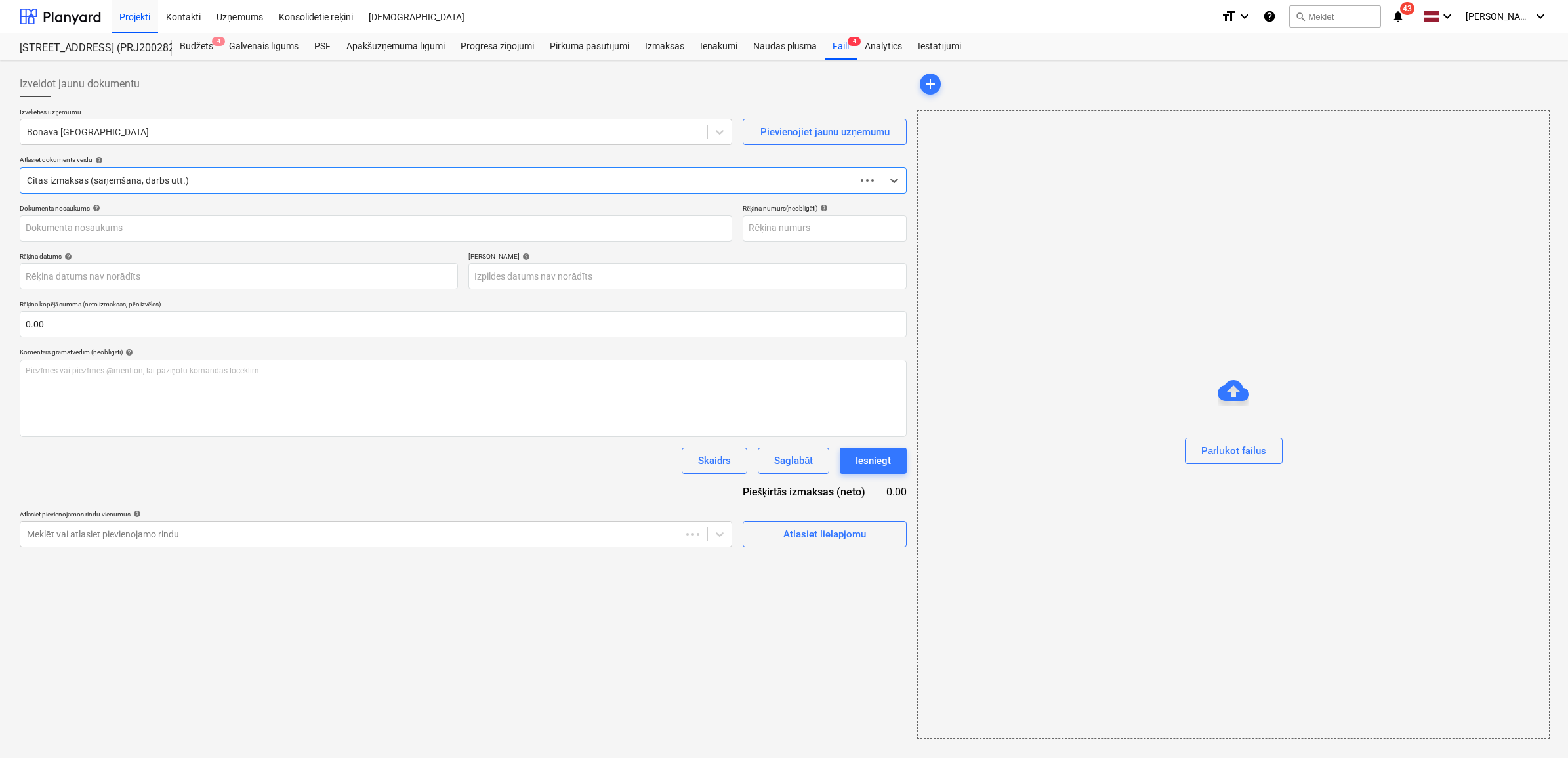
type input "ATS25-14958.pdf"
type input "[DATE]"
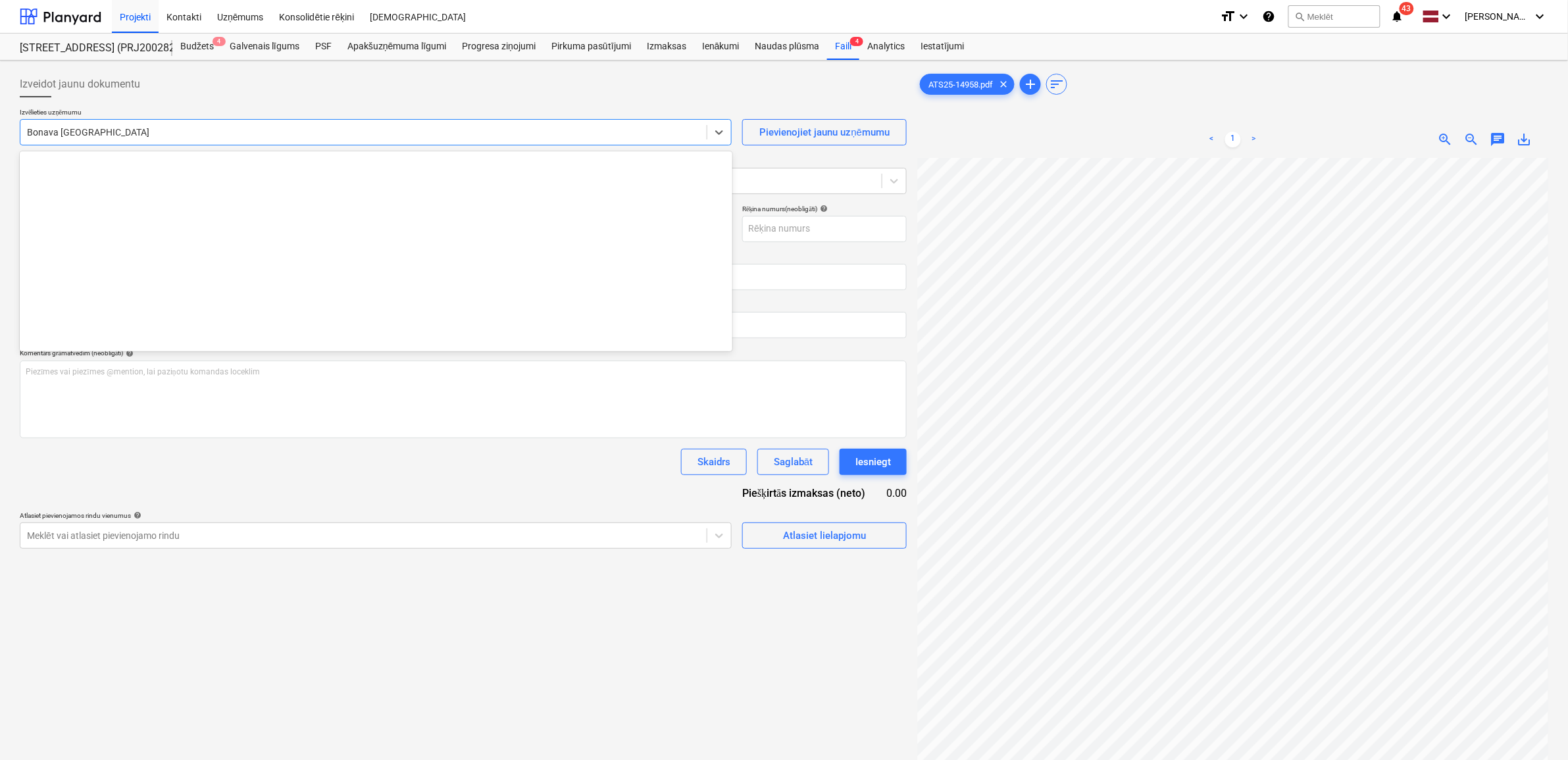
click at [321, 140] on div "Bonava [GEOGRAPHIC_DATA]" at bounding box center [363, 132] width 686 height 19
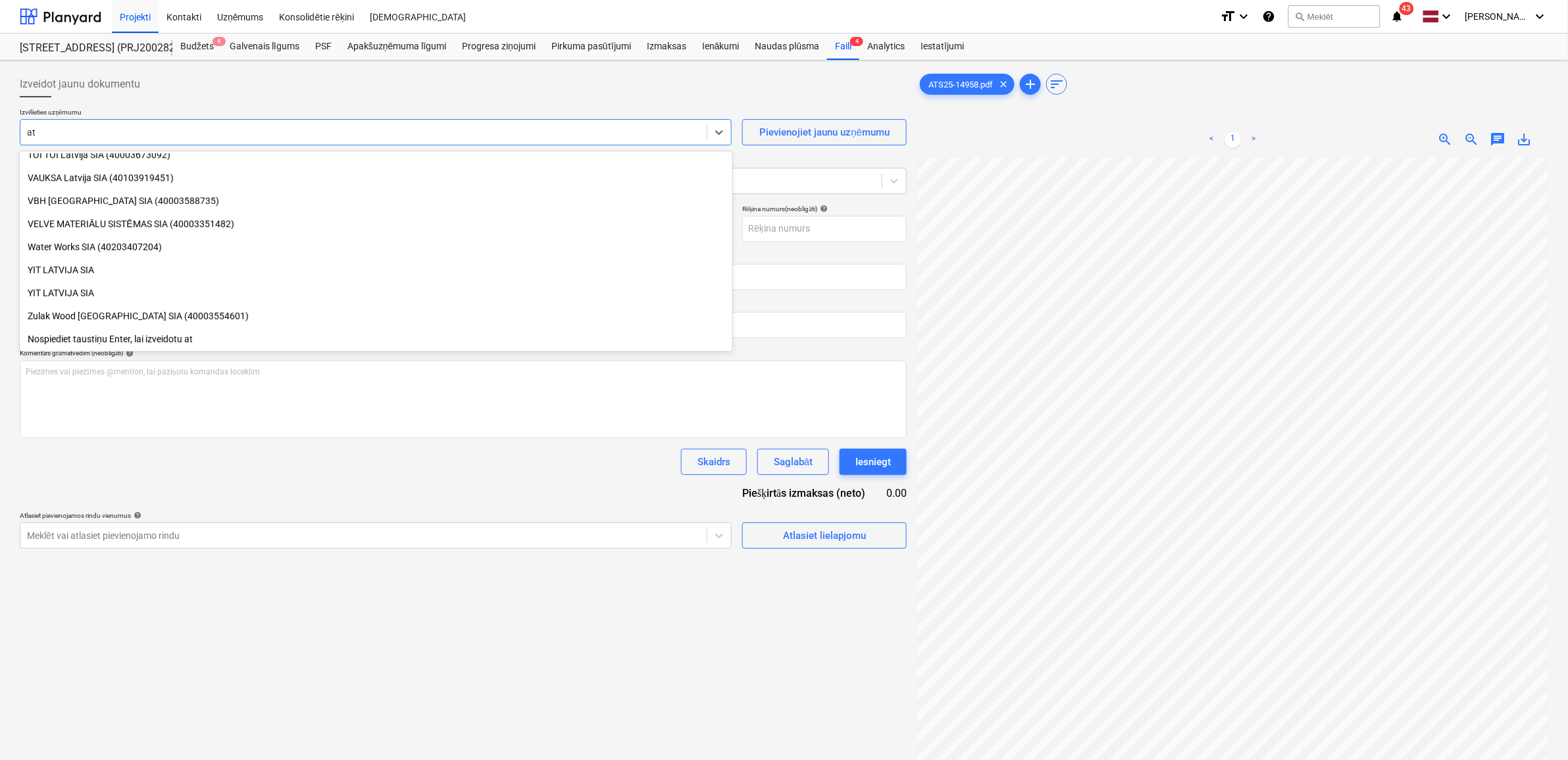
scroll to position [1622, 0]
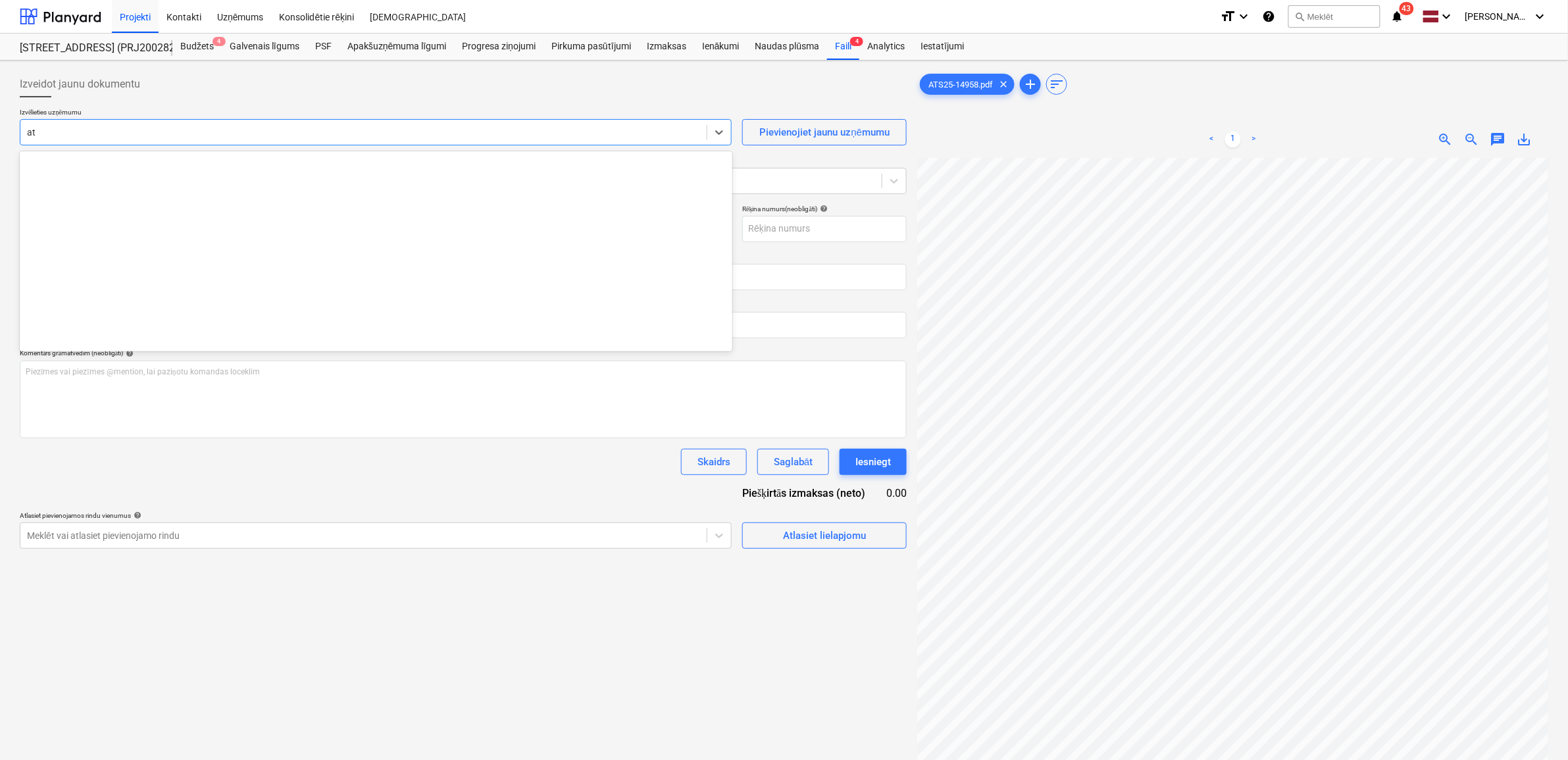
type input "a"
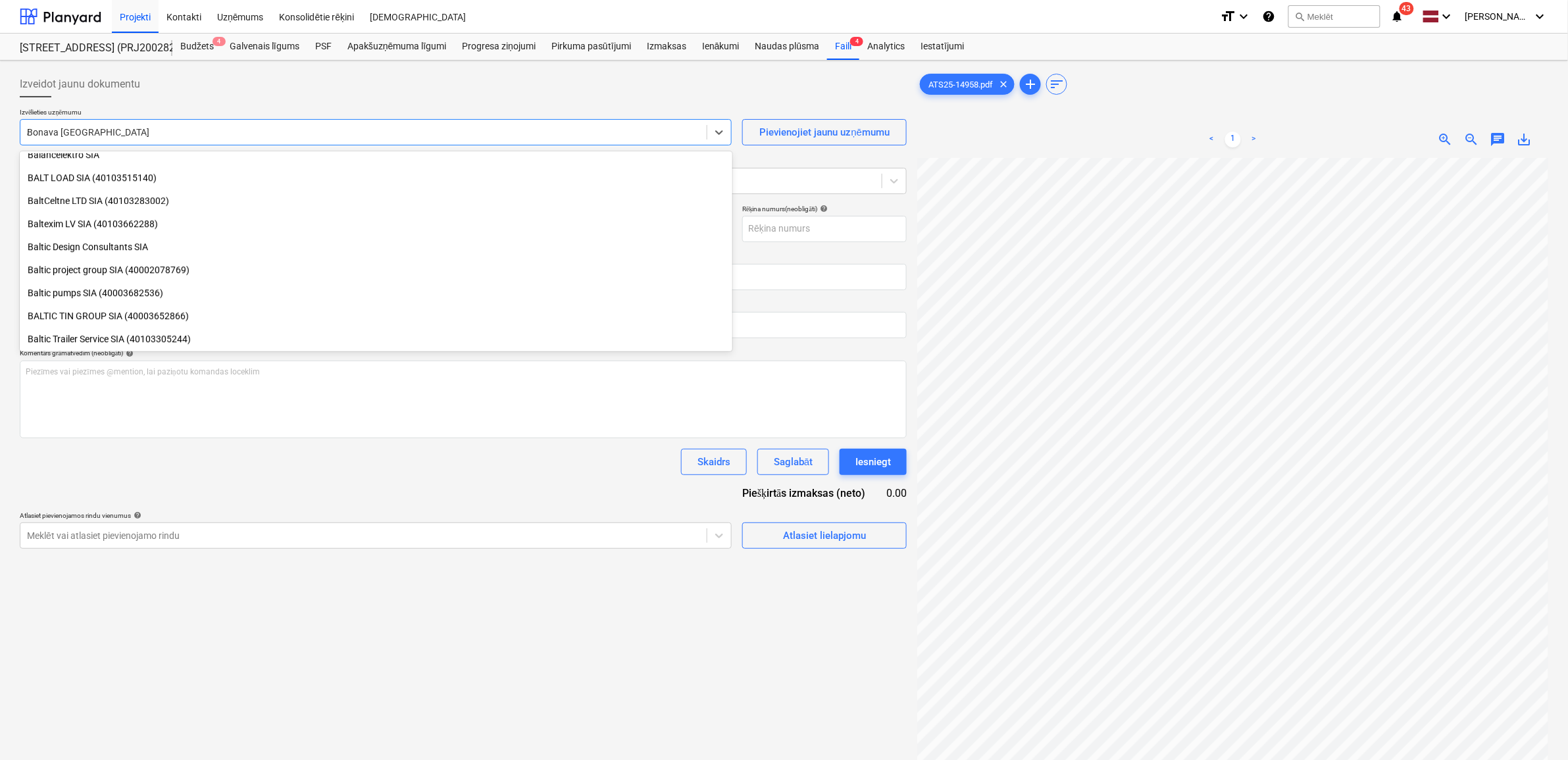
scroll to position [747, 0]
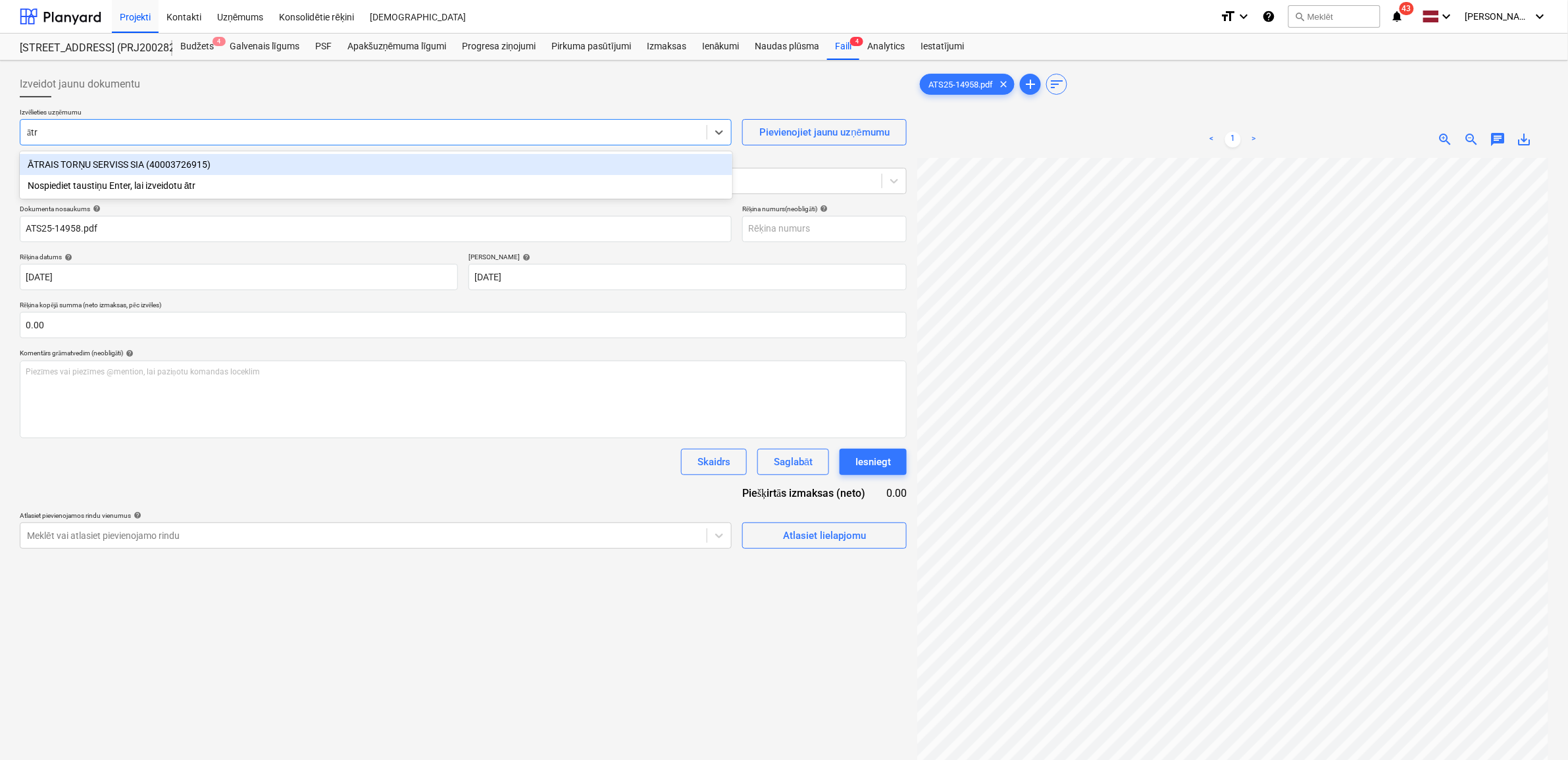
type input "ātra"
click at [152, 159] on div "ĀTRAIS TORŅU SERVISS SIA (40003726915)" at bounding box center [376, 164] width 712 height 21
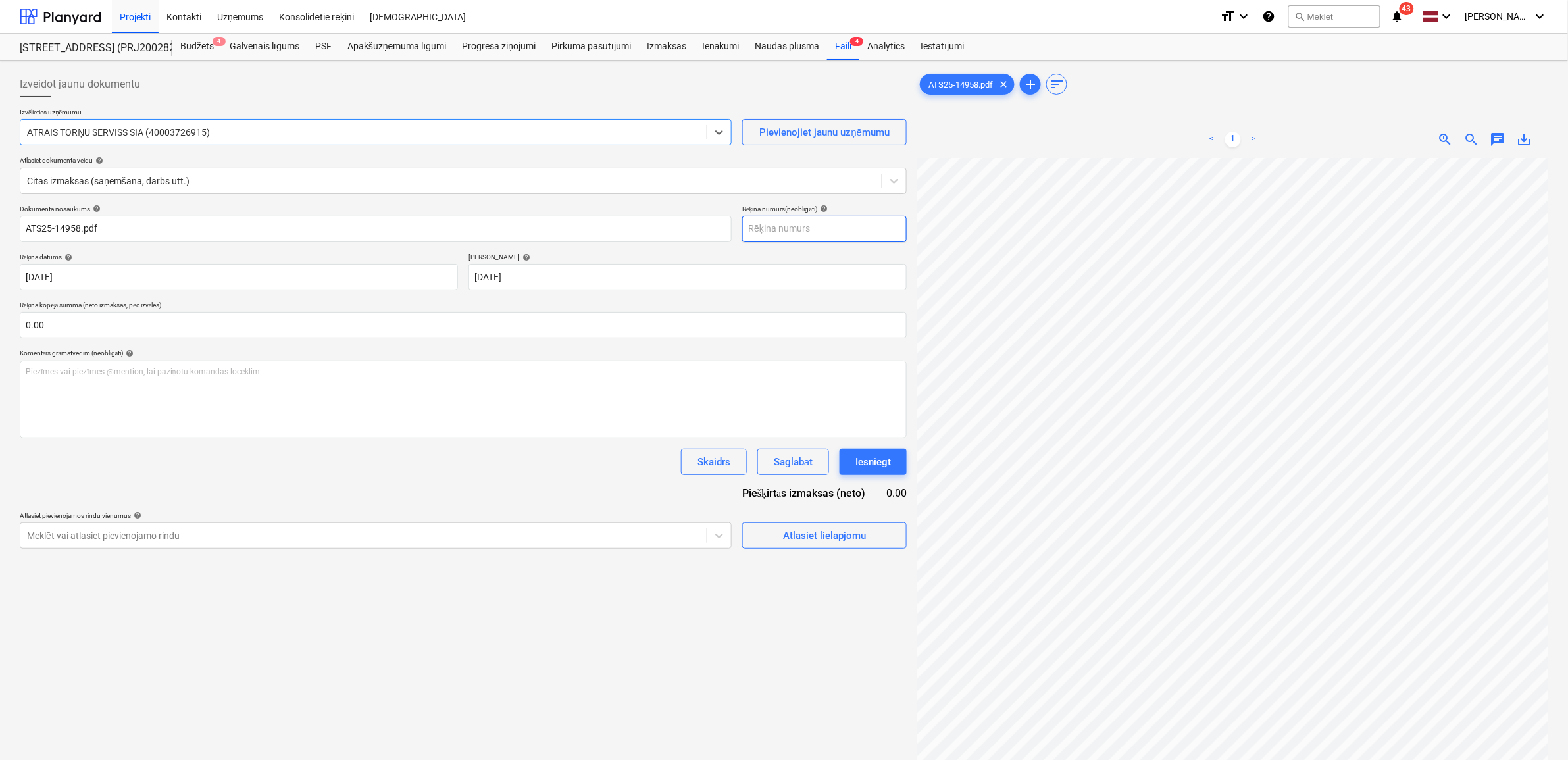
click at [811, 234] on input "text" at bounding box center [824, 229] width 165 height 27
type input "ATS25-14958"
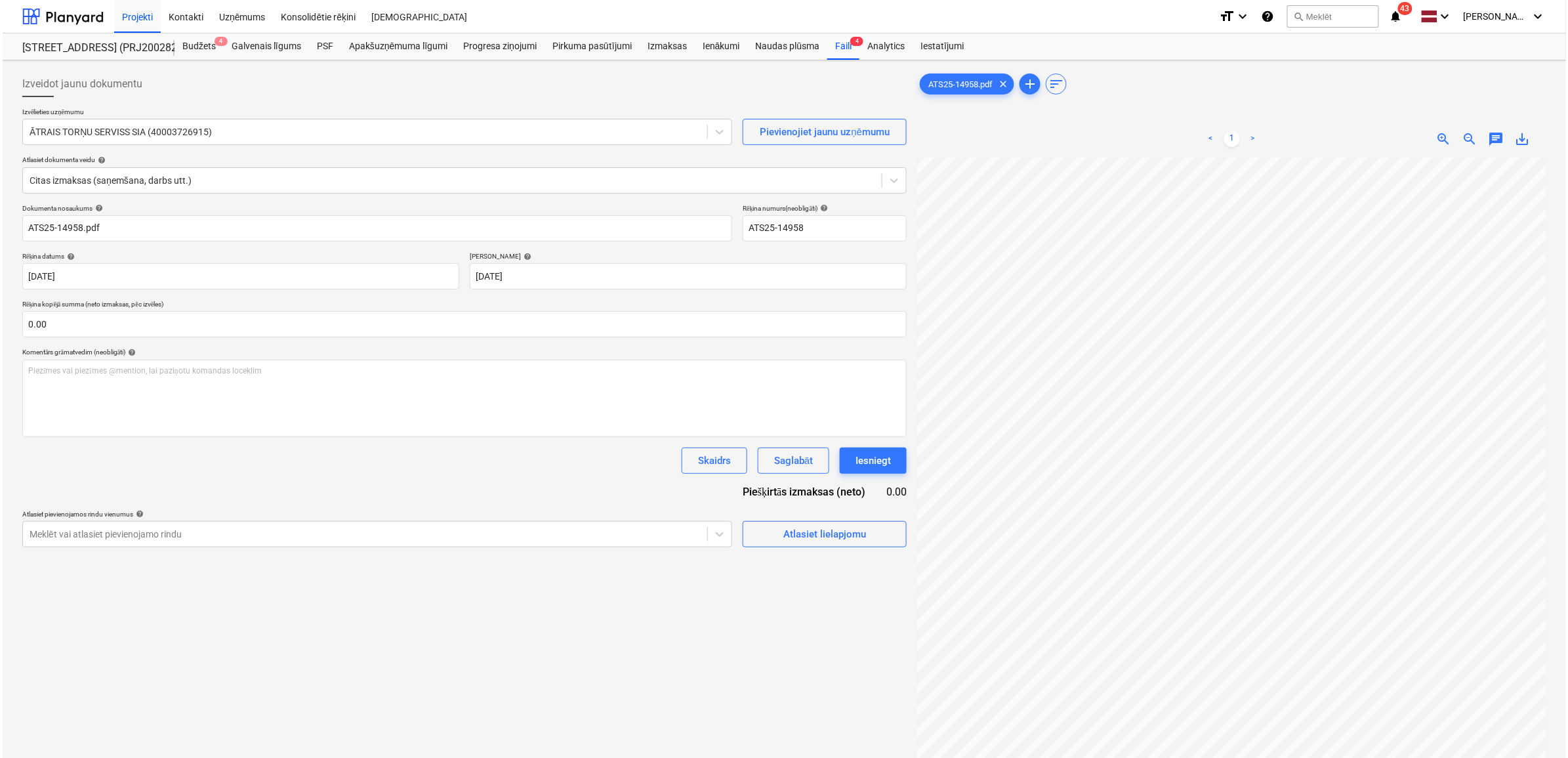
scroll to position [95, 60]
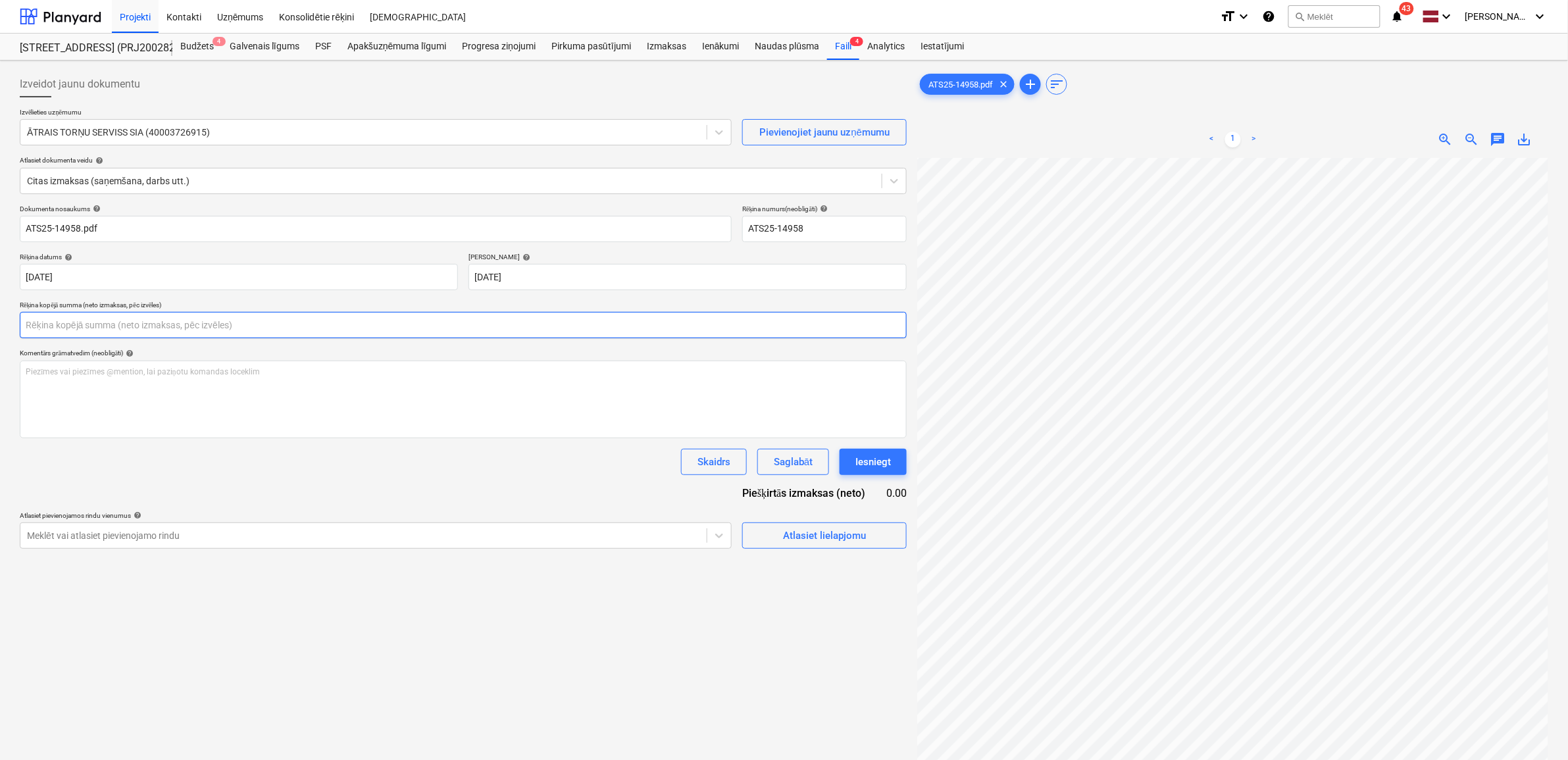
click at [156, 337] on input "text" at bounding box center [463, 325] width 887 height 27
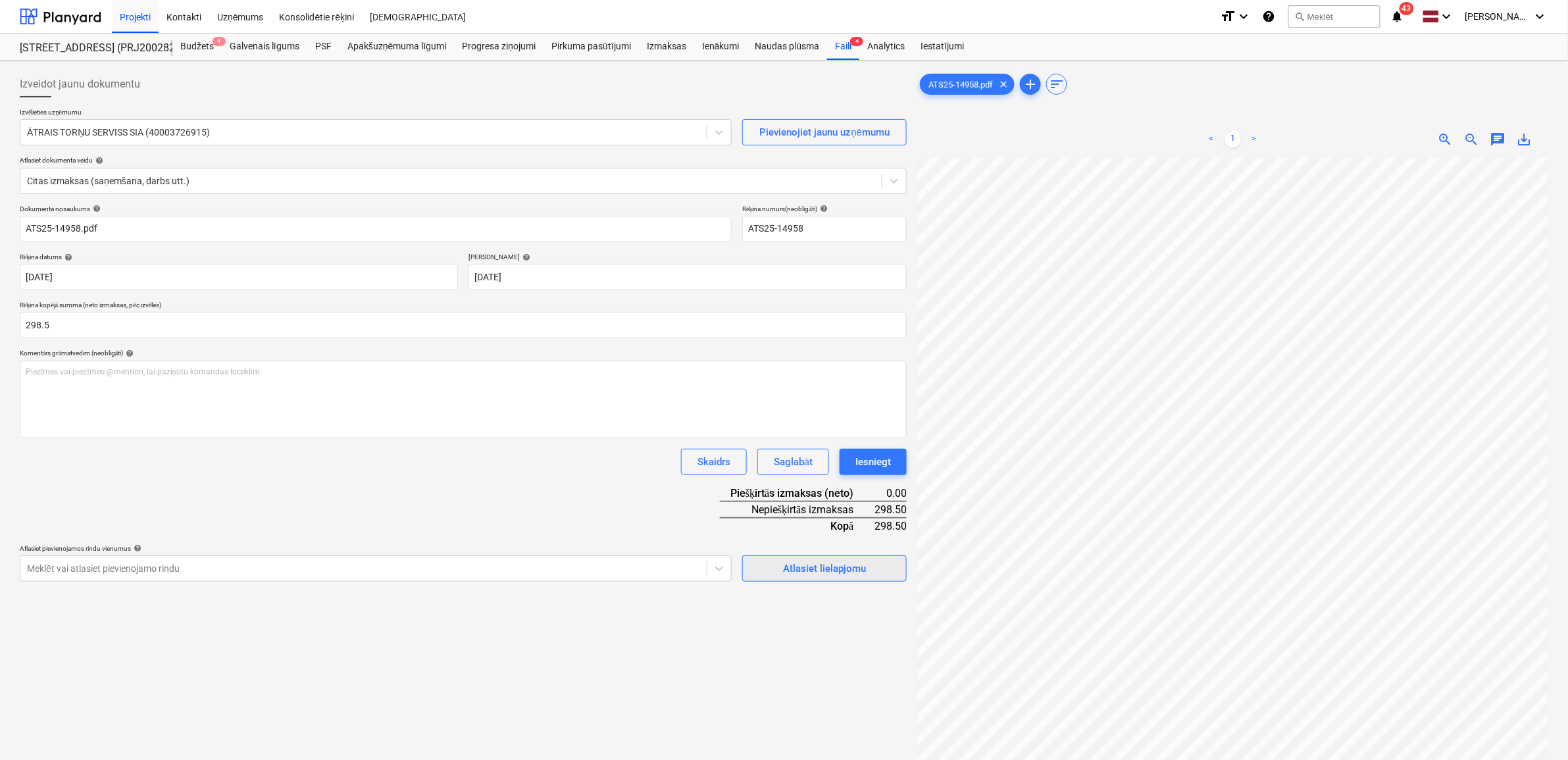
type input "298.50"
click at [797, 571] on div "Atlasiet lielapjomu" at bounding box center [824, 568] width 83 height 17
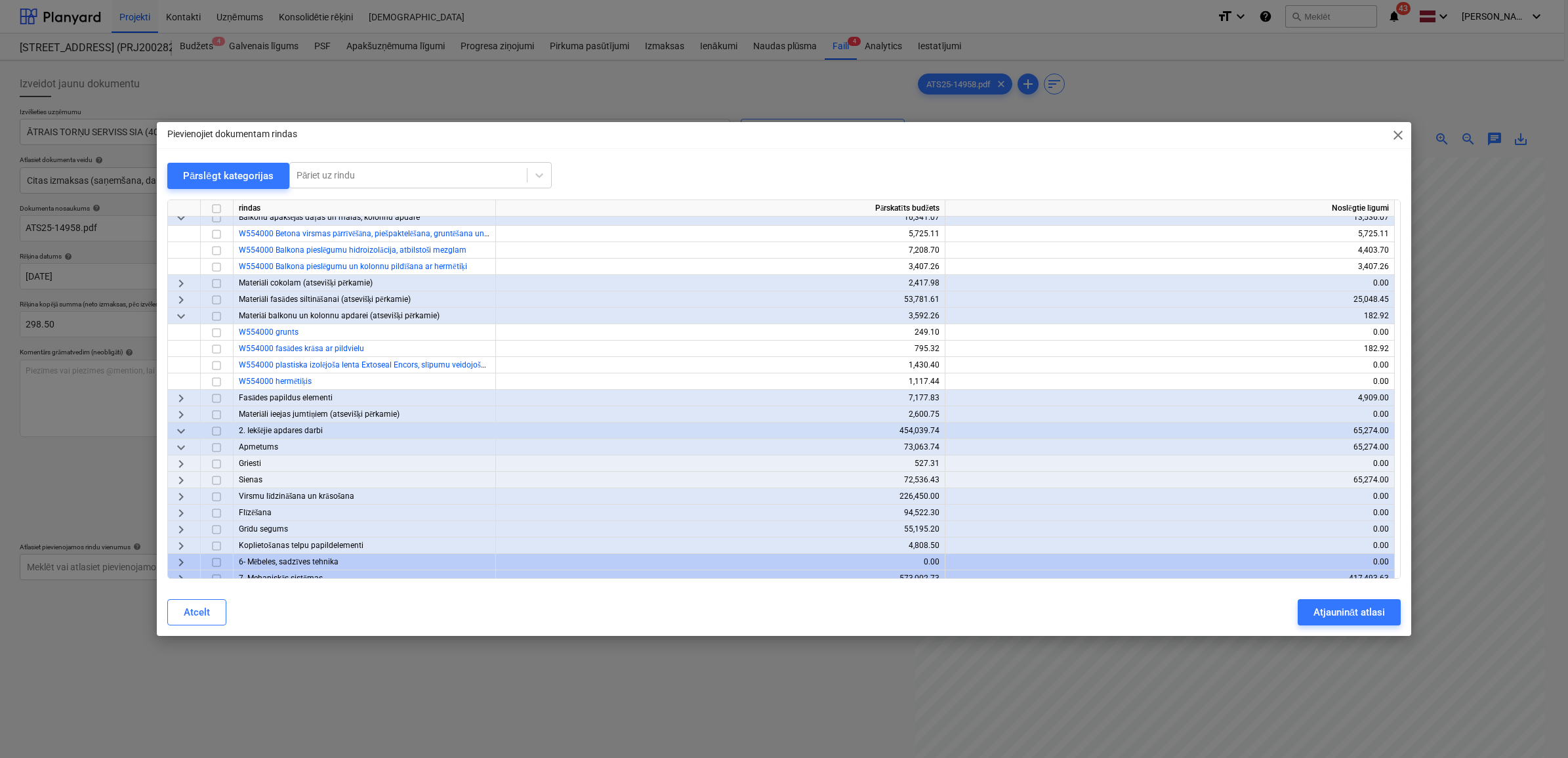
scroll to position [1361, 0]
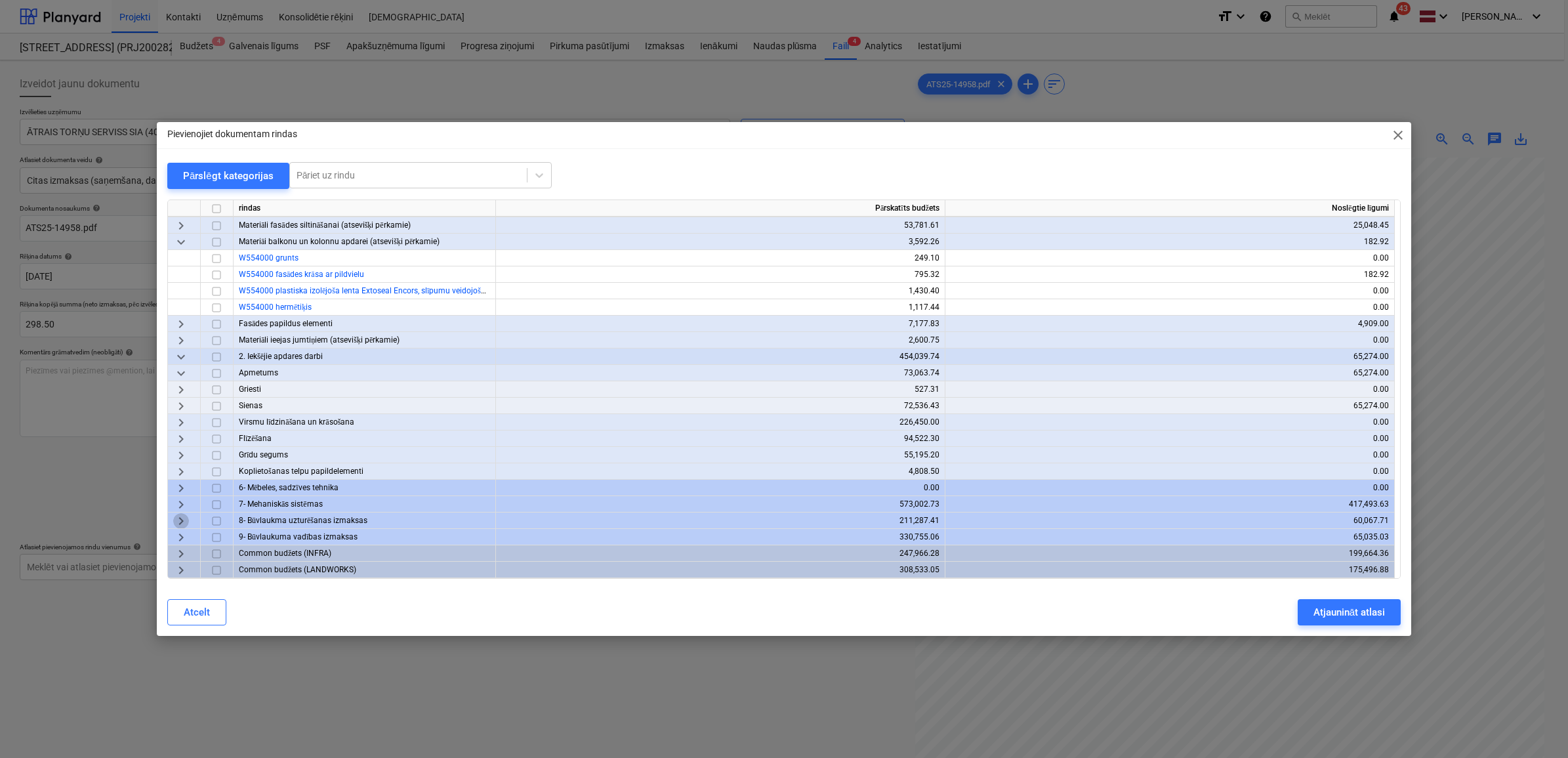
click at [179, 521] on span "keyboard_arrow_right" at bounding box center [181, 521] width 16 height 16
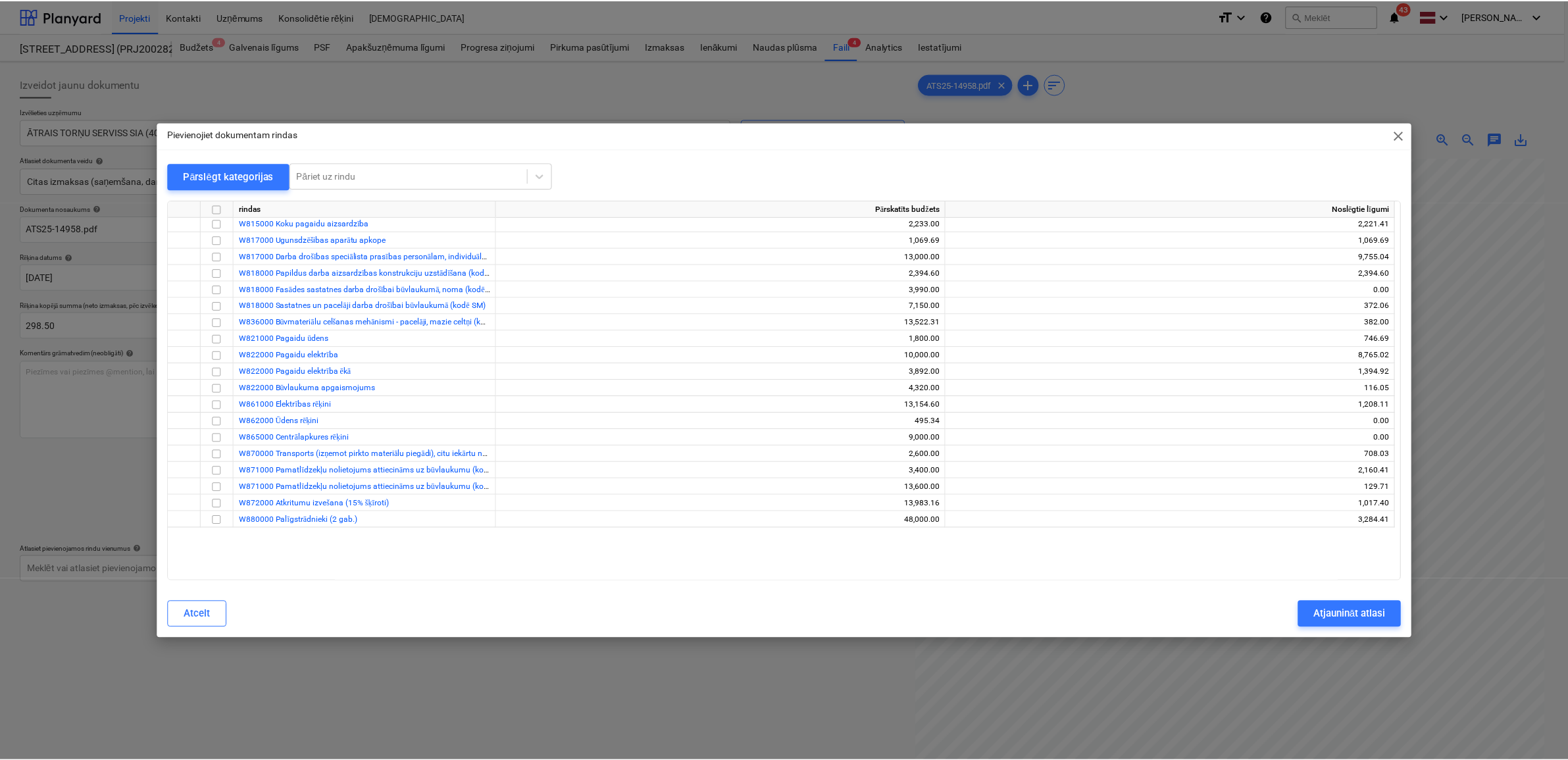
scroll to position [1843, 0]
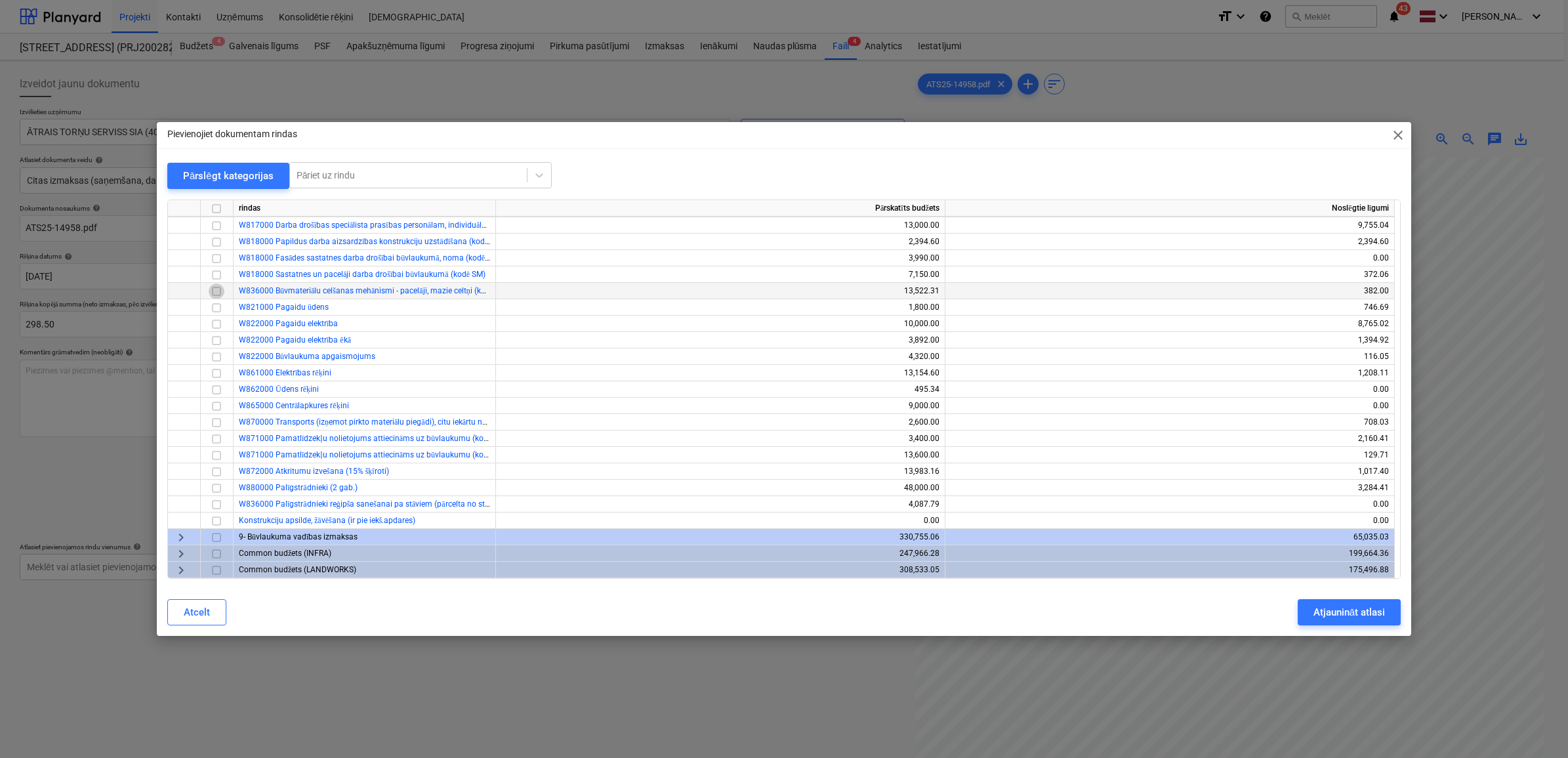
click at [214, 292] on input "checkbox" at bounding box center [217, 290] width 16 height 16
click at [1359, 614] on div "Atjaunināt atlasi" at bounding box center [1349, 611] width 72 height 17
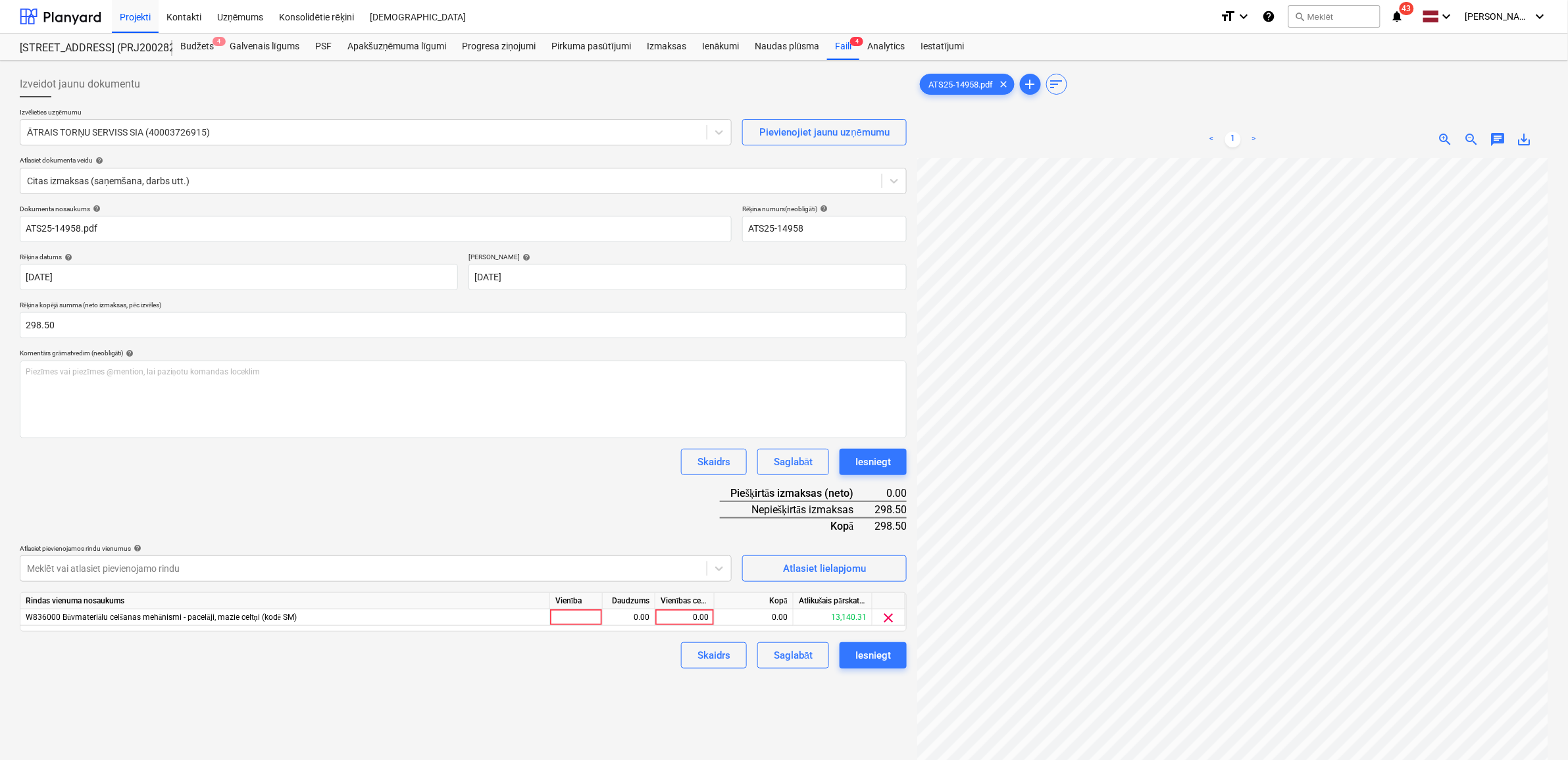
scroll to position [96, 59]
click at [688, 614] on div "0.00" at bounding box center [684, 617] width 48 height 17
type input "298.5"
click at [873, 652] on div "Iesniegt" at bounding box center [873, 654] width 36 height 17
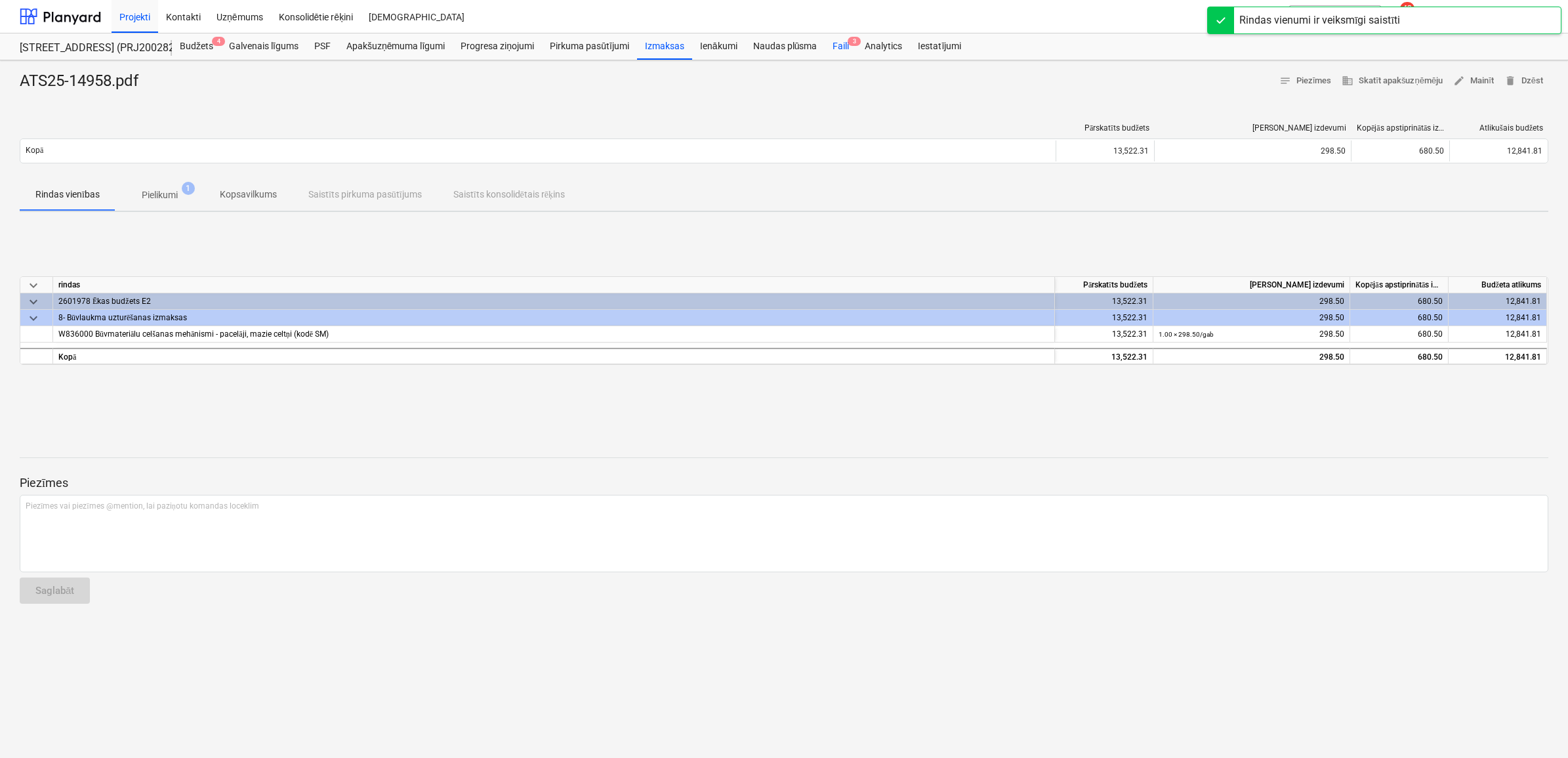
click at [836, 41] on div "Faili 3" at bounding box center [841, 46] width 32 height 27
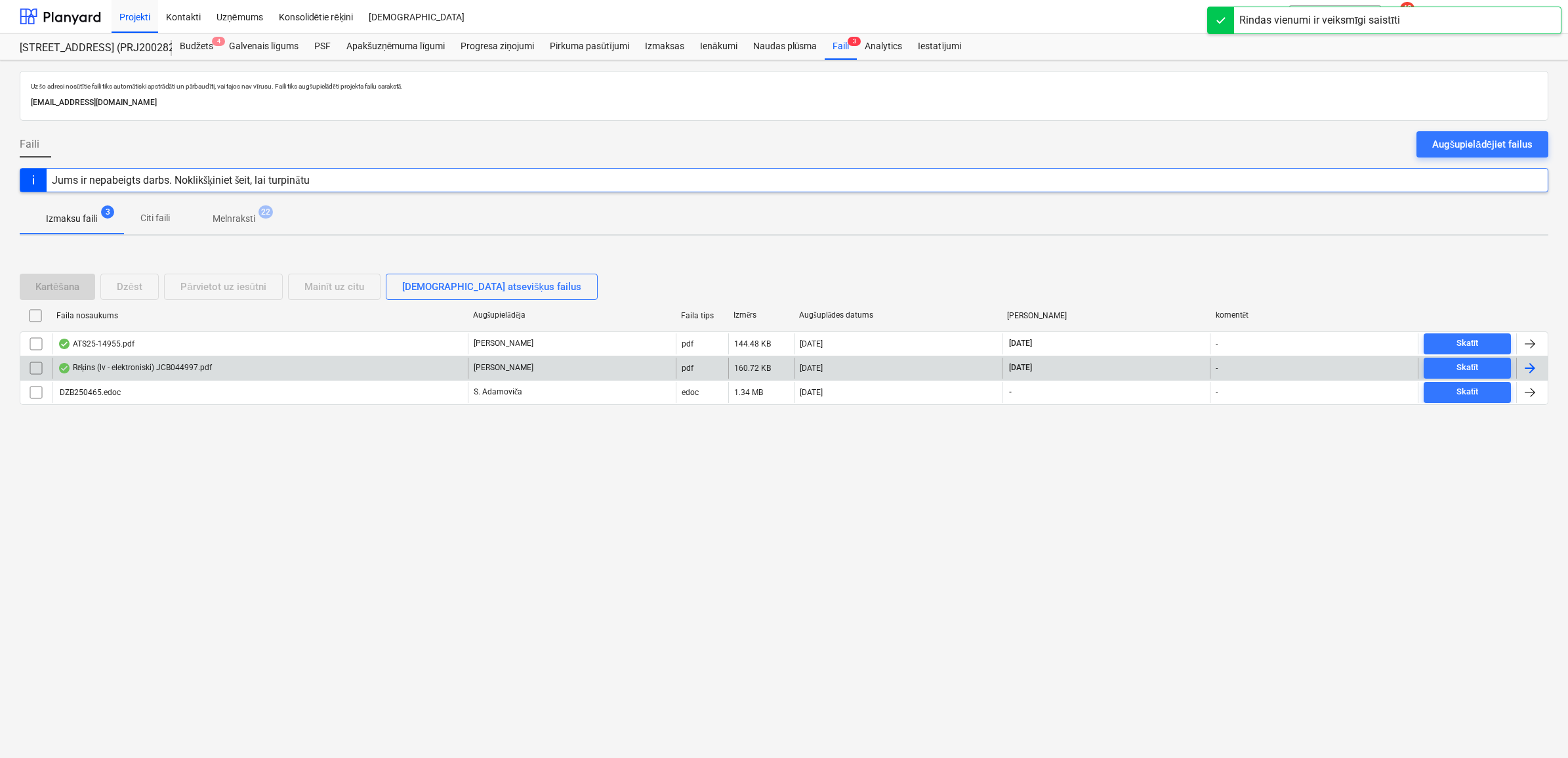
click at [238, 369] on div "Rēķins (lv - elektroniski) JCB044997.pdf" at bounding box center [260, 367] width 416 height 21
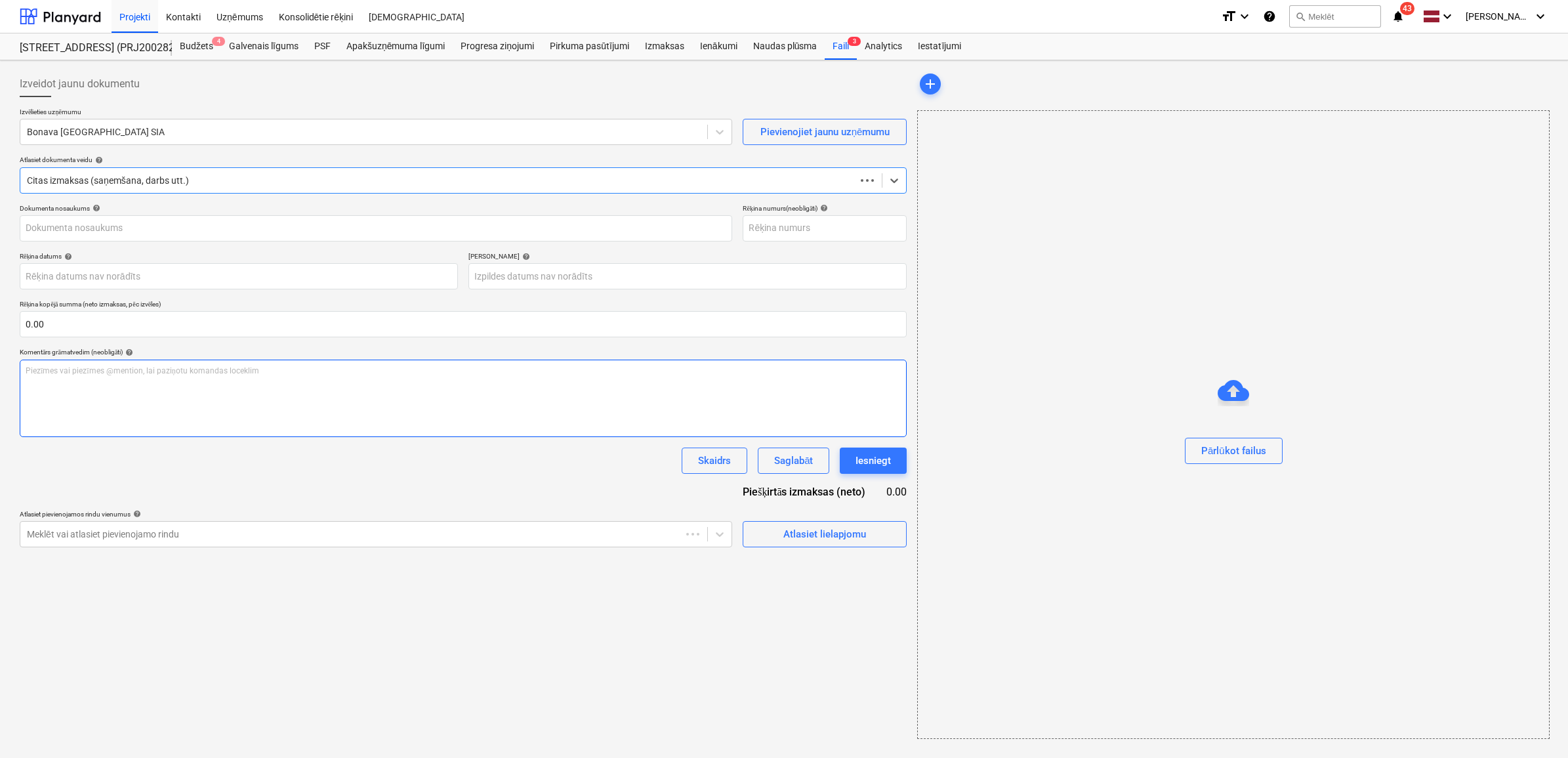
type input "JCB044997"
type input "[DATE]"
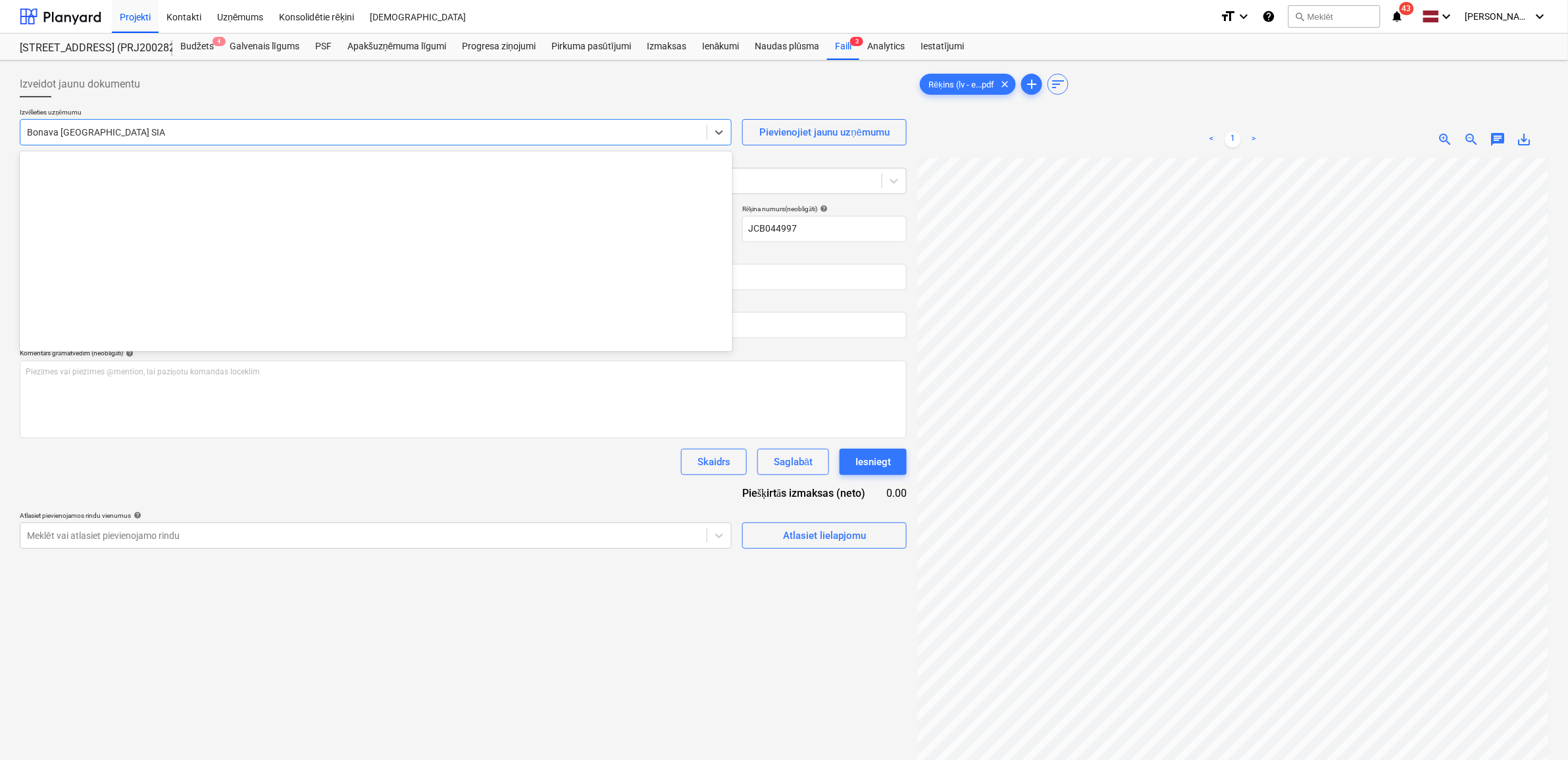
click at [599, 133] on div at bounding box center [363, 131] width 673 height 13
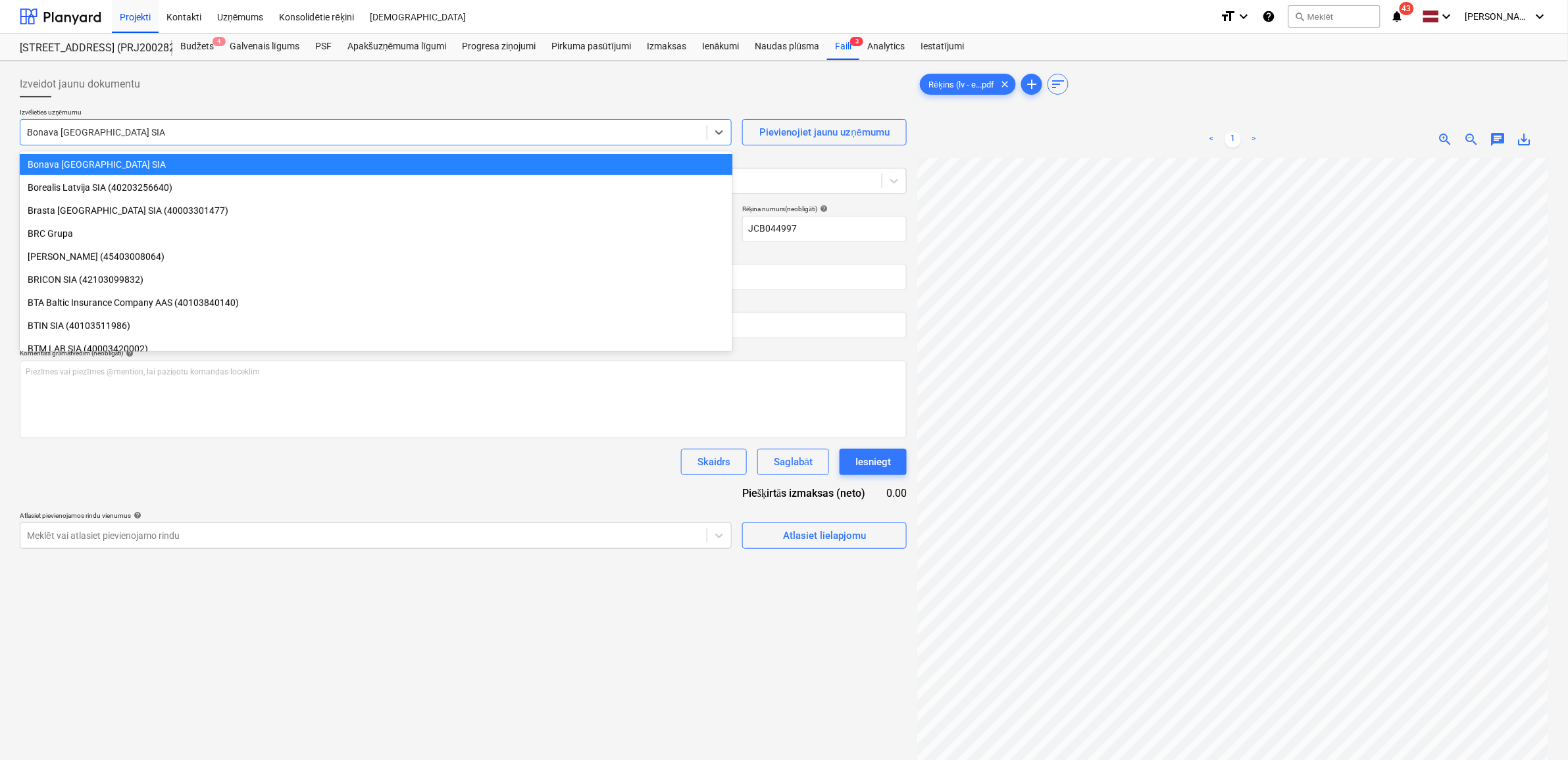
scroll to position [1760, 0]
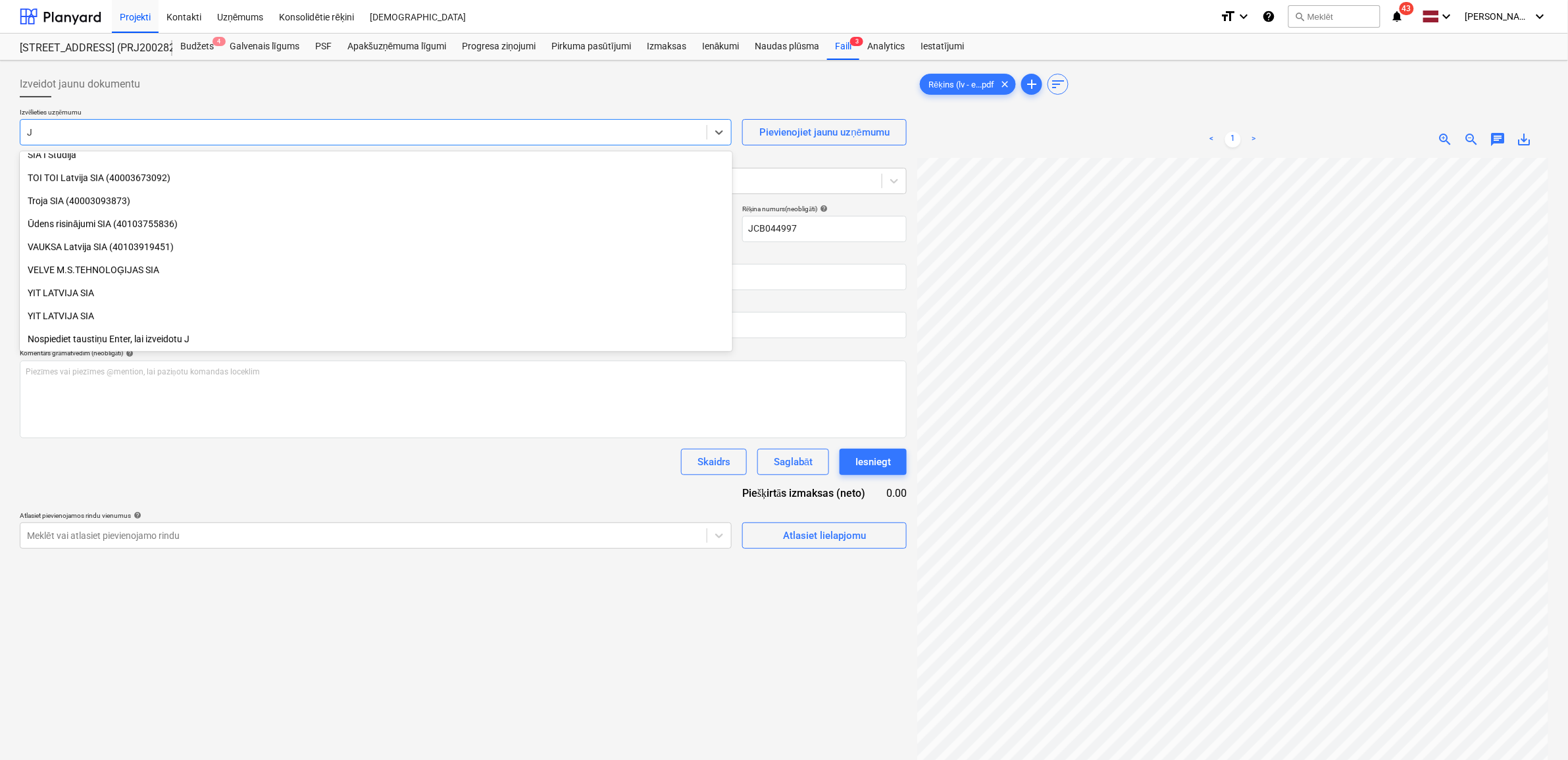
type input "JC"
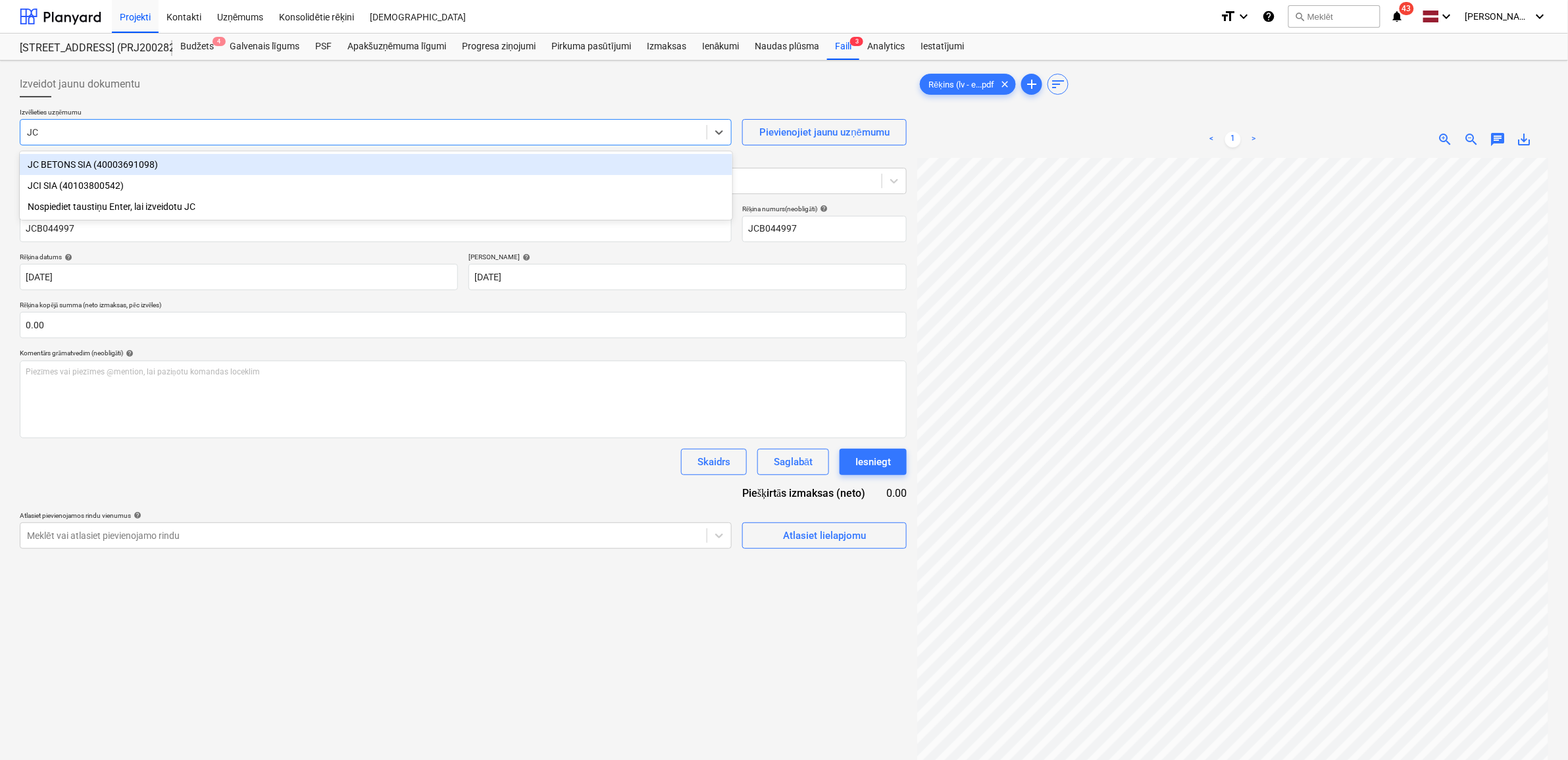
click at [66, 168] on div "JC BETONS SIA (40003691098)" at bounding box center [376, 164] width 712 height 21
